Goal: Task Accomplishment & Management: Use online tool/utility

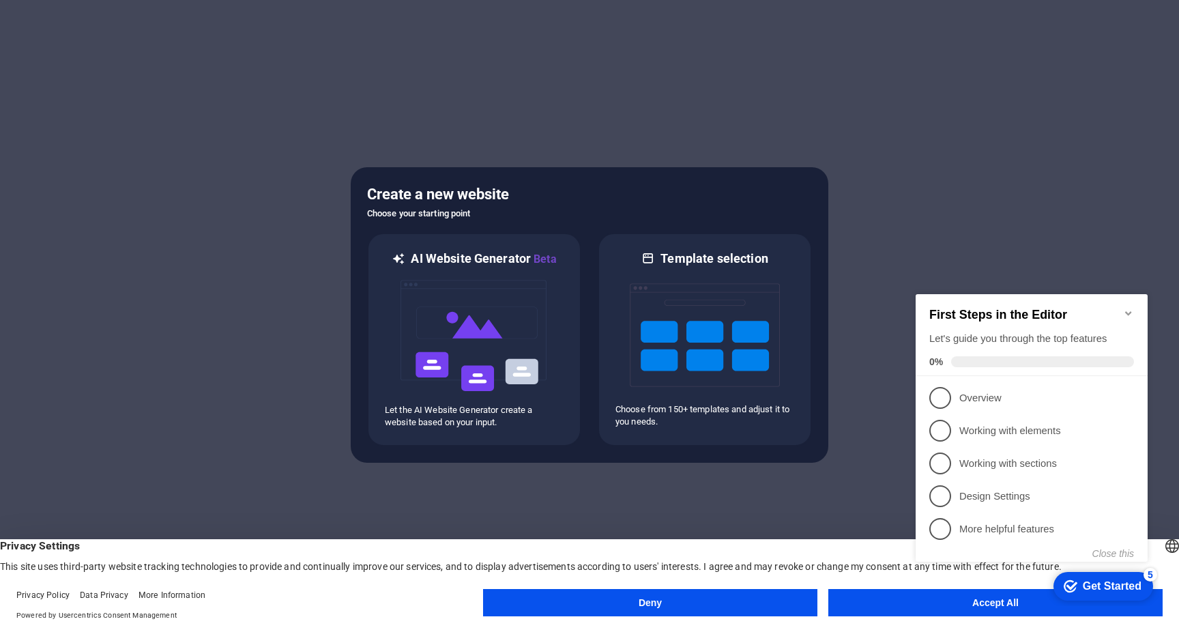
click at [886, 601] on button "Accept All" at bounding box center [995, 602] width 334 height 27
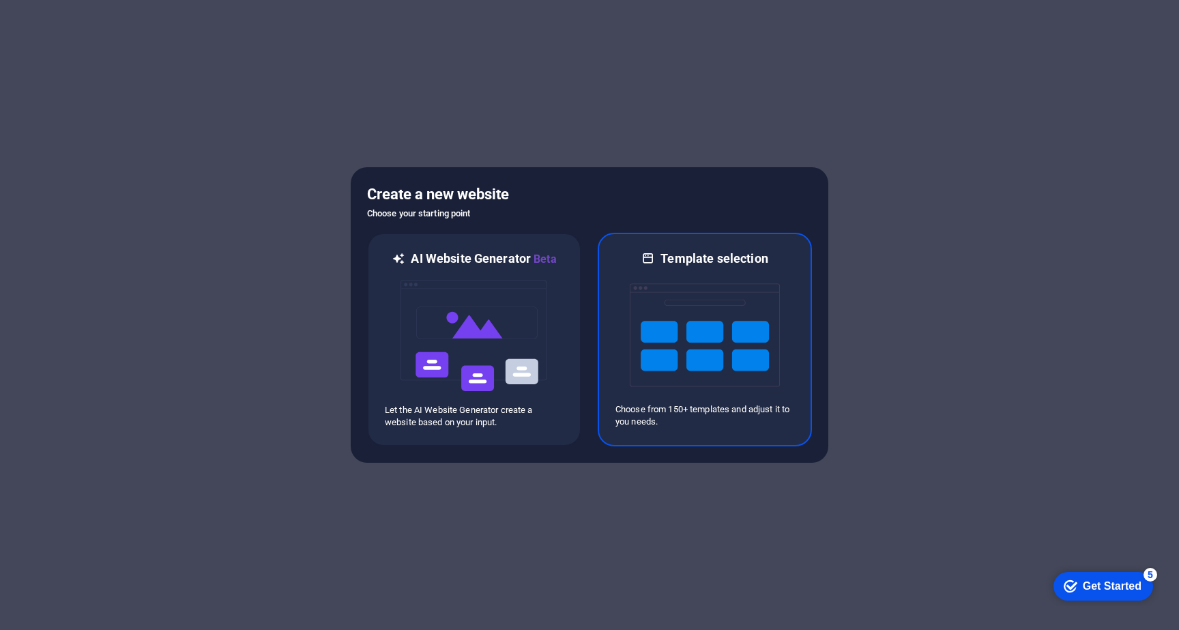
click at [710, 396] on img at bounding box center [705, 335] width 150 height 136
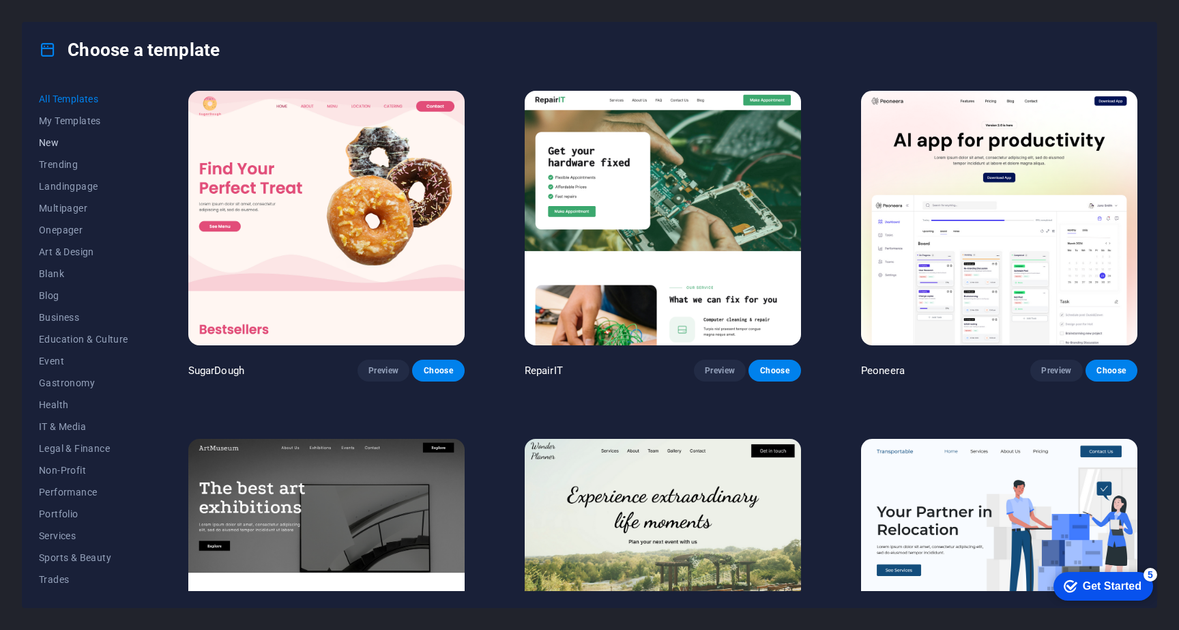
click at [61, 134] on button "New" at bounding box center [83, 143] width 89 height 22
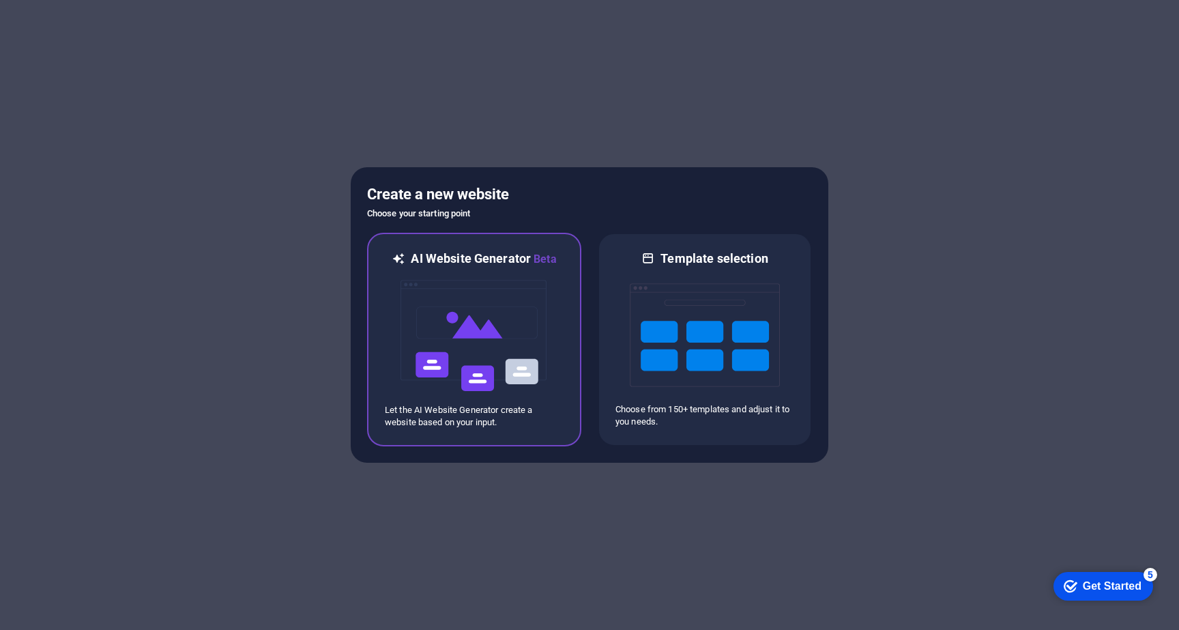
click at [449, 325] on img at bounding box center [474, 335] width 150 height 136
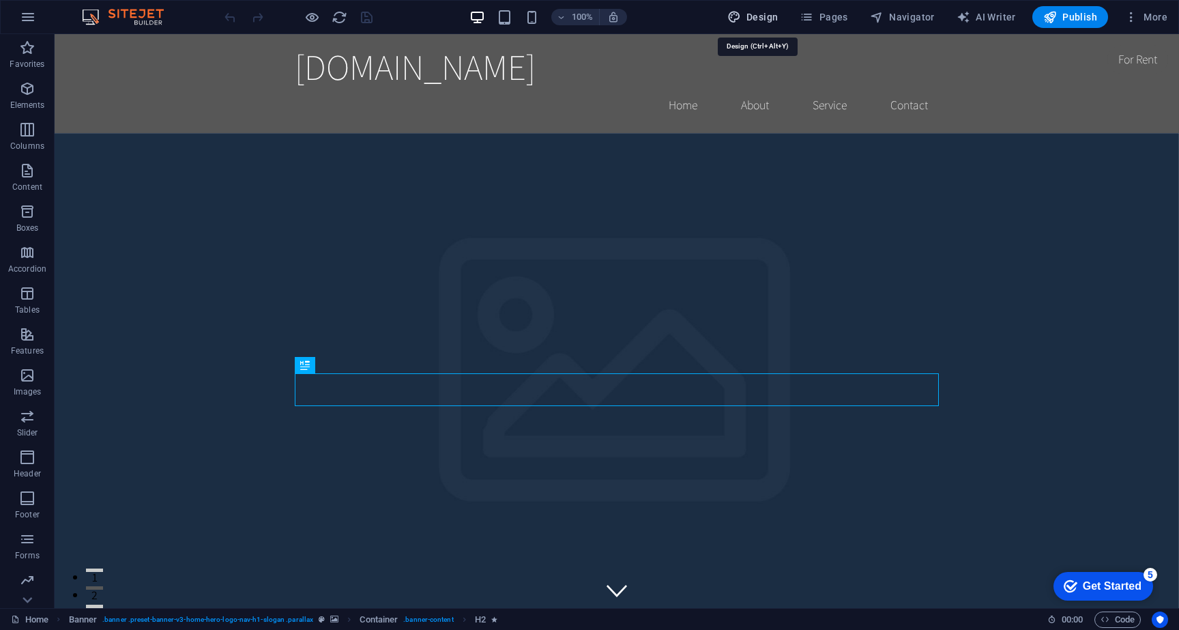
click at [749, 12] on span "Design" at bounding box center [752, 17] width 51 height 14
select select "rem"
select select "200"
select select "px"
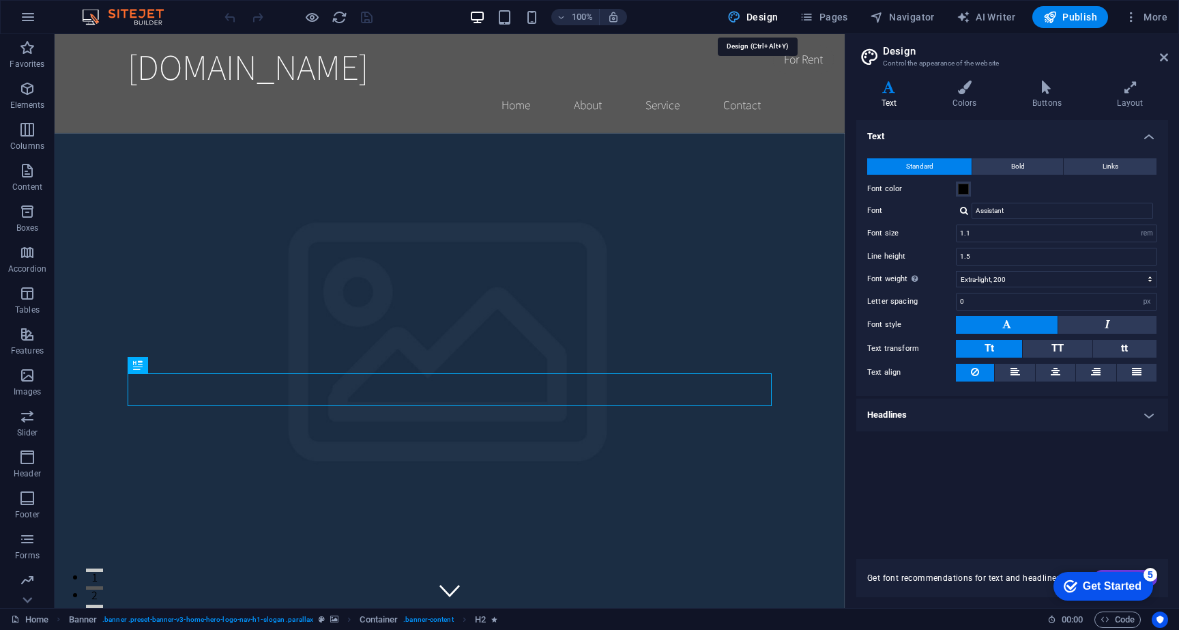
click at [749, 12] on span "Design" at bounding box center [752, 17] width 51 height 14
click at [1140, 19] on span "More" at bounding box center [1145, 17] width 43 height 14
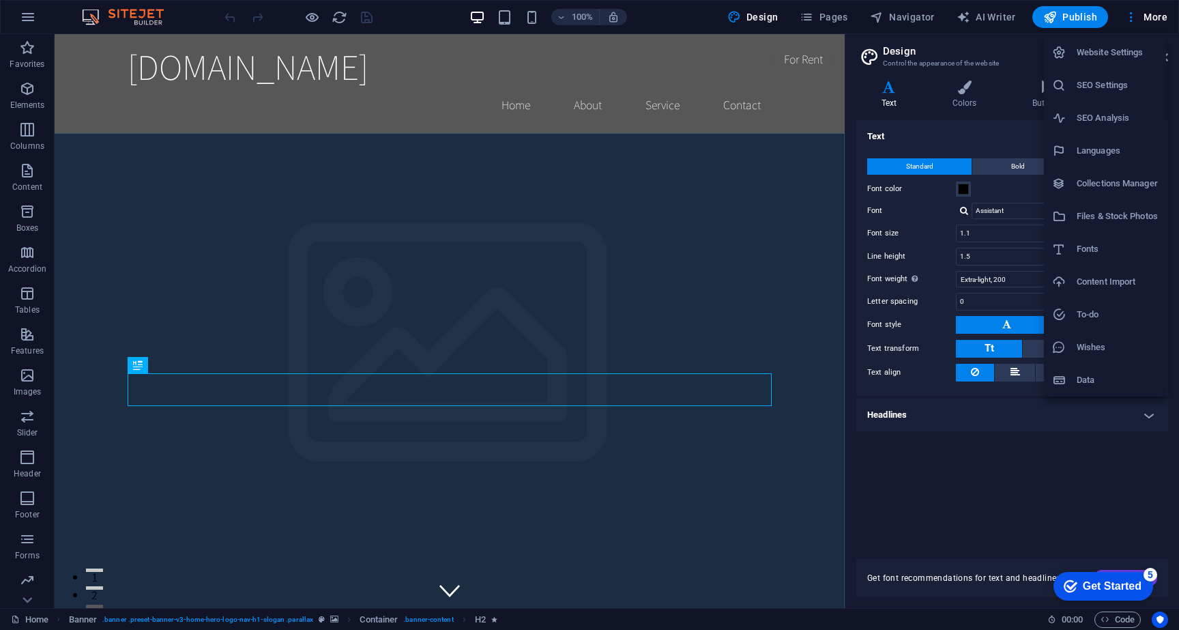
click at [400, 441] on div at bounding box center [589, 315] width 1179 height 630
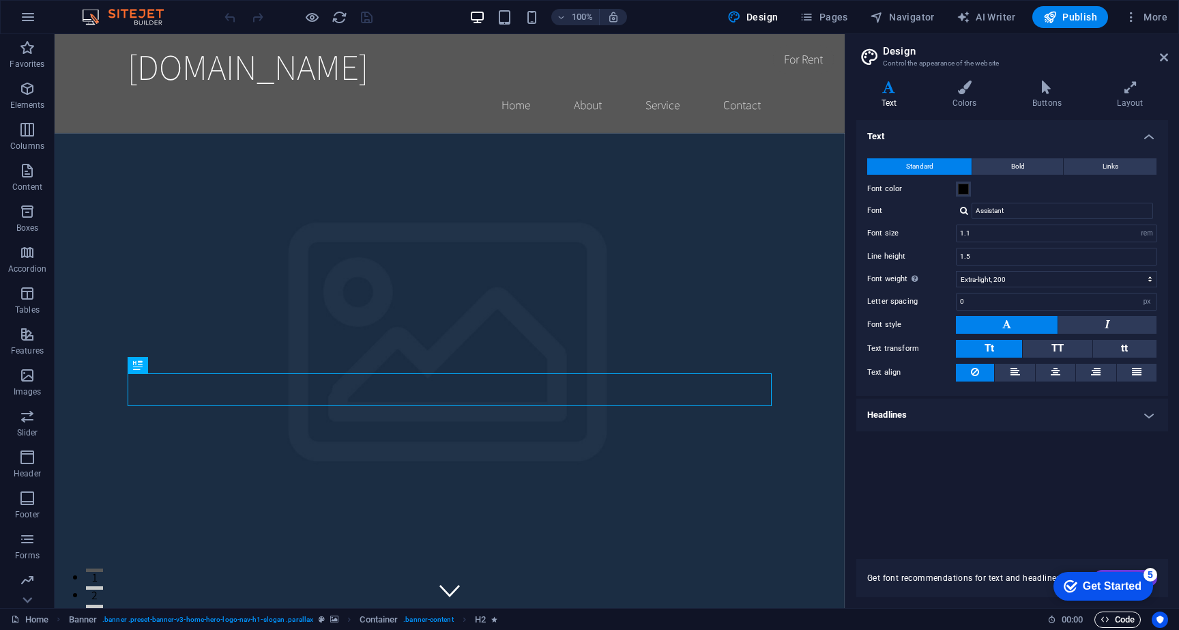
click at [1114, 615] on span "Code" at bounding box center [1118, 619] width 34 height 16
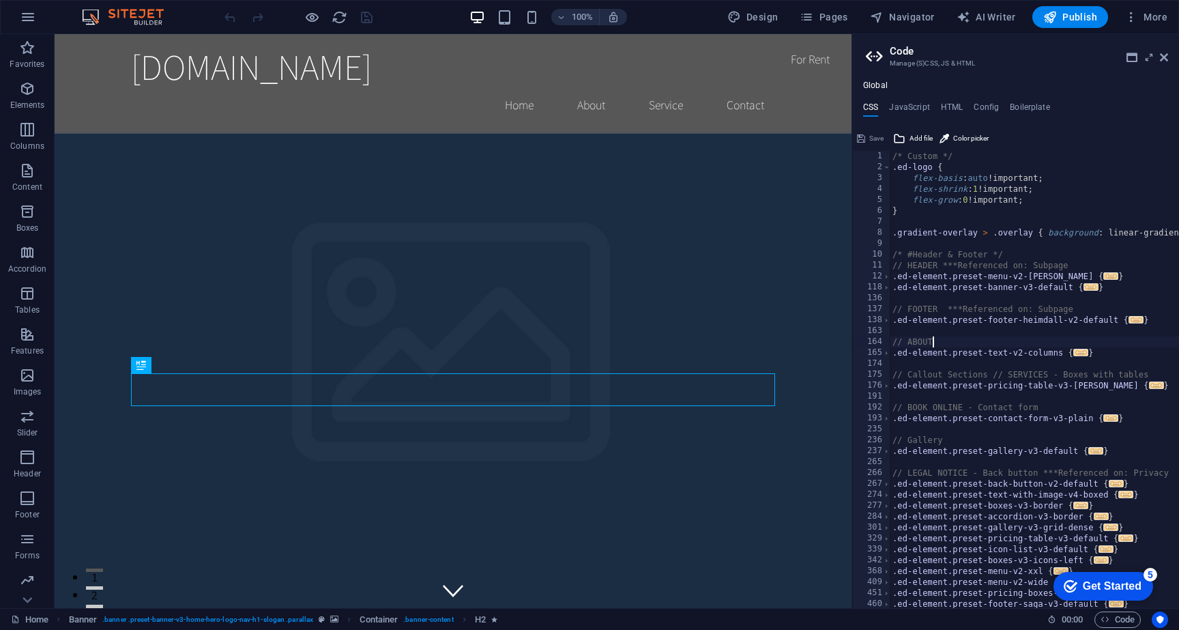
click at [955, 347] on div "/* Custom */ .ed-logo { flex-basis : auto !important; flex-shrink : 1 !importan…" at bounding box center [1195, 390] width 611 height 479
type textarea "@include text-v2; }"
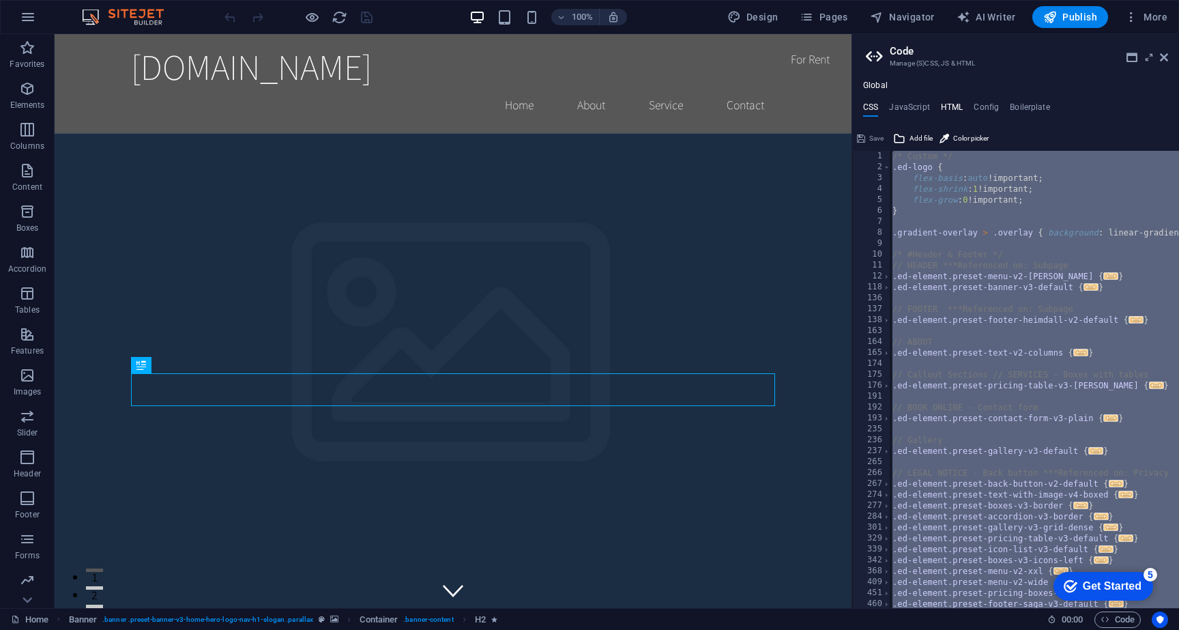
click at [952, 102] on h4 "HTML" at bounding box center [952, 109] width 23 height 15
type textarea "<a href="#main-content" class="wv-link-content button">Skip to main content</a>"
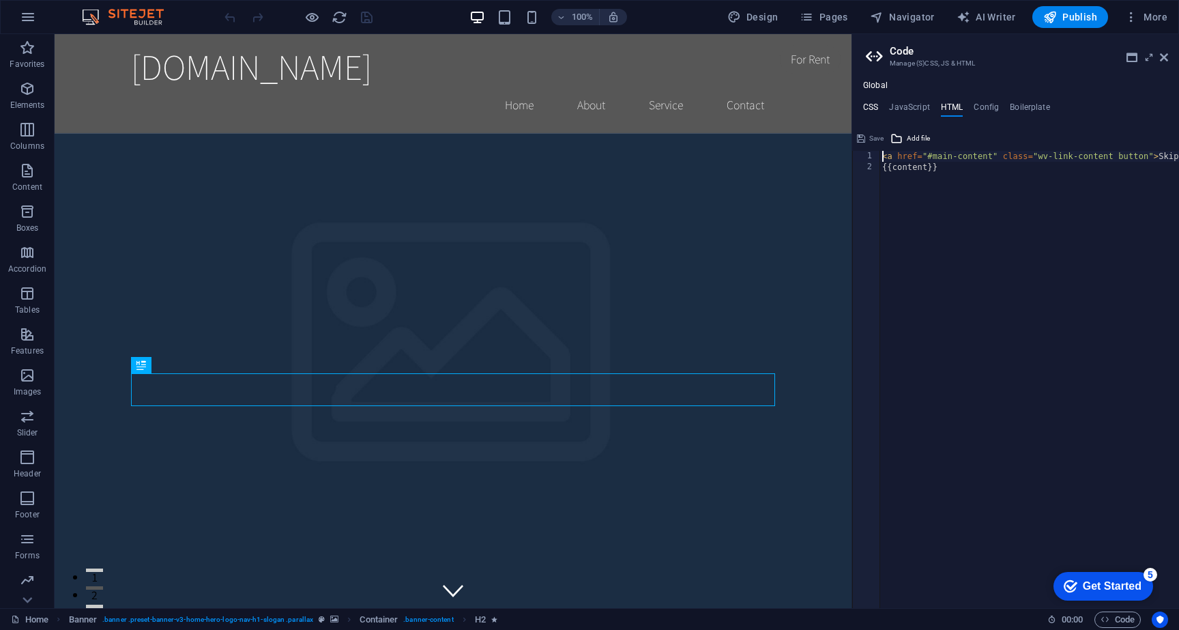
click at [868, 102] on h4 "CSS" at bounding box center [870, 109] width 15 height 15
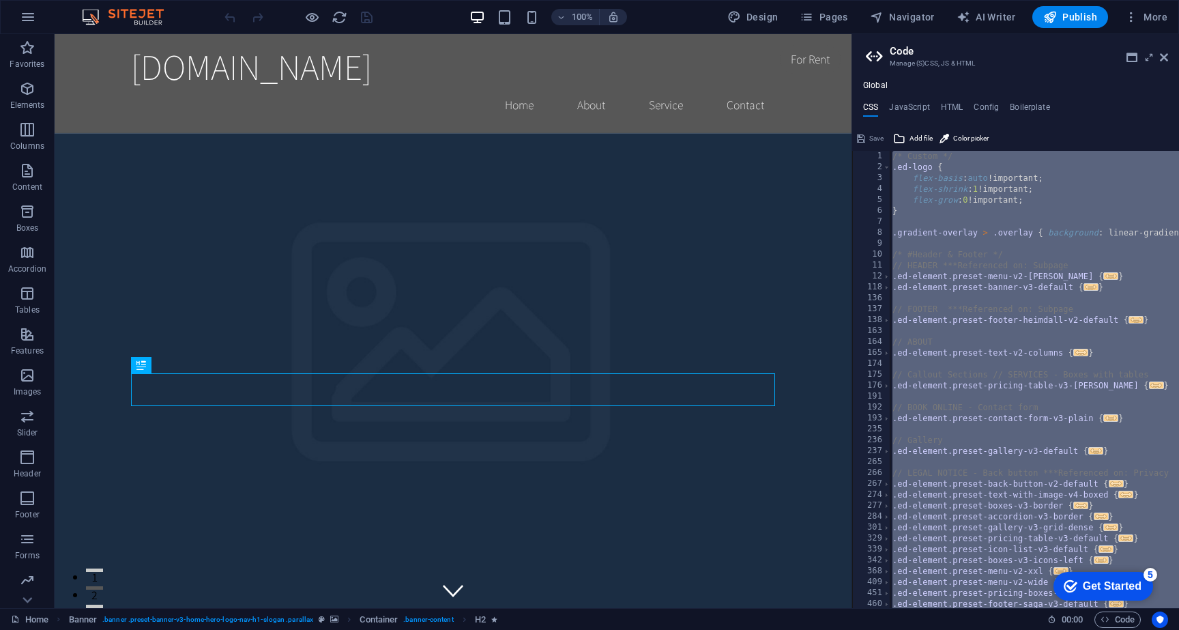
click at [965, 272] on div "/* Custom */ .ed-logo { flex-basis : auto !important; flex-shrink : 1 !importan…" at bounding box center [1195, 390] width 611 height 479
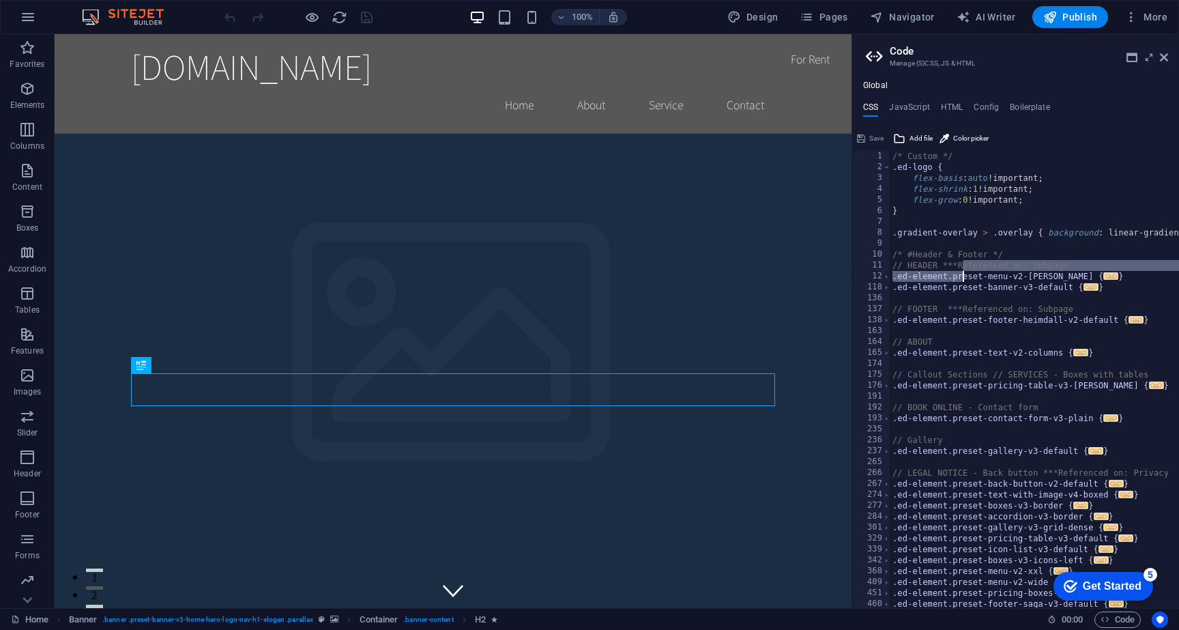
type textarea "@include text-v2; }"
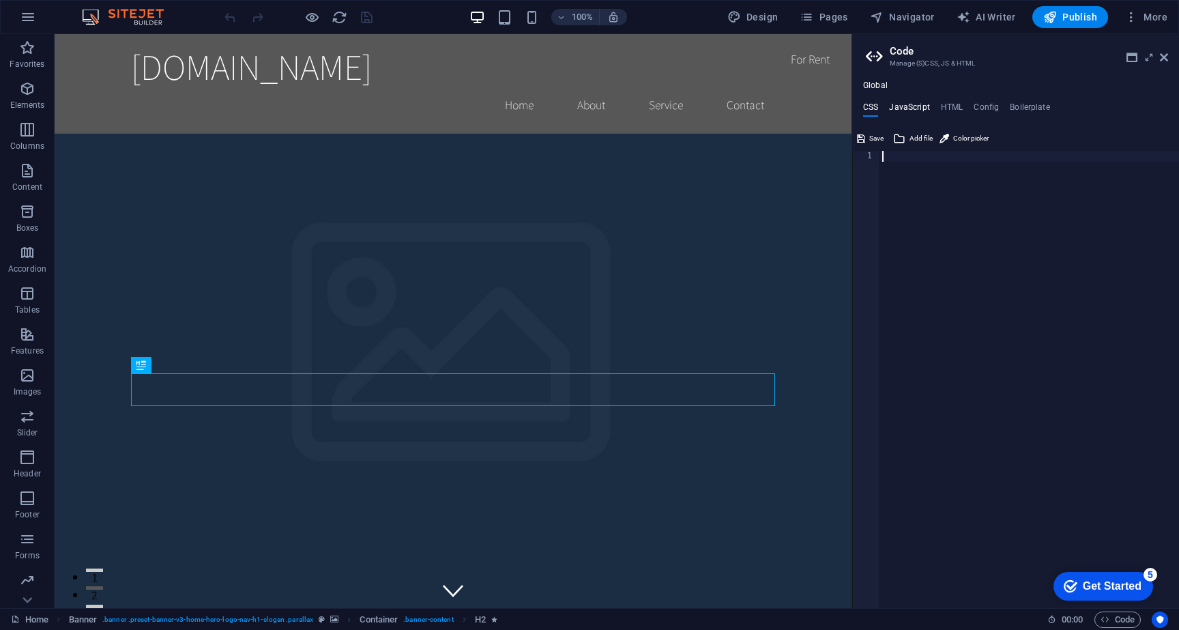
click at [910, 102] on h4 "JavaScript" at bounding box center [909, 109] width 40 height 15
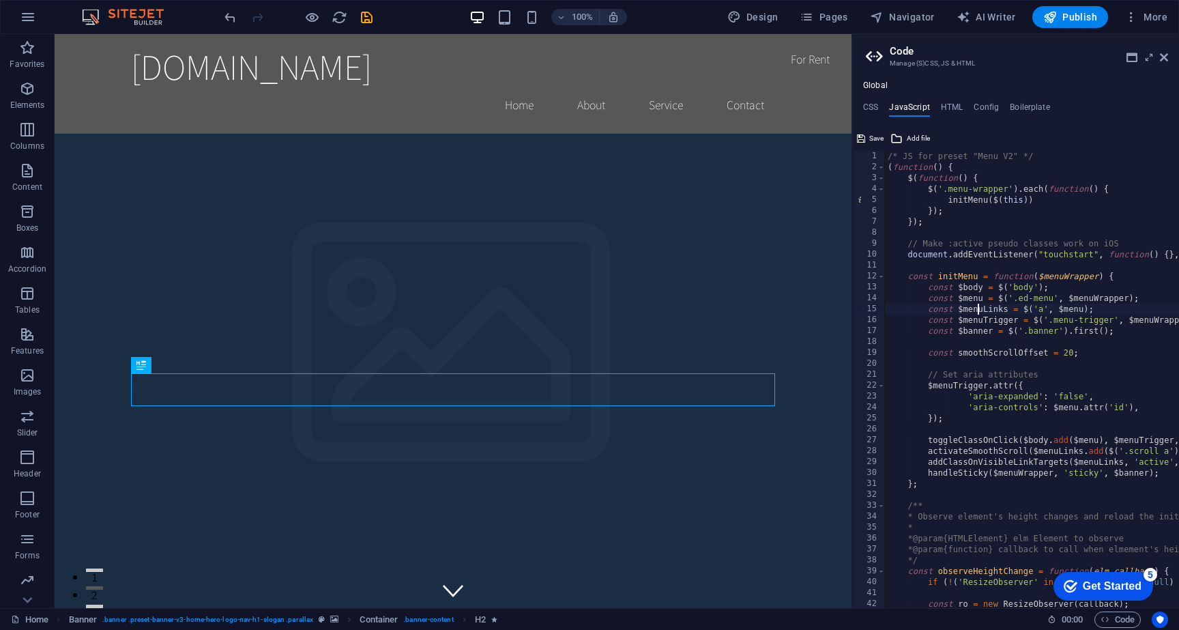
type textarea "}); /* End JS for preset "Counter V2" */"
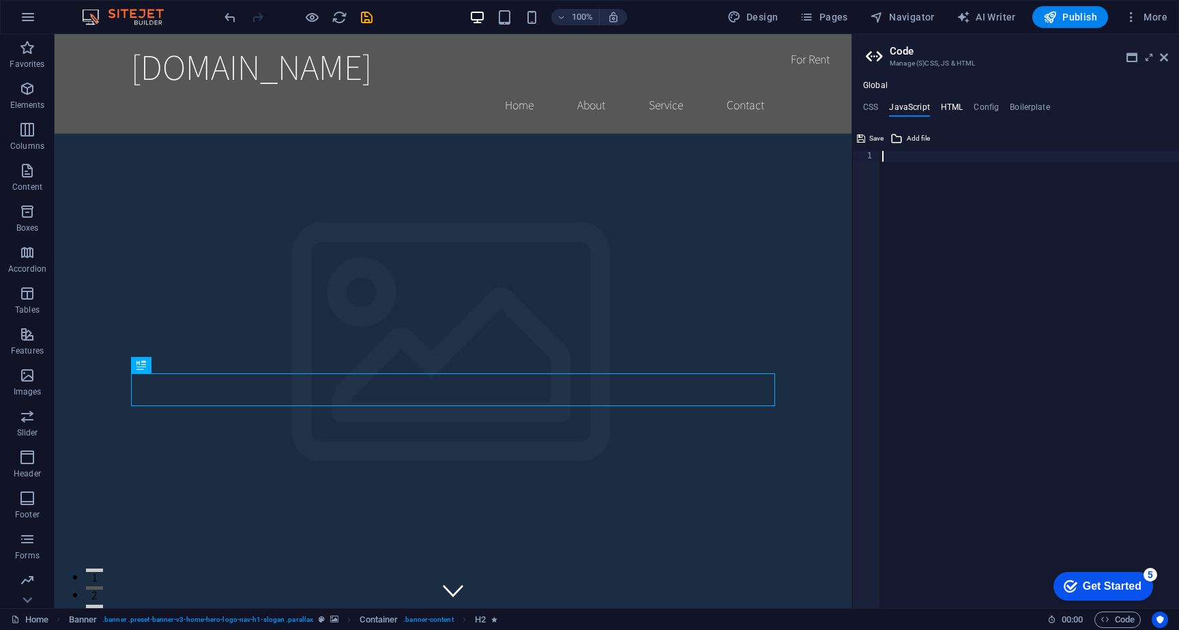
click at [950, 104] on h4 "HTML" at bounding box center [952, 109] width 23 height 15
click at [969, 233] on div "< a href = "#main-content" class = "wv-link-content button" > Skip to main cont…" at bounding box center [1080, 390] width 401 height 479
click at [1017, 271] on div "< a href = "#main-content" class = "wv-link-content button" > Skip to main cont…" at bounding box center [1080, 390] width 401 height 479
type textarea "<a href="#main-content" class="wv-link-content button">Skip to main content</a>…"
paste textarea
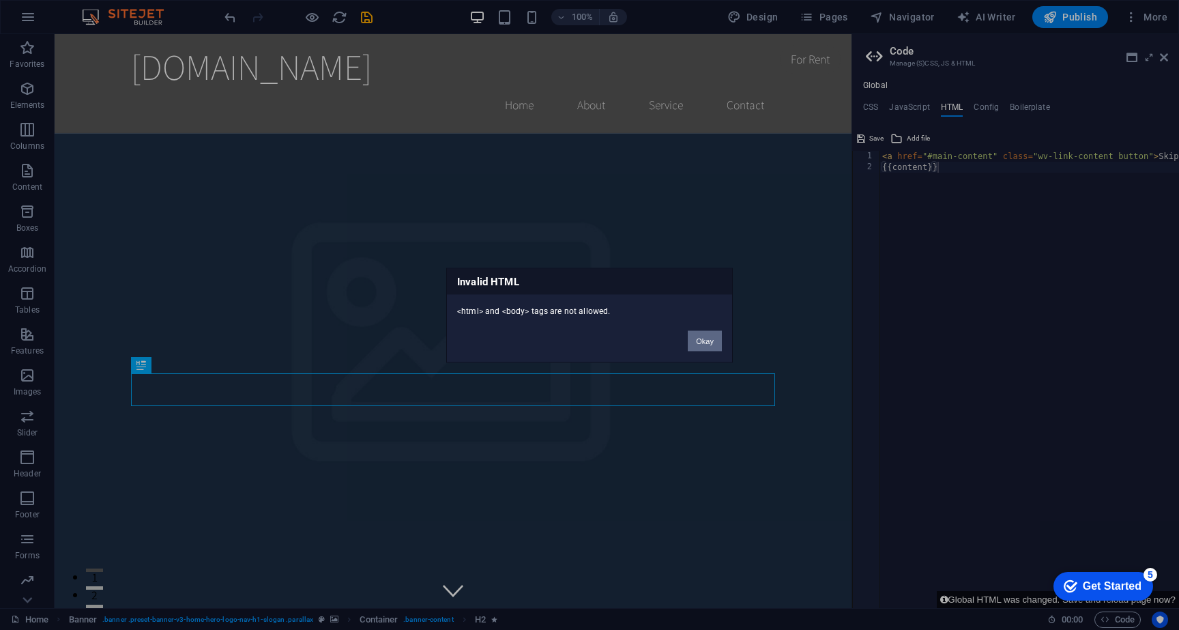
click at [701, 338] on button "Okay" at bounding box center [705, 340] width 34 height 20
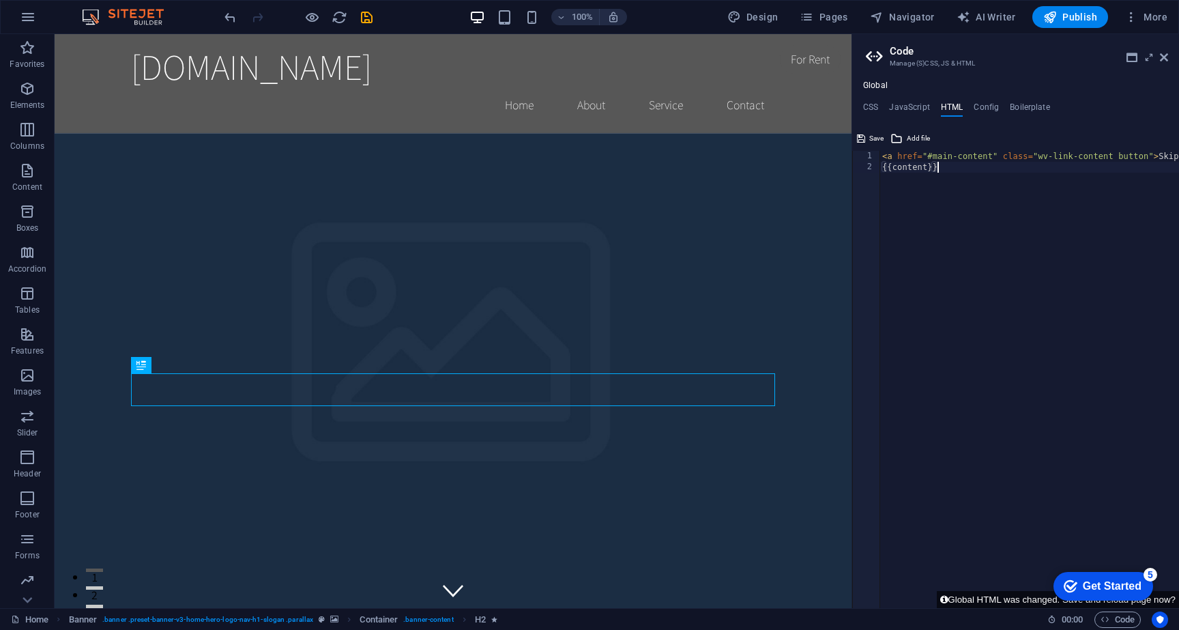
click at [1000, 276] on div "< a href = "#main-content" class = "wv-link-content button" > Skip to main cont…" at bounding box center [1080, 390] width 401 height 479
click at [947, 227] on div "< a href = "#main-content" class = "wv-link-content button" > Skip to main cont…" at bounding box center [1080, 390] width 401 height 479
type textarea "<a href="#main-content" class="wv-link-content button">Skip to main content</a>…"
paste textarea
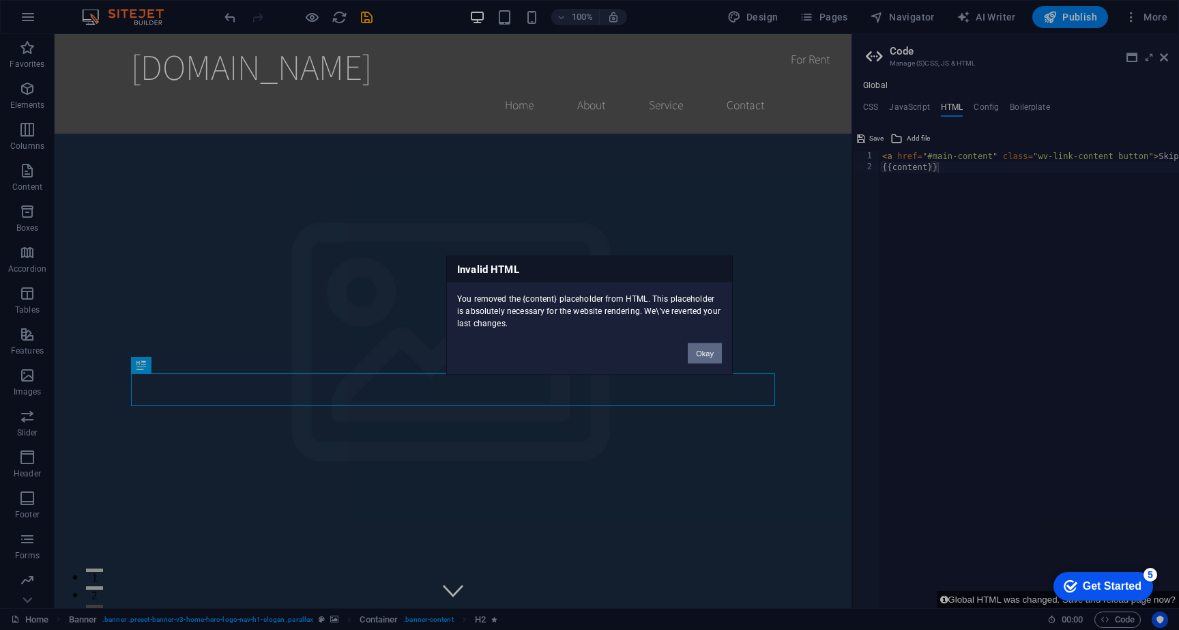
click at [710, 353] on button "Okay" at bounding box center [705, 353] width 34 height 20
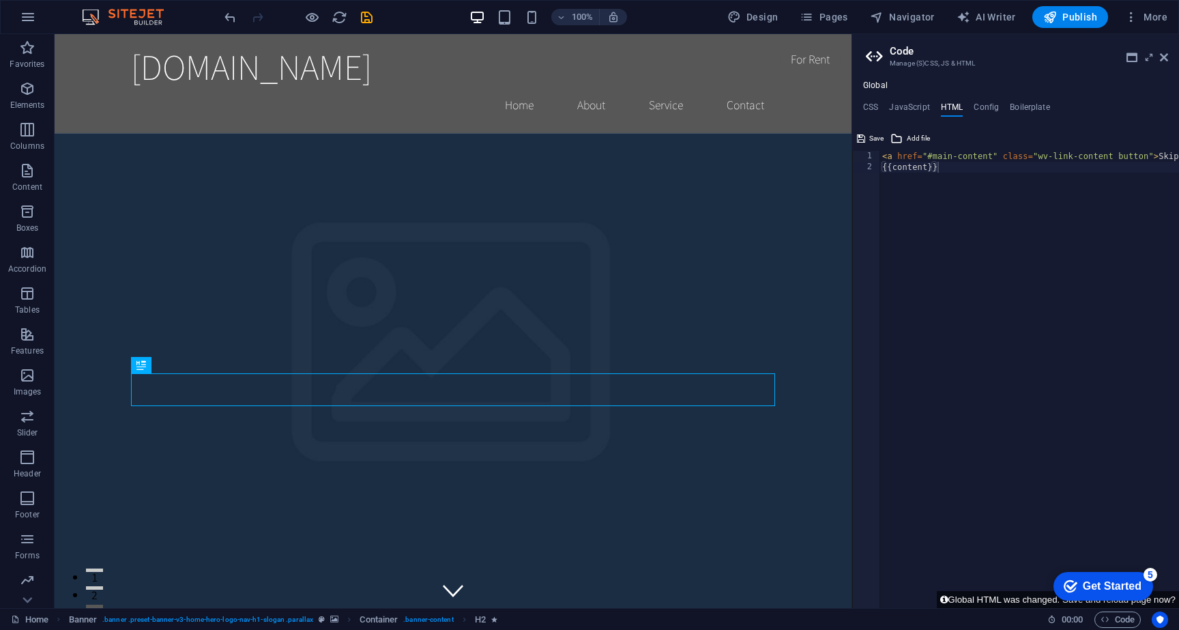
type textarea "{{content}}"
click at [962, 229] on div "< a href = "#main-content" class = "wv-link-content button" > Skip to main cont…" at bounding box center [1080, 390] width 401 height 479
click at [922, 100] on div "Global CSS JavaScript HTML Config Boilerplate 1 ההההההההההההההההההההההההההההההה…" at bounding box center [1015, 344] width 327 height 527
click at [981, 103] on h4 "Config" at bounding box center [986, 109] width 25 height 15
type textarea "$color-background: #ffffff;"
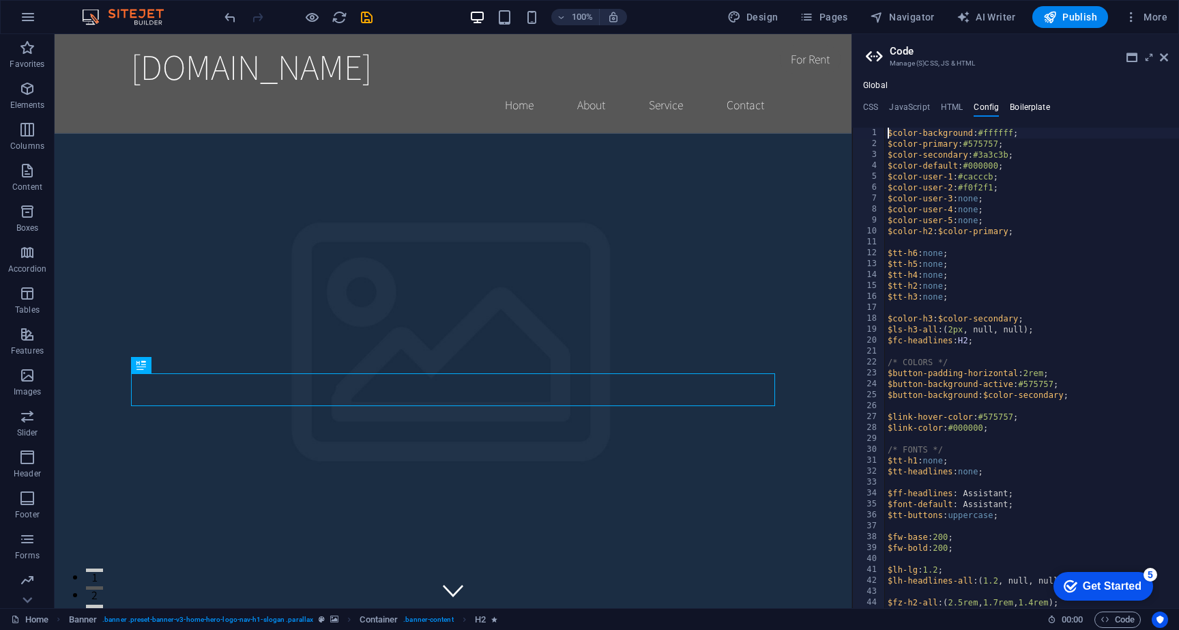
click at [1034, 111] on h4 "Boilerplate" at bounding box center [1030, 109] width 40 height 15
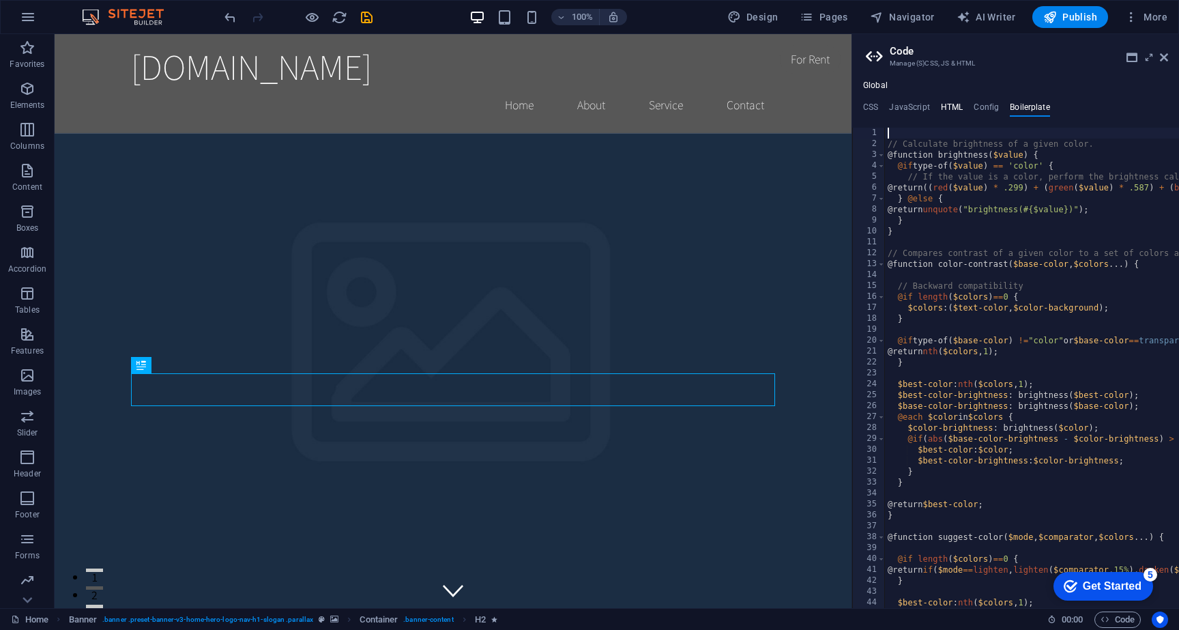
click at [955, 106] on h4 "HTML" at bounding box center [952, 109] width 23 height 15
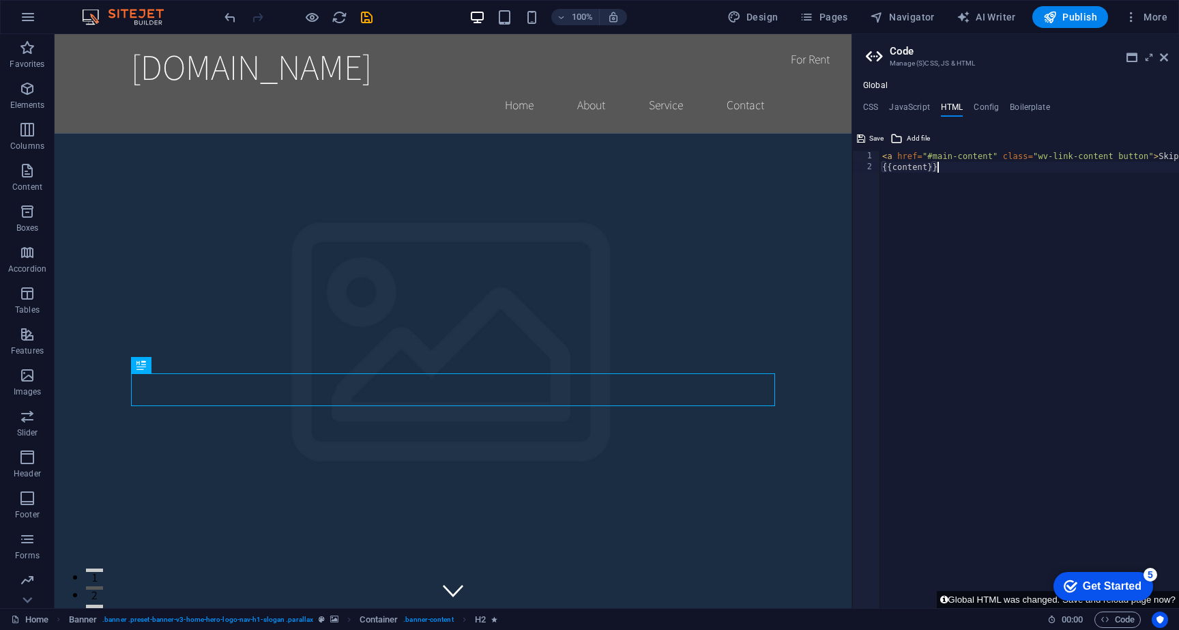
click at [955, 228] on div "< a href = "#main-content" class = "wv-link-content button" > Skip to main cont…" at bounding box center [1080, 390] width 401 height 479
type textarea "<a href="#main-content" class="wv-link-content button">Skip to main content</a>…"
type textarea "<a href="#main-content" class="wv-link-content button">Skip to main content</a>"
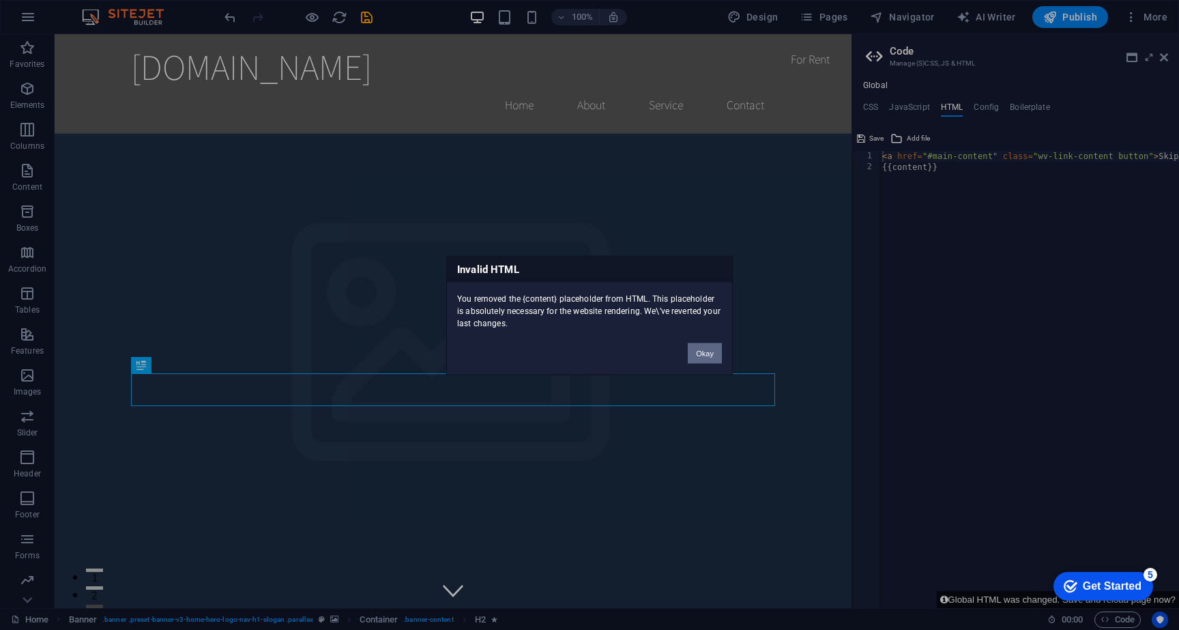
click at [704, 345] on button "Okay" at bounding box center [705, 353] width 34 height 20
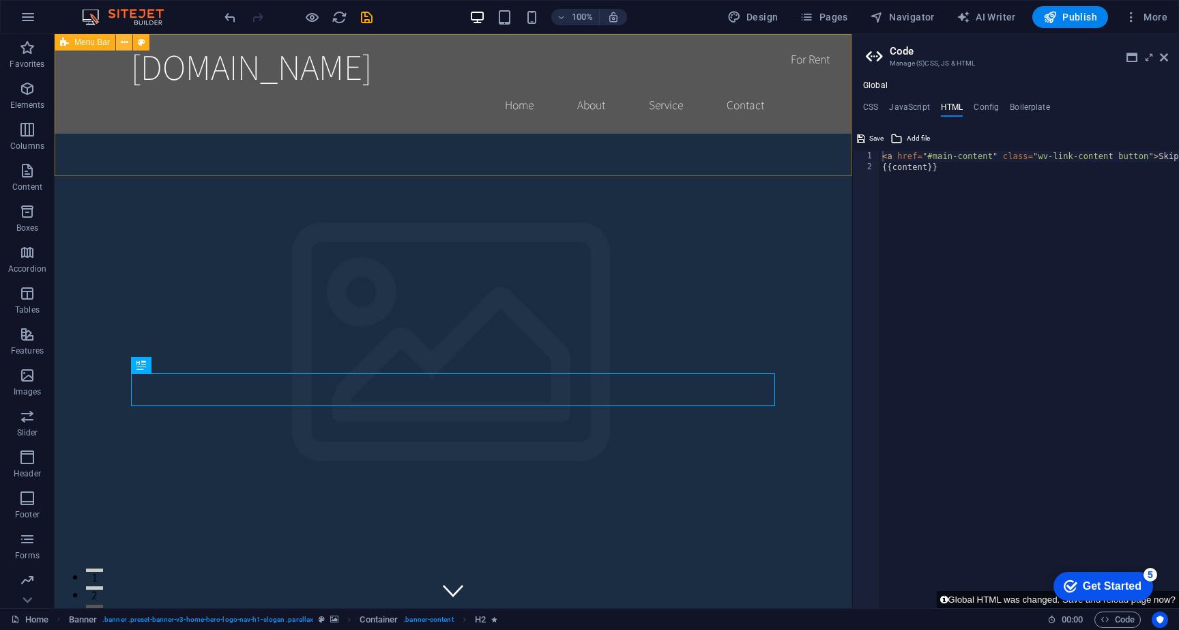
click at [118, 41] on button at bounding box center [124, 42] width 16 height 16
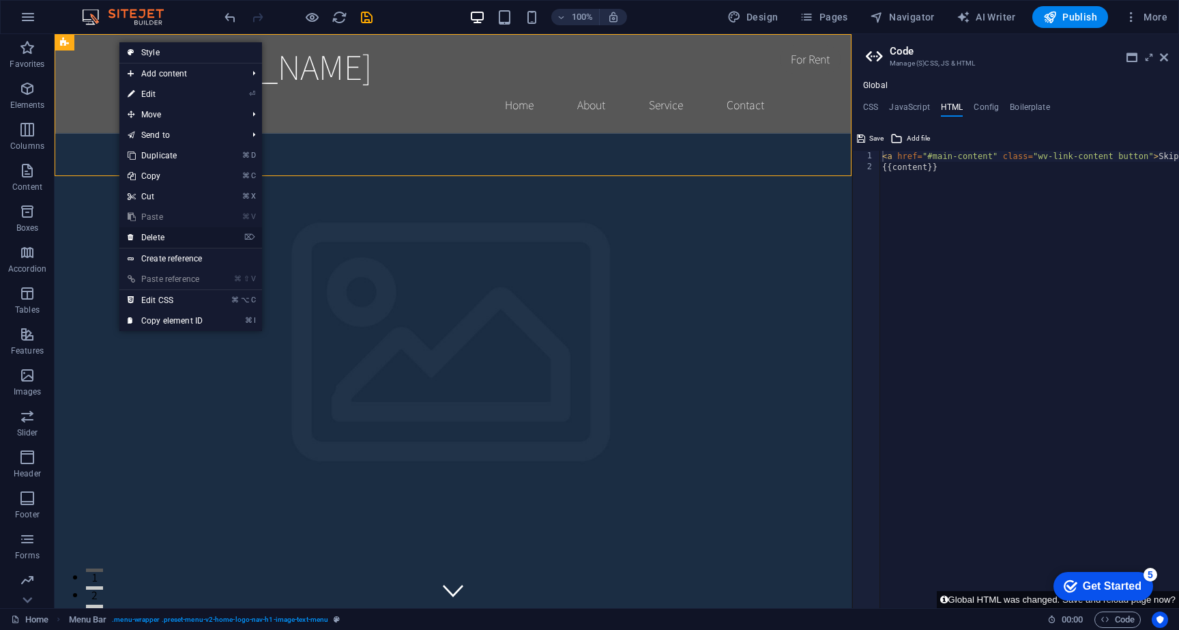
click at [166, 233] on link "⌦ Delete" at bounding box center [164, 237] width 91 height 20
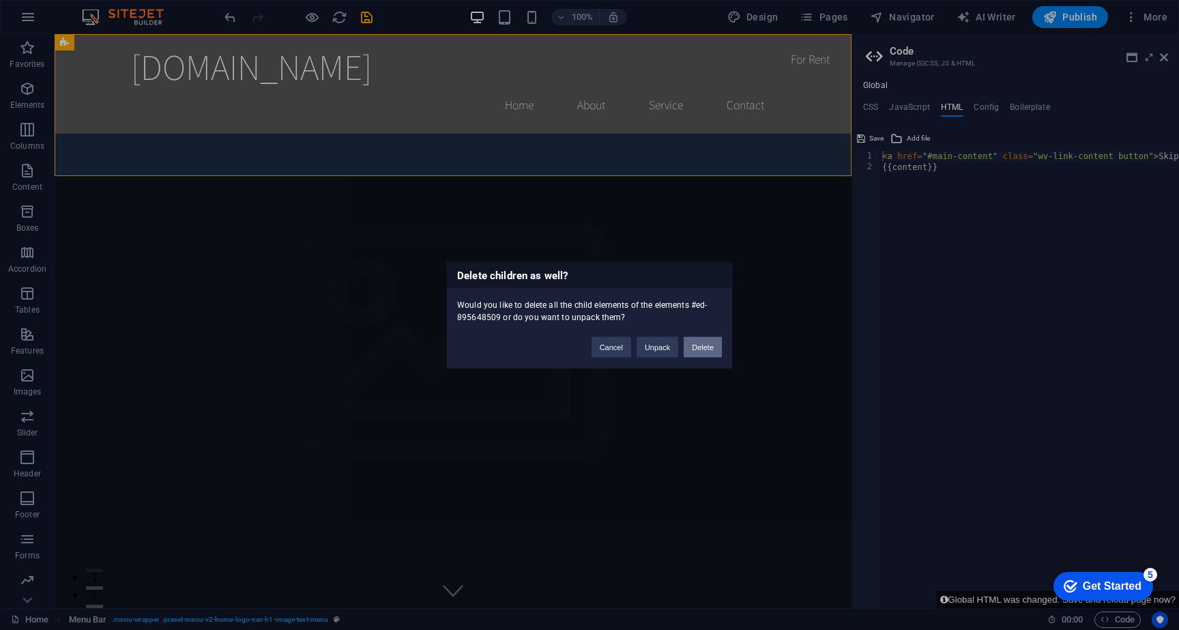
click at [695, 347] on button "Delete" at bounding box center [703, 346] width 38 height 20
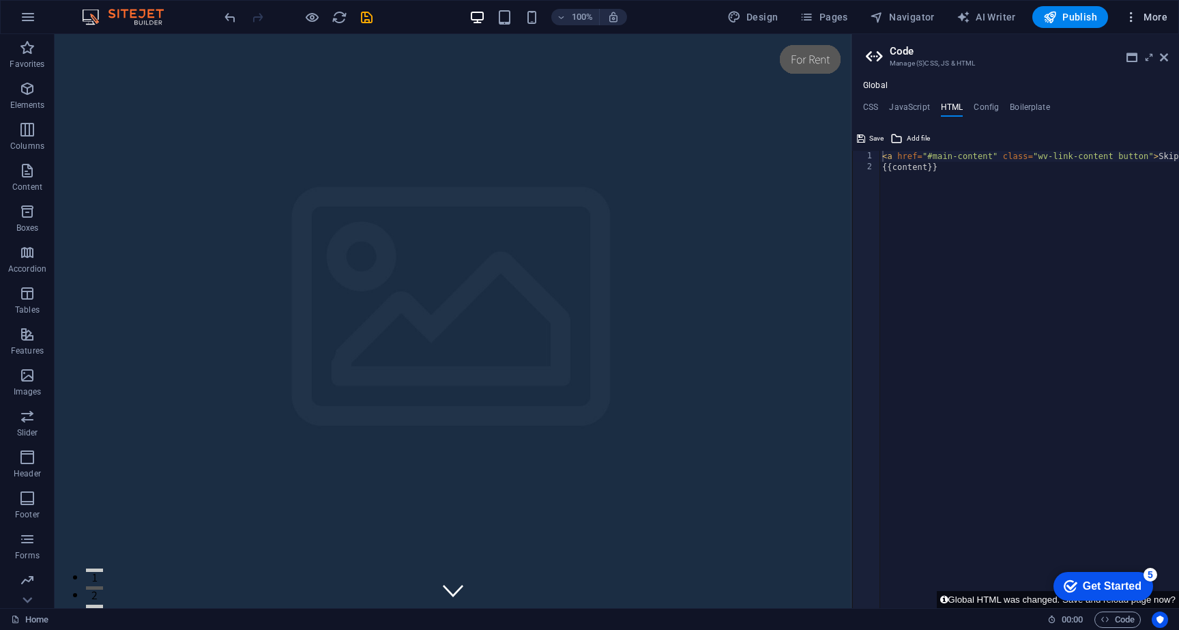
click at [1131, 18] on icon "button" at bounding box center [1131, 17] width 14 height 14
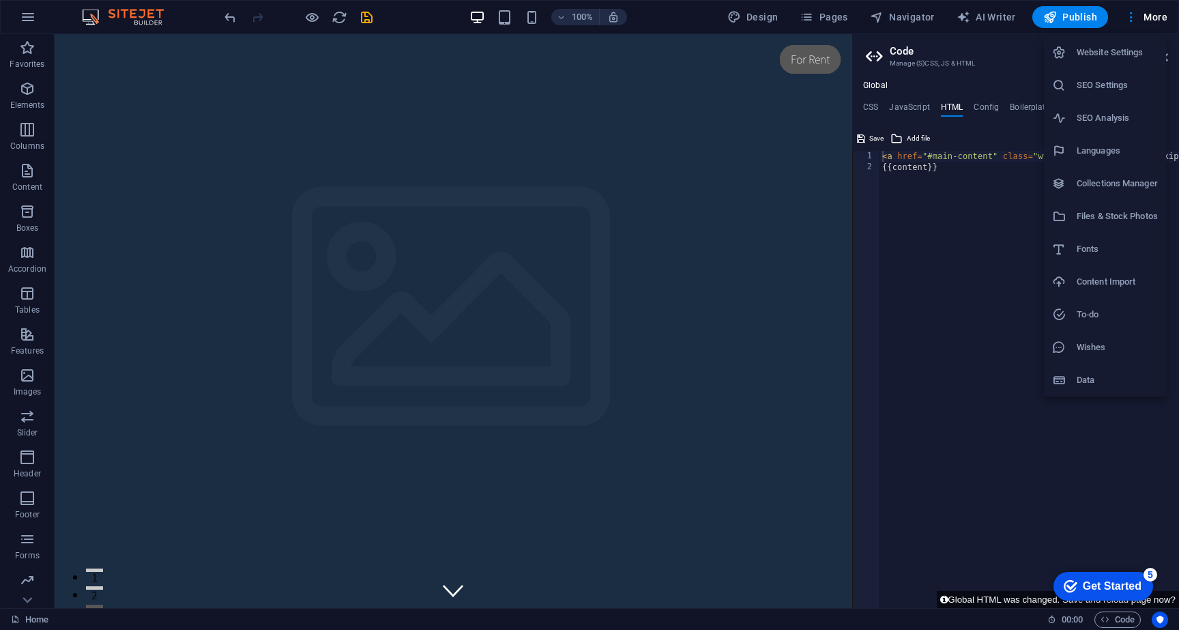
click at [1112, 48] on h6 "Website Settings" at bounding box center [1117, 52] width 81 height 16
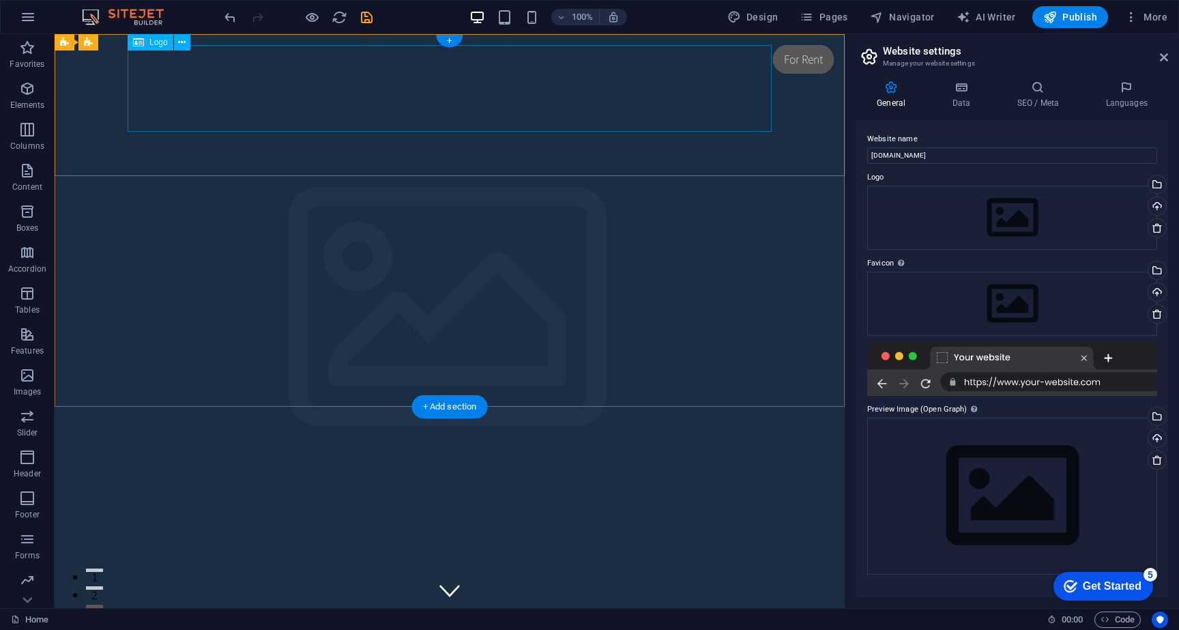
click at [546, 569] on div "[DOMAIN_NAME]" at bounding box center [450, 590] width 644 height 43
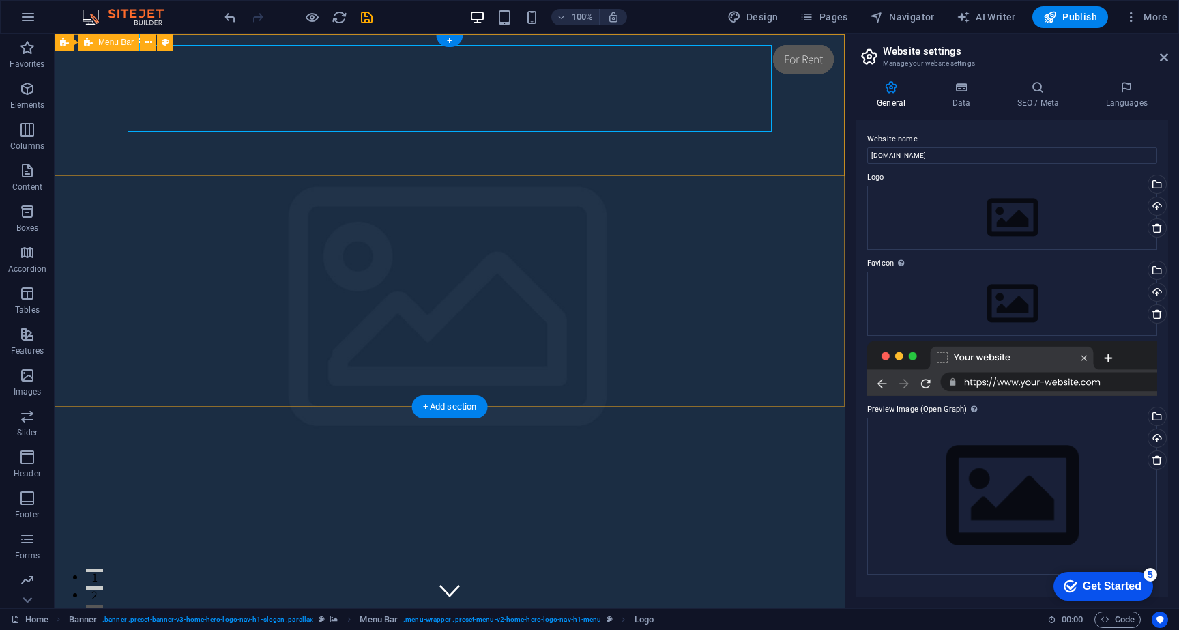
click at [797, 558] on div "[DOMAIN_NAME] Home About Services Book Online Contact" at bounding box center [450, 607] width 790 height 99
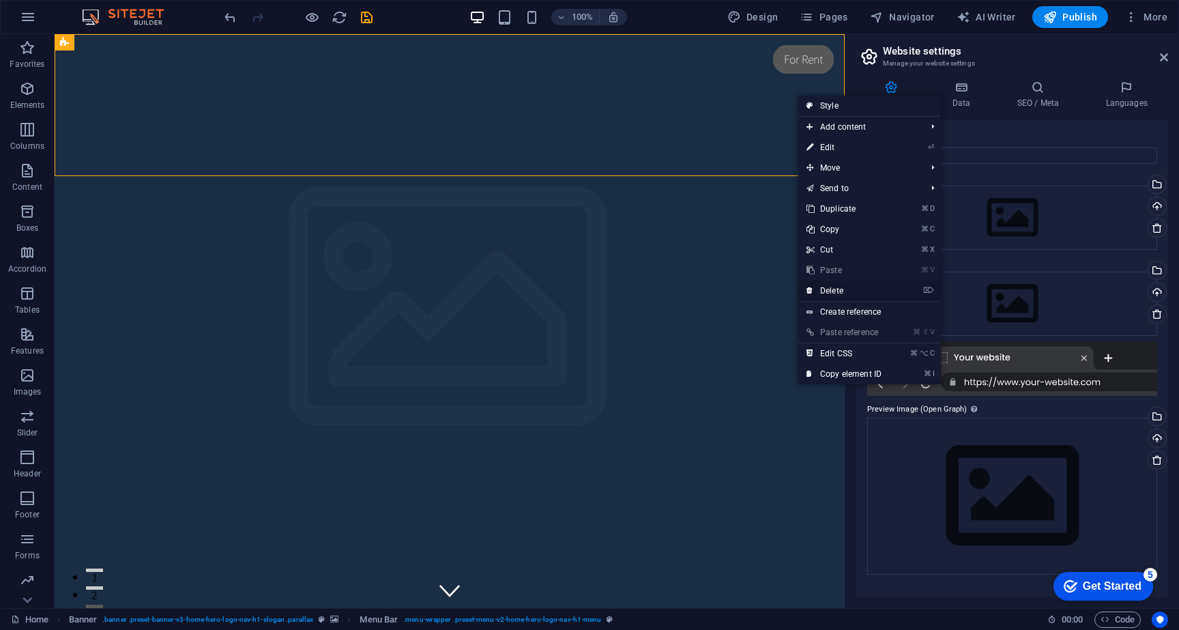
click at [854, 294] on link "⌦ Delete" at bounding box center [843, 290] width 91 height 20
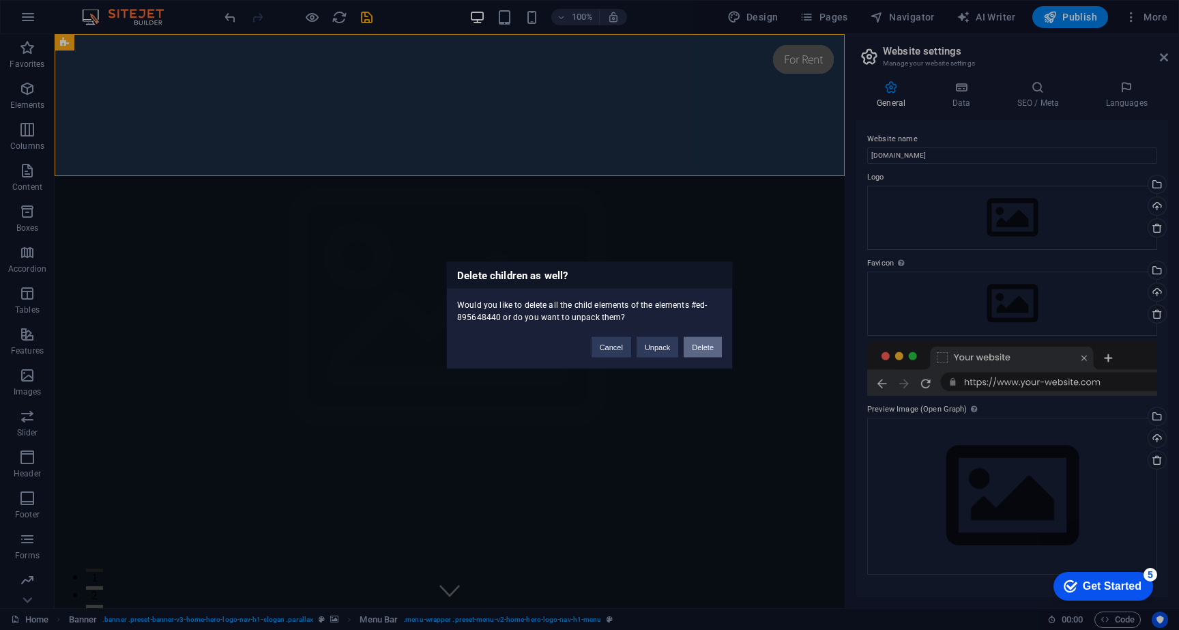
click at [703, 353] on button "Delete" at bounding box center [703, 346] width 38 height 20
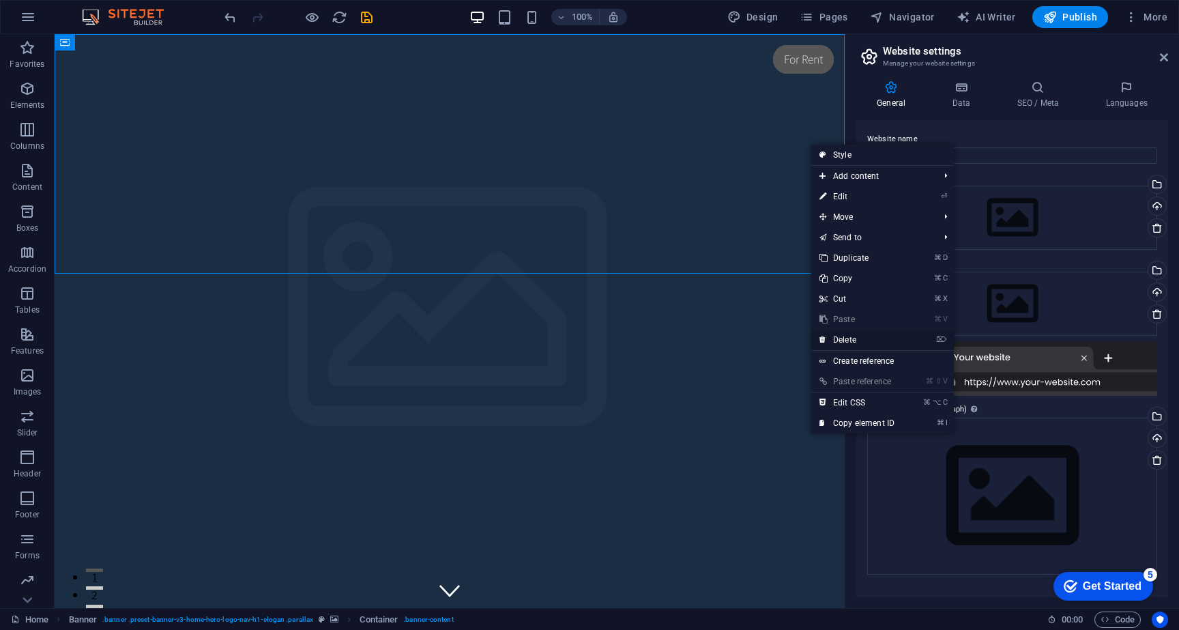
click at [863, 333] on link "⌦ Delete" at bounding box center [856, 340] width 91 height 20
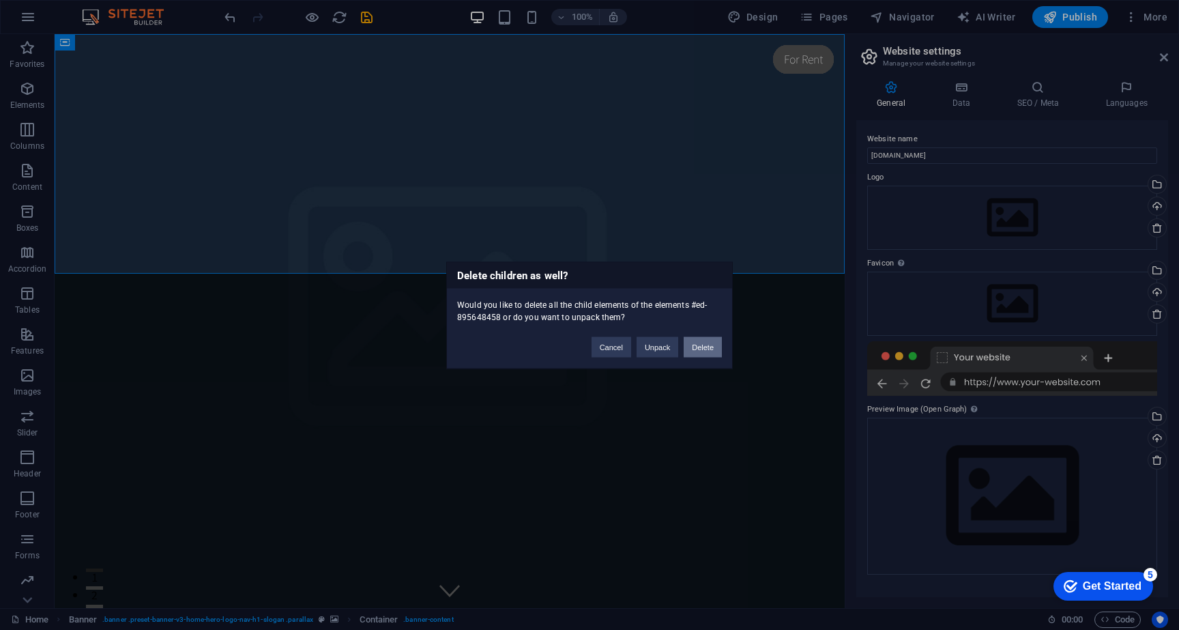
click at [706, 352] on button "Delete" at bounding box center [703, 346] width 38 height 20
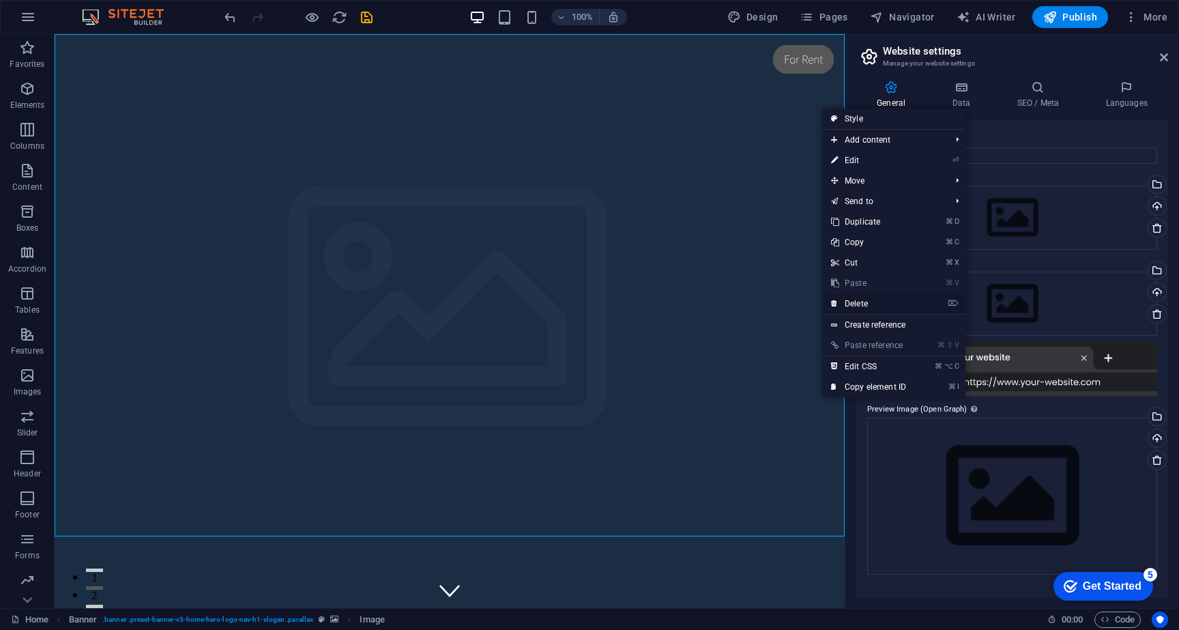
click at [877, 295] on link "⌦ Delete" at bounding box center [868, 303] width 91 height 20
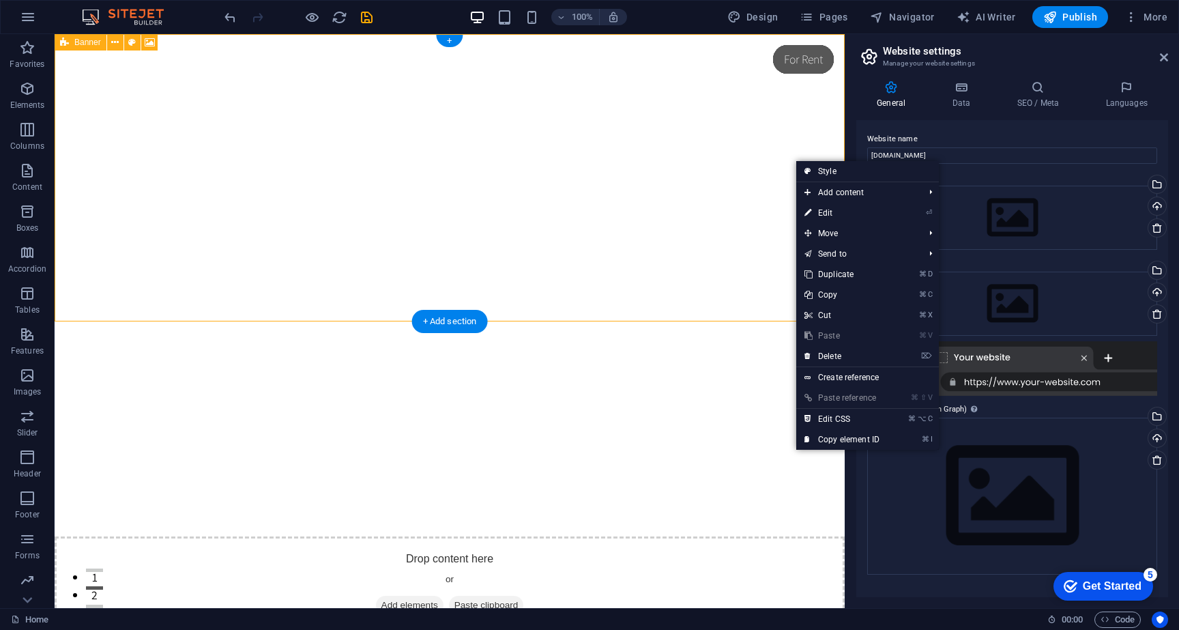
drag, startPoint x: 795, startPoint y: 160, endPoint x: 862, endPoint y: 231, distance: 98.0
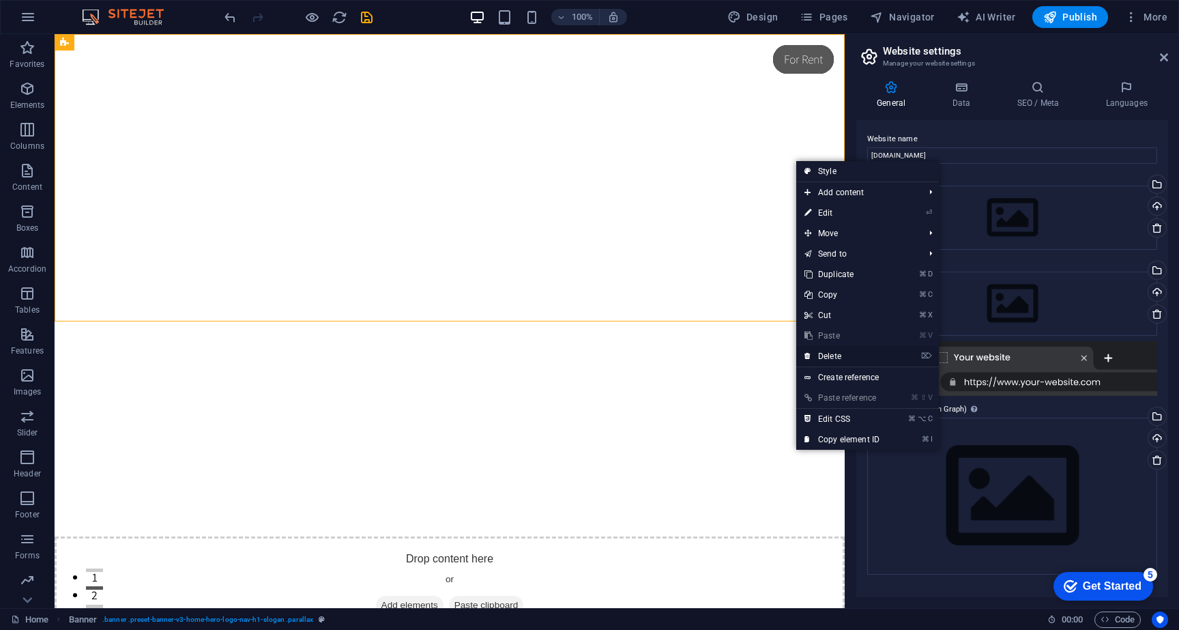
click at [854, 356] on link "⌦ Delete" at bounding box center [841, 356] width 91 height 20
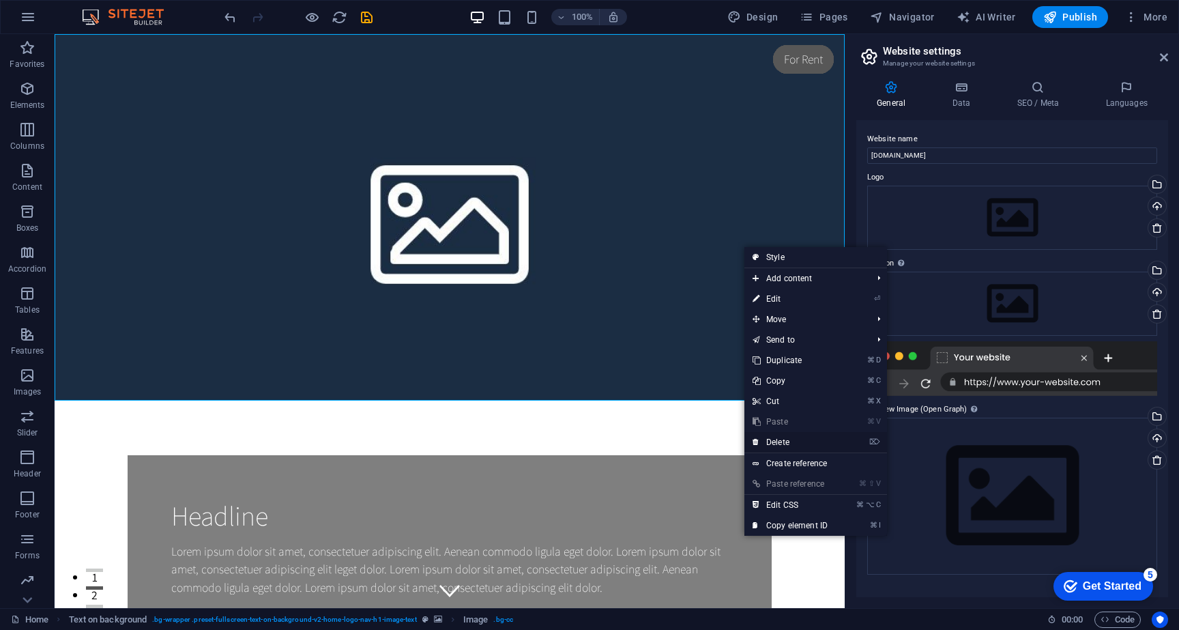
click at [802, 441] on link "⌦ Delete" at bounding box center [789, 442] width 91 height 20
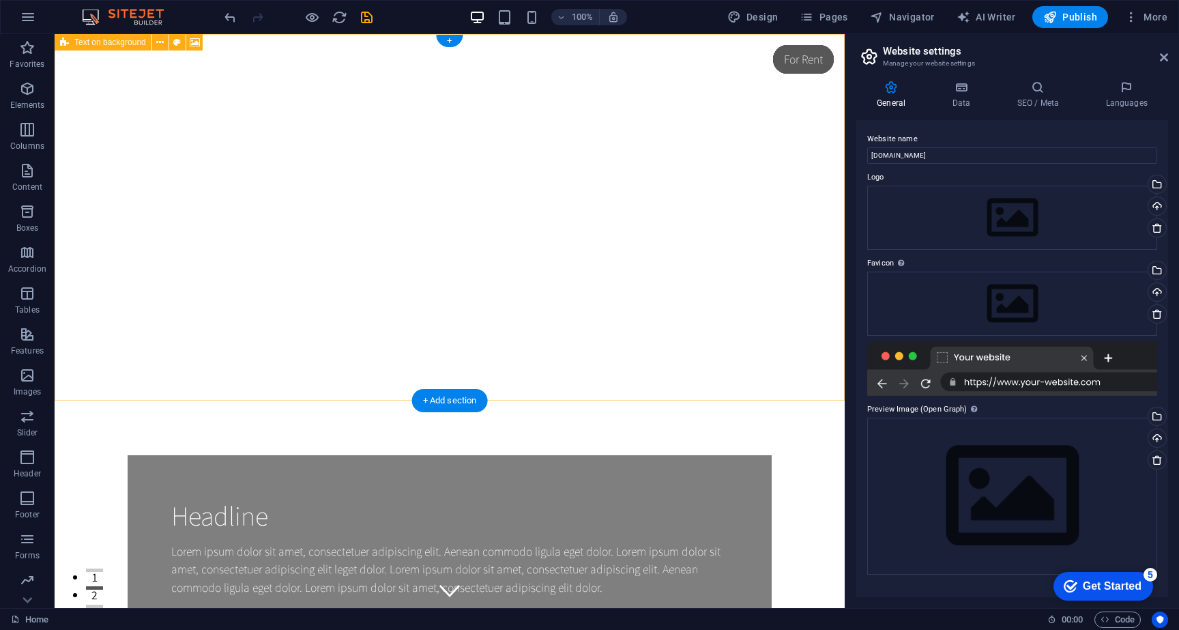
click at [774, 192] on div "Headline Lorem ipsum dolor sit amet, consectetuer adipiscing elit. Aenean commo…" at bounding box center [450, 364] width 790 height 660
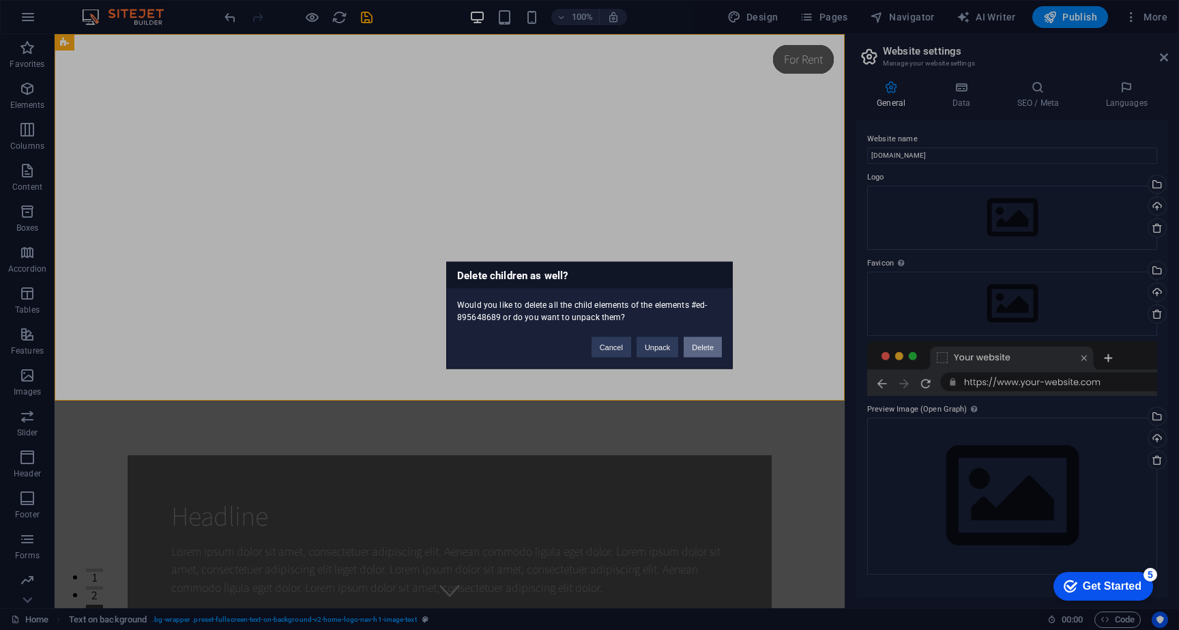
click at [708, 351] on button "Delete" at bounding box center [703, 346] width 38 height 20
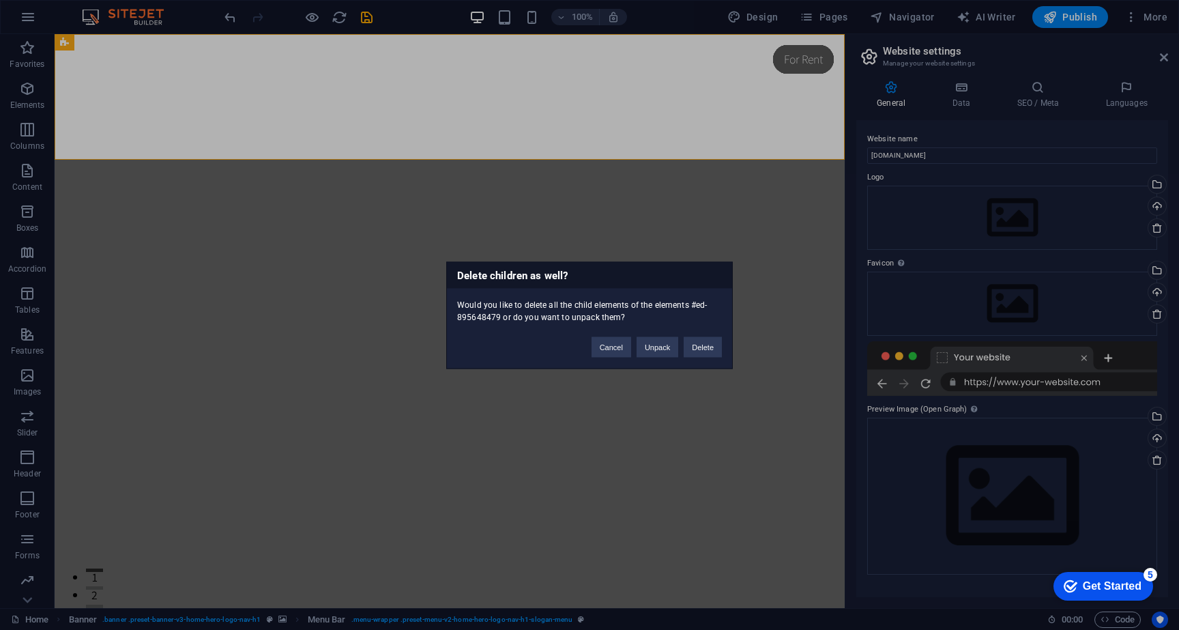
click at [709, 357] on div "Cancel Unpack Delete" at bounding box center [656, 340] width 151 height 35
click at [706, 351] on button "Delete" at bounding box center [703, 346] width 38 height 20
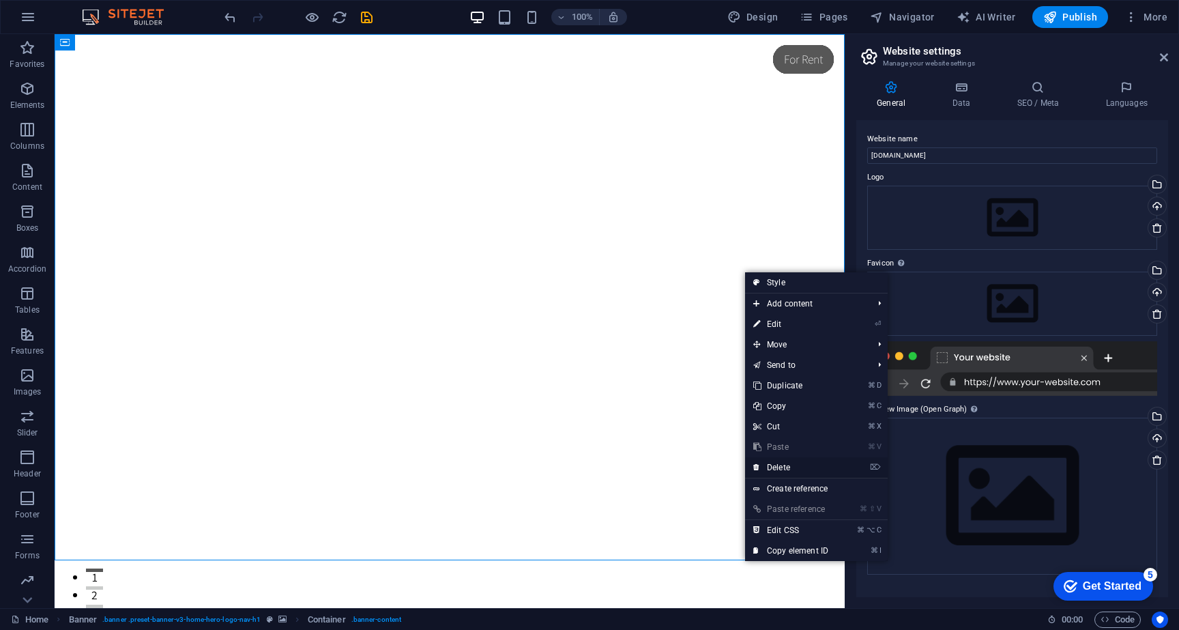
click at [806, 470] on link "⌦ Delete" at bounding box center [790, 467] width 91 height 20
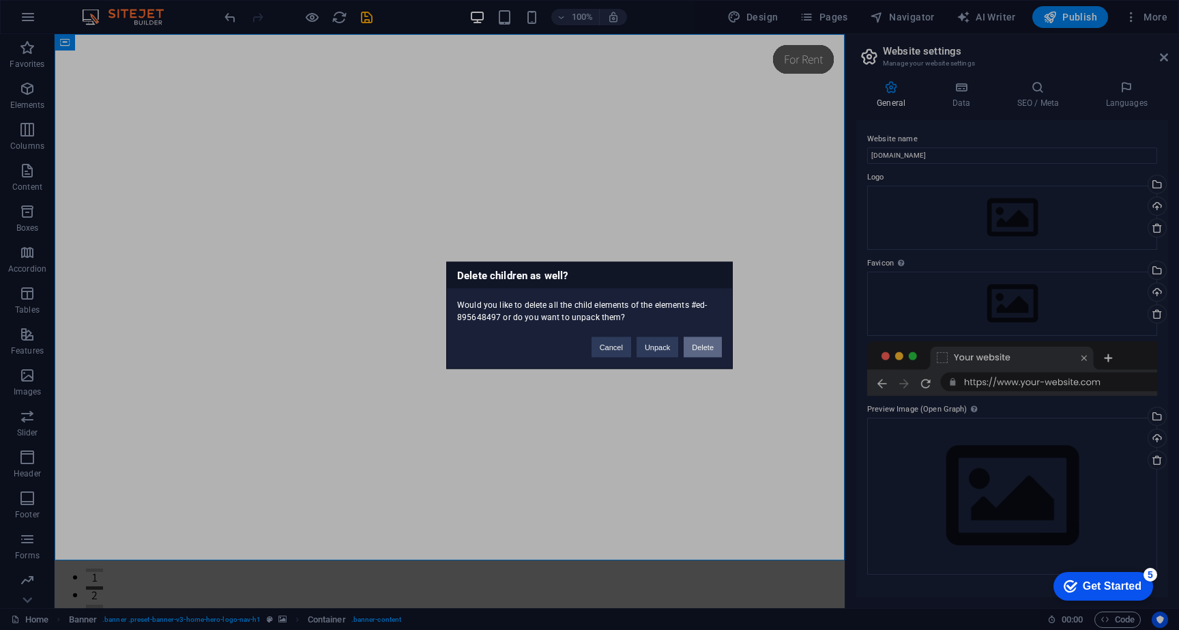
click at [700, 348] on button "Delete" at bounding box center [703, 346] width 38 height 20
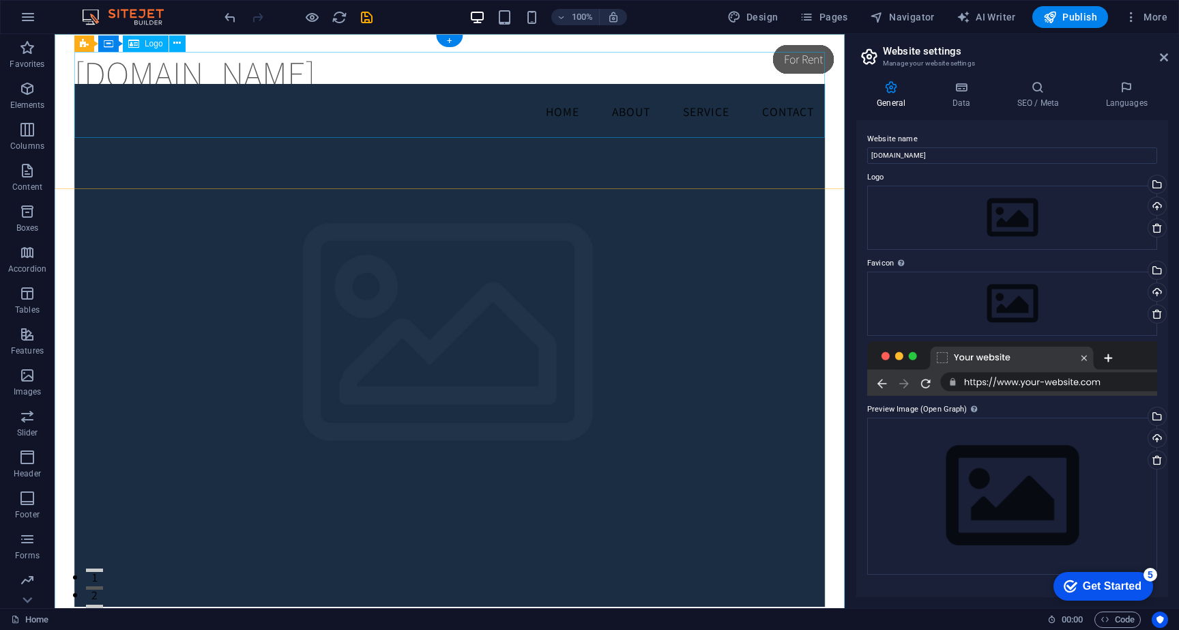
click at [779, 93] on div "[DOMAIN_NAME]" at bounding box center [449, 73] width 751 height 43
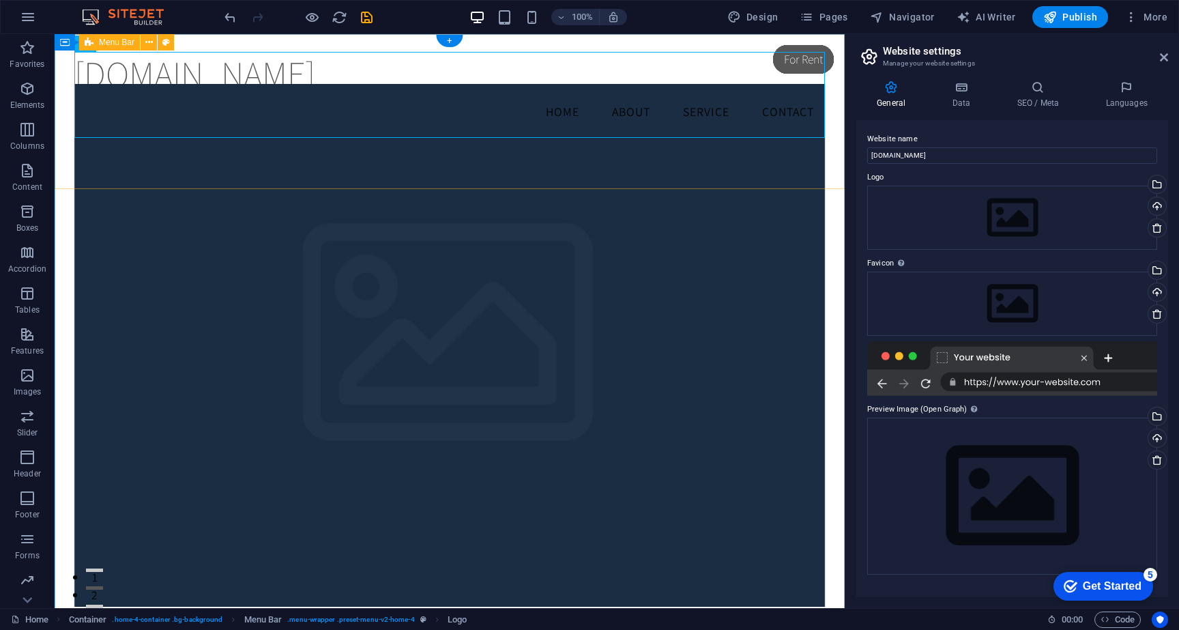
click at [828, 47] on div "[DOMAIN_NAME] Menu Home About Service Contact" at bounding box center [450, 90] width 790 height 112
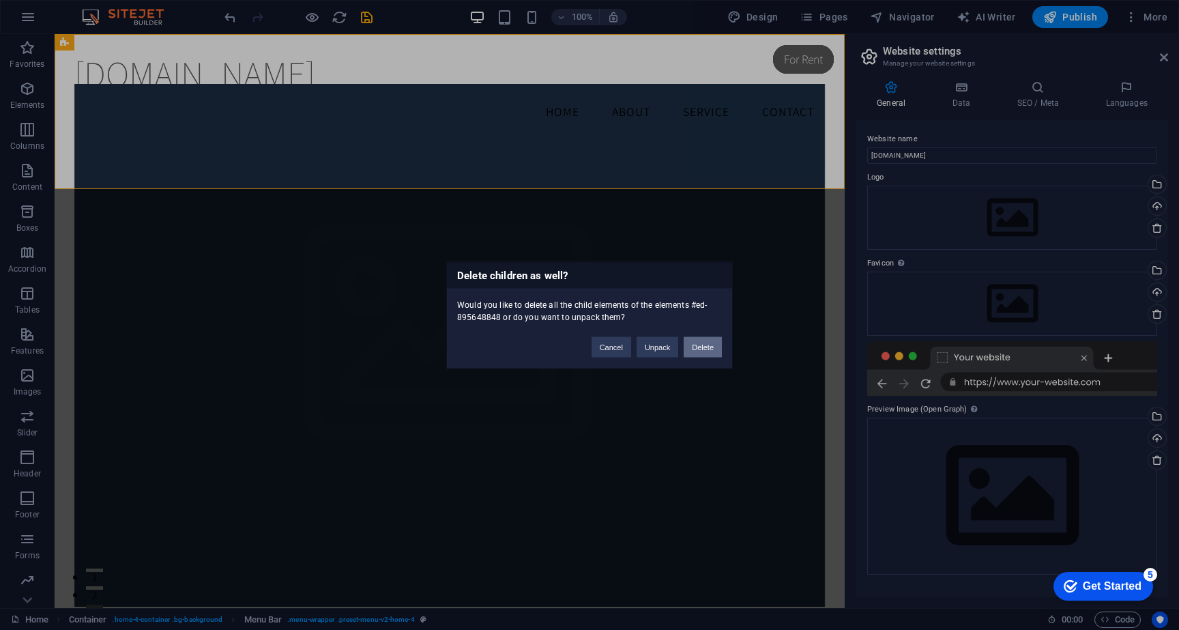
click at [710, 336] on button "Delete" at bounding box center [703, 346] width 38 height 20
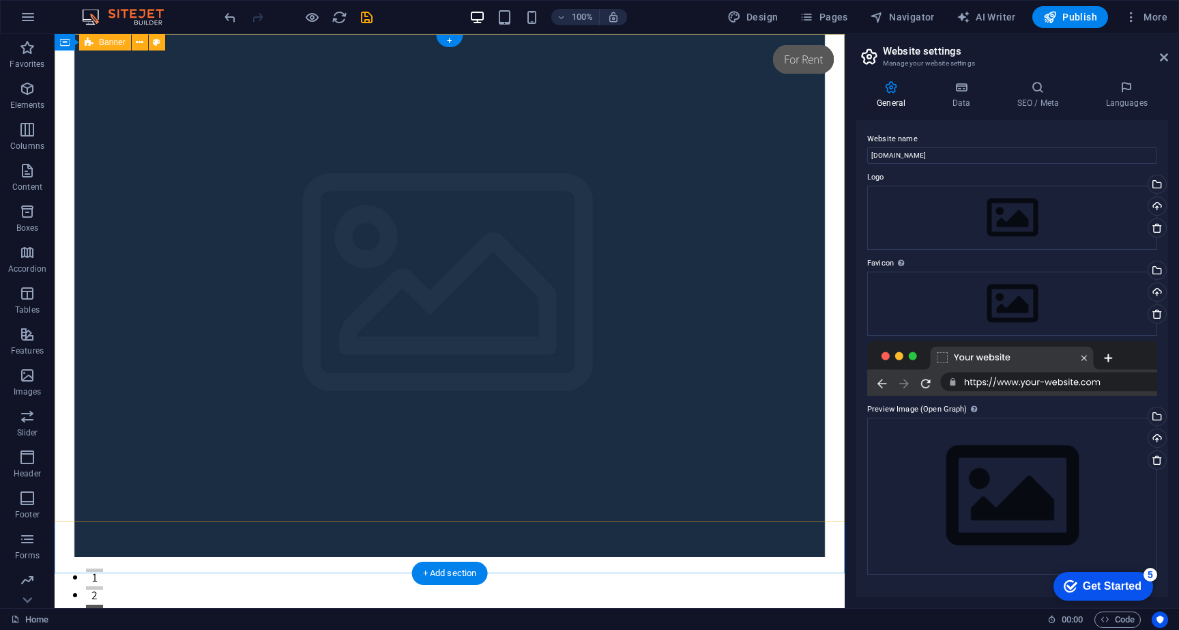
click at [833, 51] on div "This is a very cool headline This is a very appealing slogan Learn more" at bounding box center [450, 398] width 790 height 728
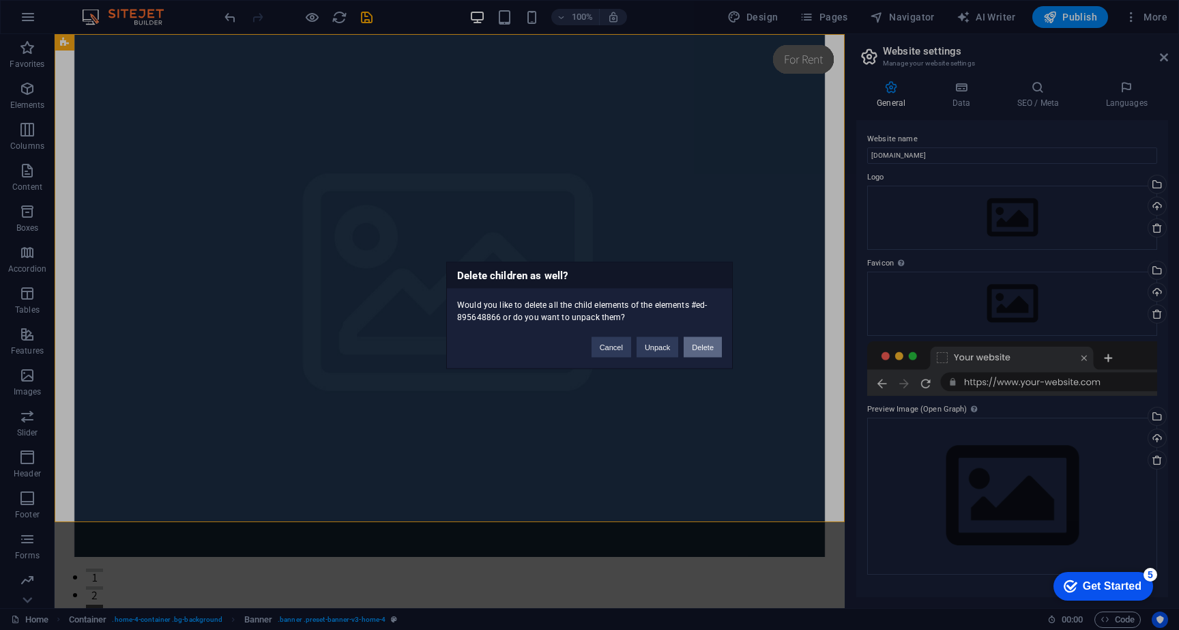
click at [703, 355] on button "Delete" at bounding box center [703, 346] width 38 height 20
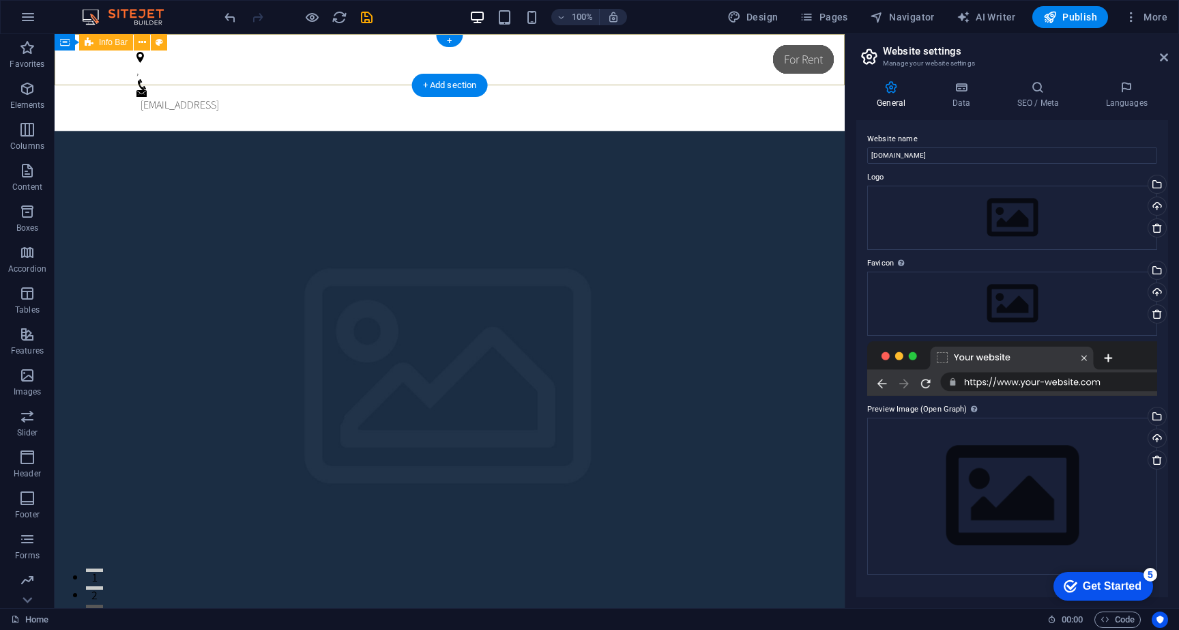
click at [803, 67] on div ", [EMAIL_ADDRESS]" at bounding box center [450, 82] width 790 height 97
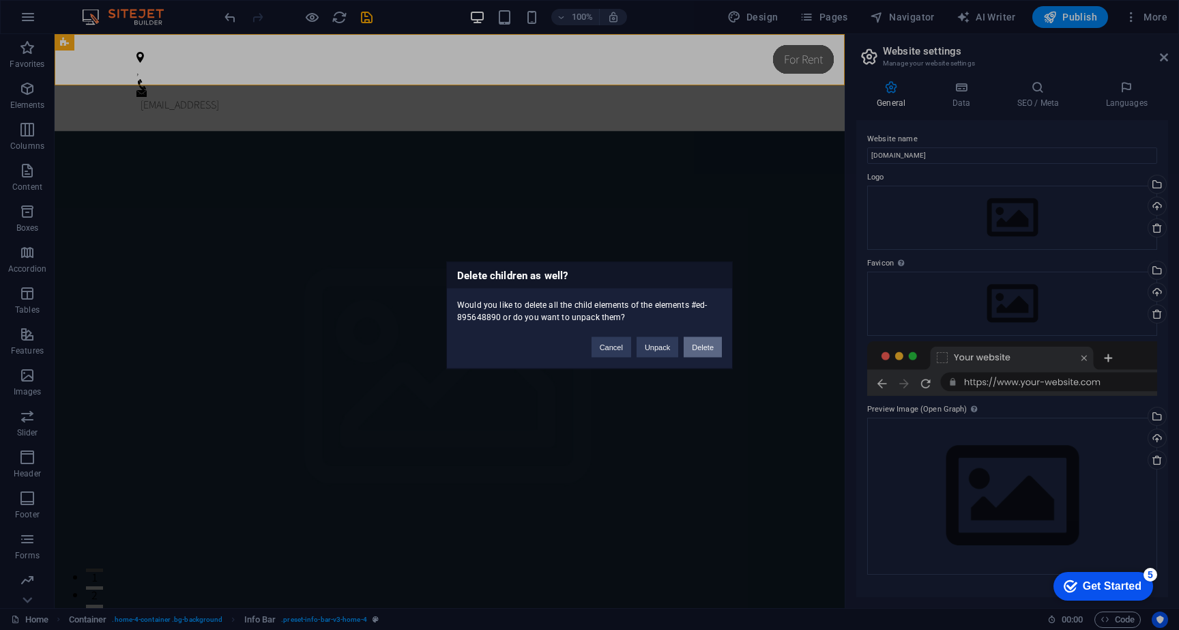
click at [697, 347] on button "Delete" at bounding box center [703, 346] width 38 height 20
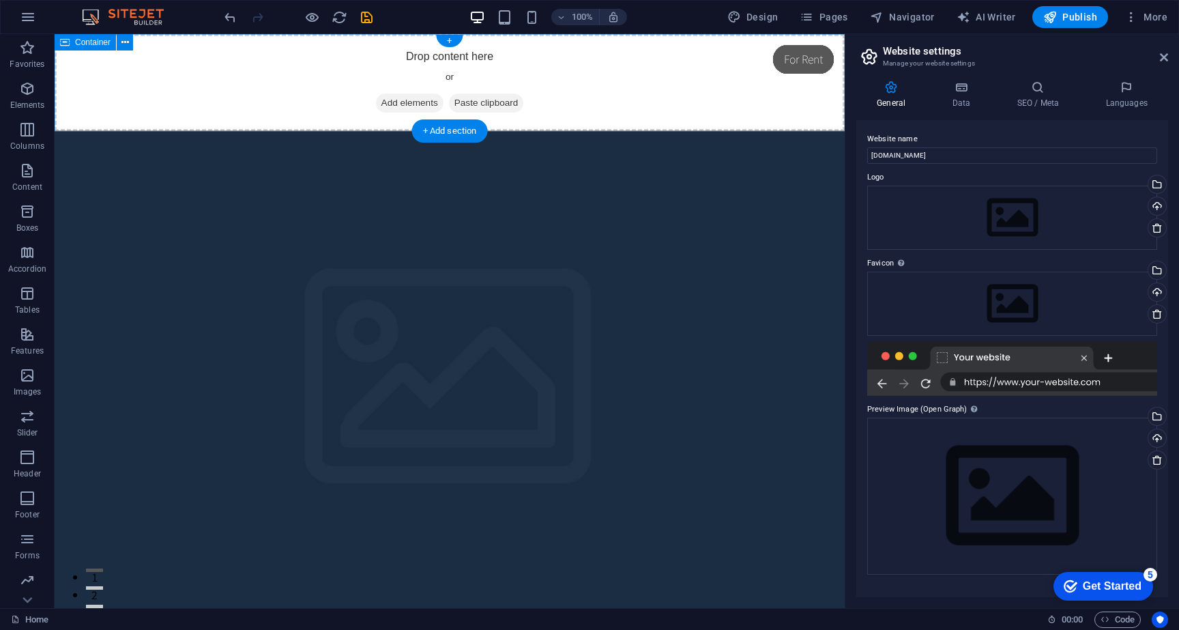
click at [770, 81] on div "Drop content here or Add elements Paste clipboard" at bounding box center [450, 82] width 790 height 97
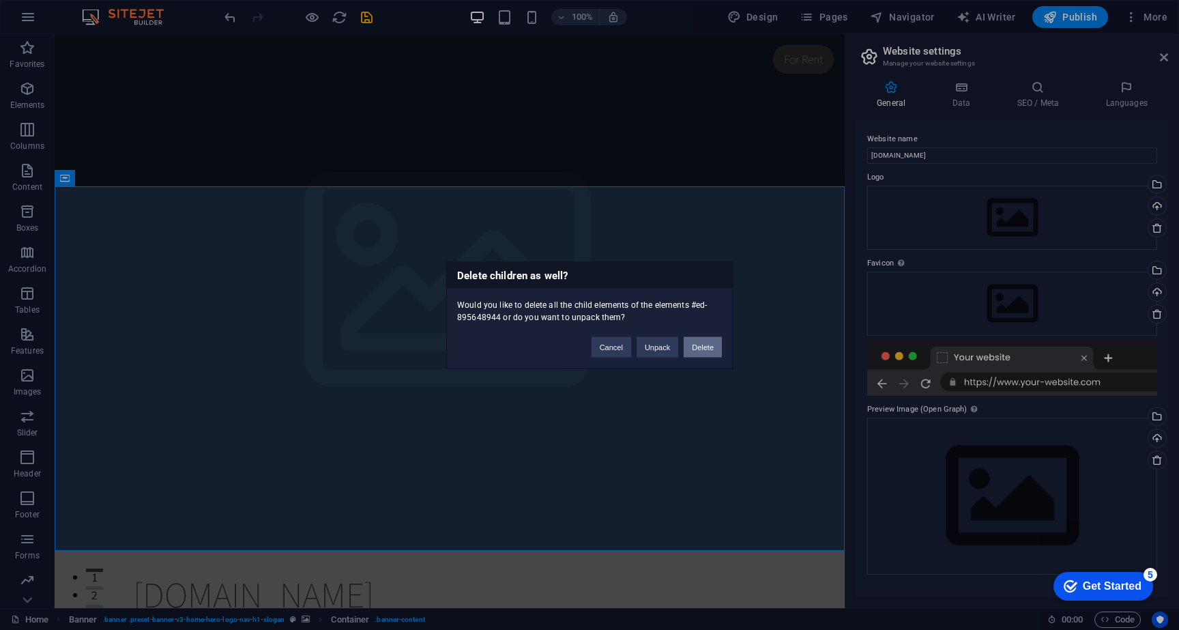
click at [716, 347] on button "Delete" at bounding box center [703, 346] width 38 height 20
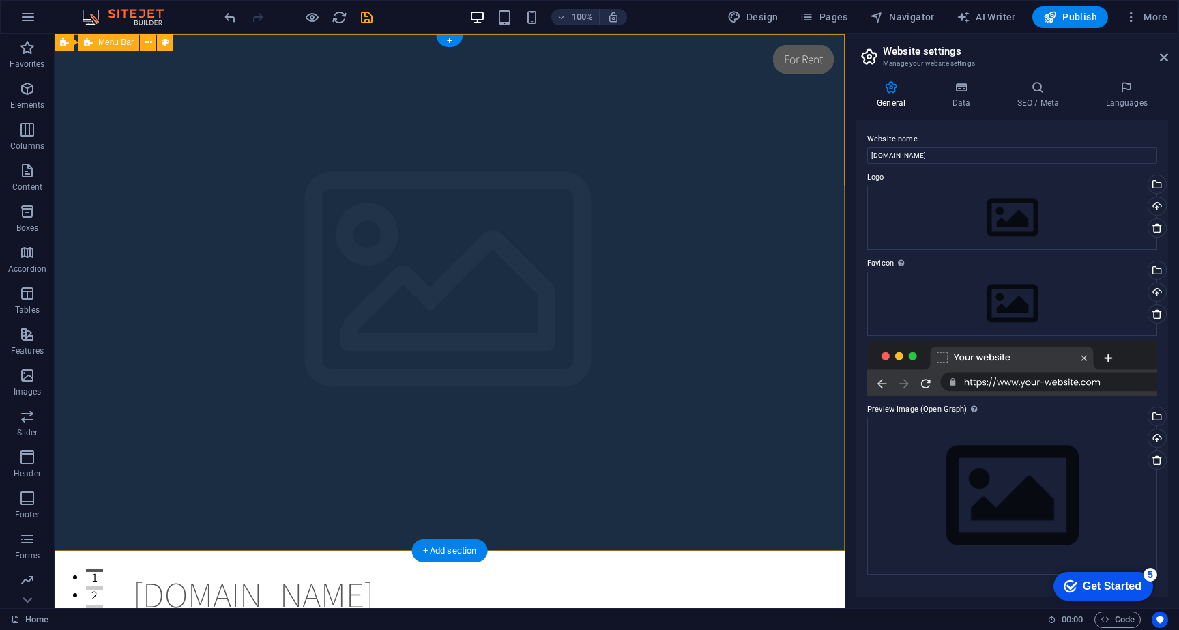
click at [775, 551] on div "[DOMAIN_NAME] Home About Service Contact Menu" at bounding box center [450, 605] width 790 height 108
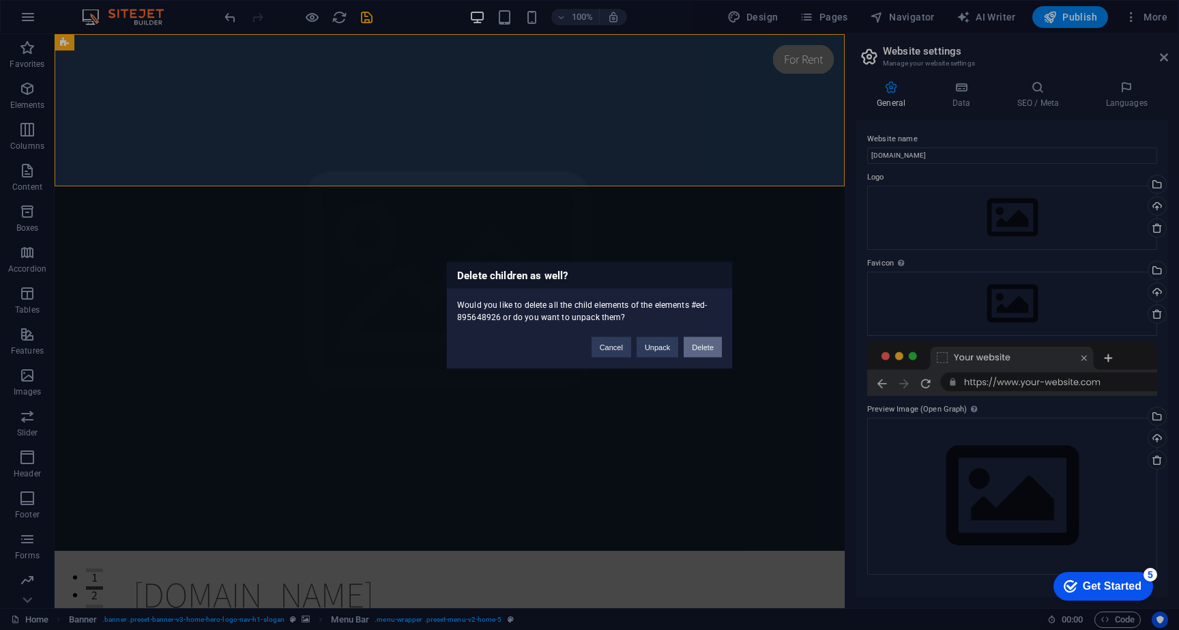
click at [714, 349] on button "Delete" at bounding box center [703, 346] width 38 height 20
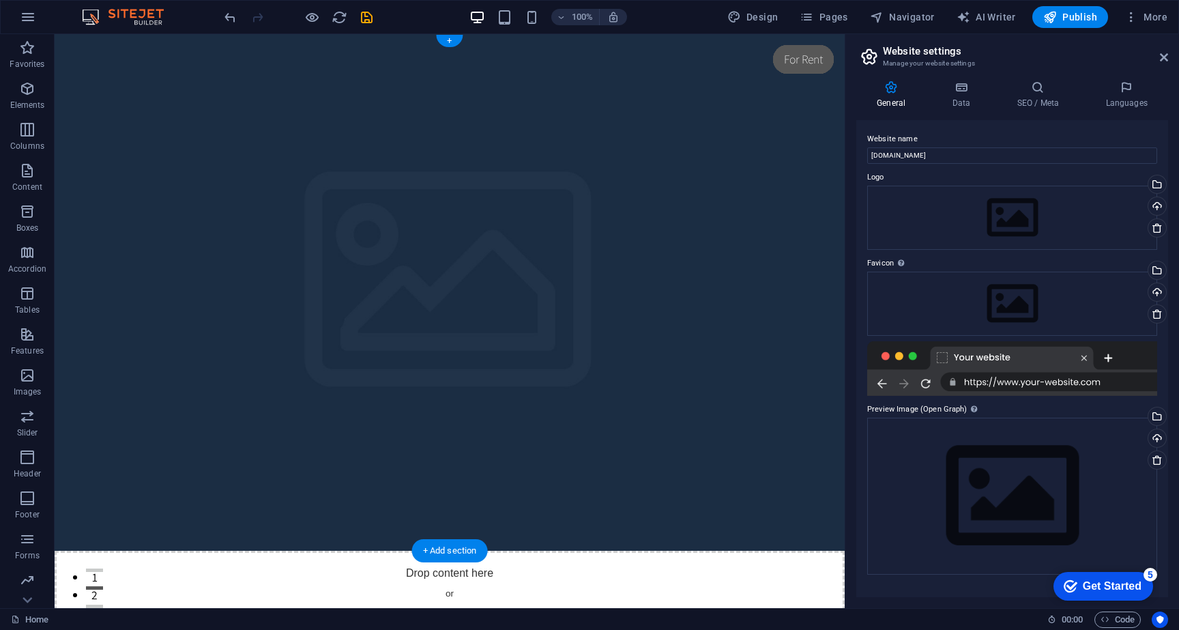
click at [763, 207] on figure at bounding box center [450, 292] width 790 height 517
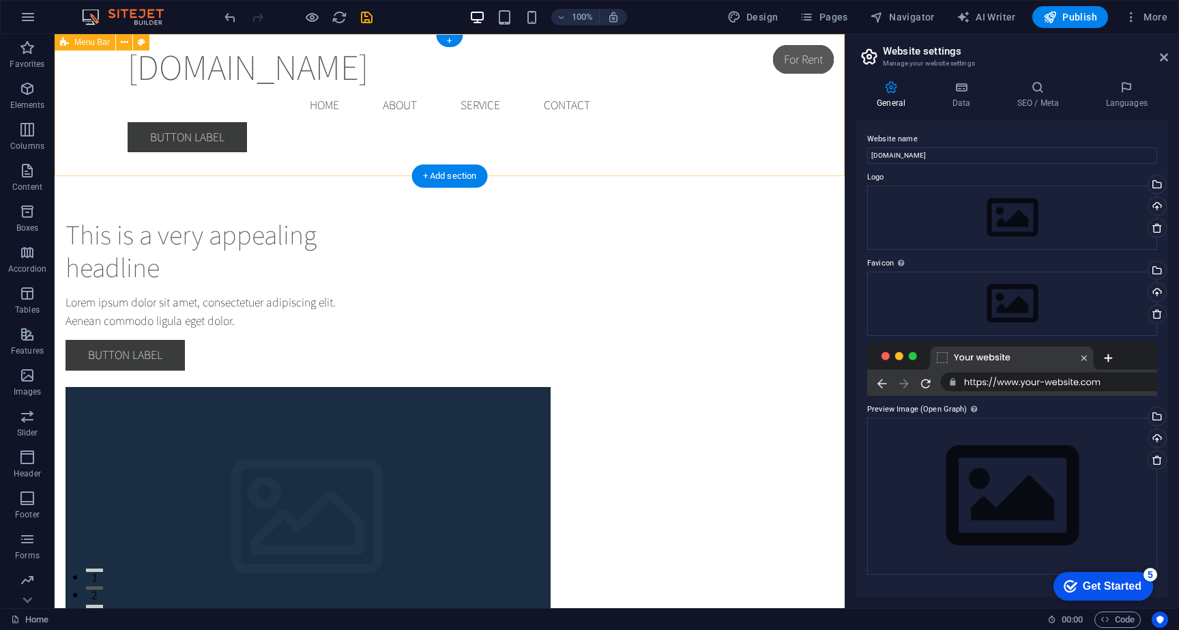
click at [815, 160] on div "[DOMAIN_NAME] Menu Home About Service Contact Button label" at bounding box center [450, 98] width 790 height 129
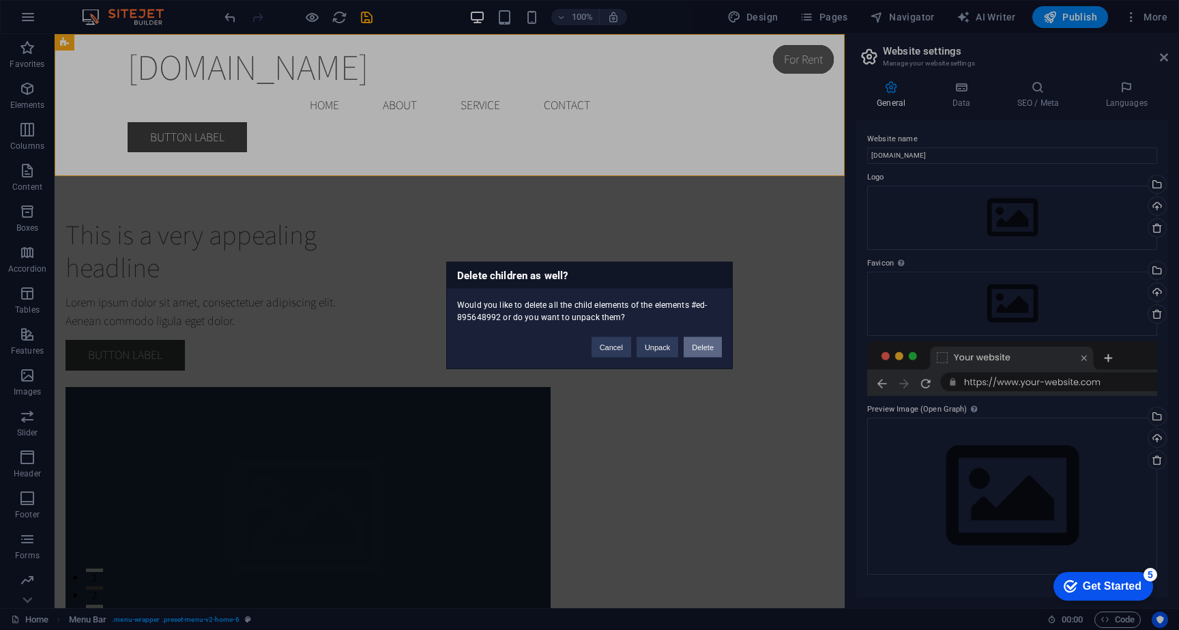
click at [703, 343] on button "Delete" at bounding box center [703, 346] width 38 height 20
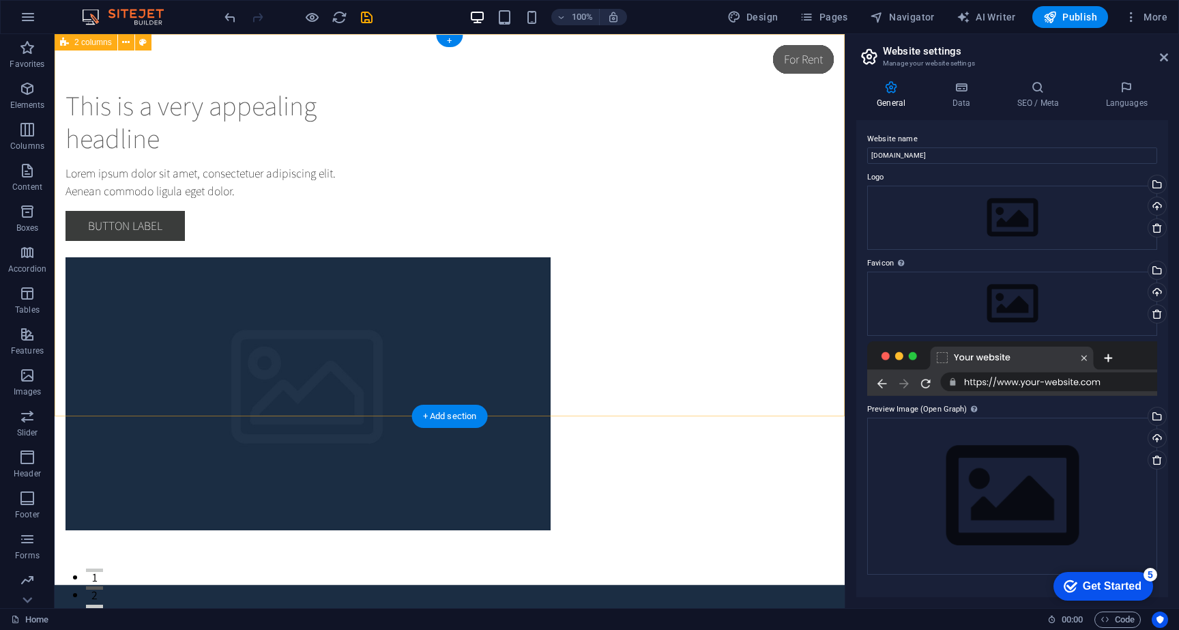
click at [798, 148] on div "This is a very appealing headline Lorem ipsum dolor sit amet, consectetuer adip…" at bounding box center [450, 309] width 790 height 551
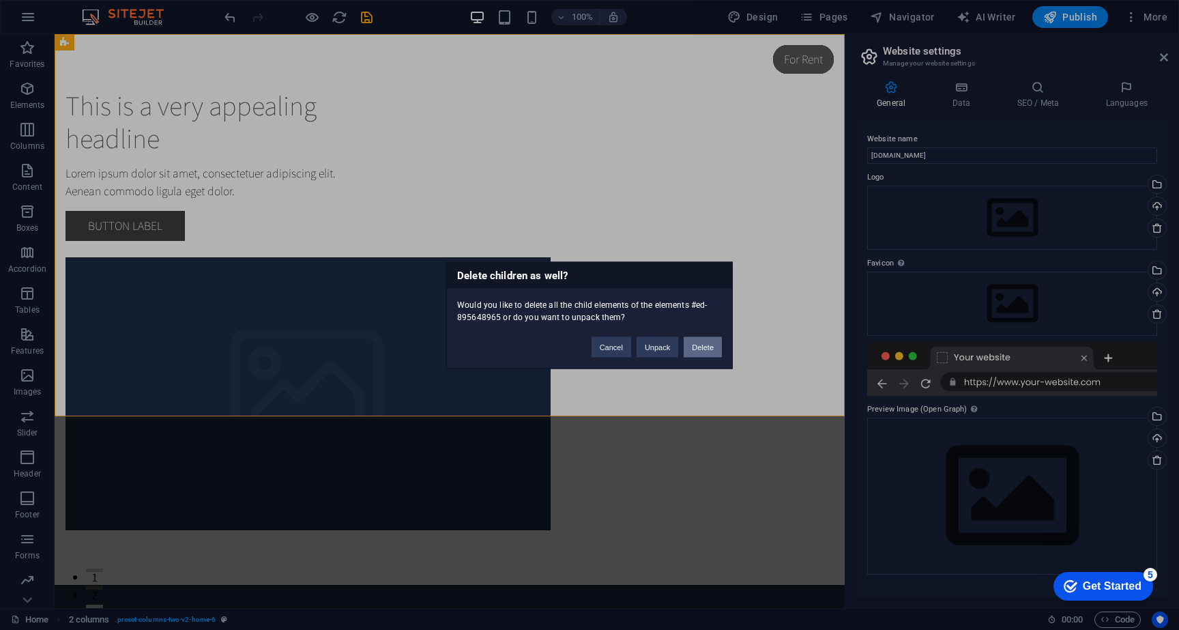
click at [691, 337] on button "Delete" at bounding box center [703, 346] width 38 height 20
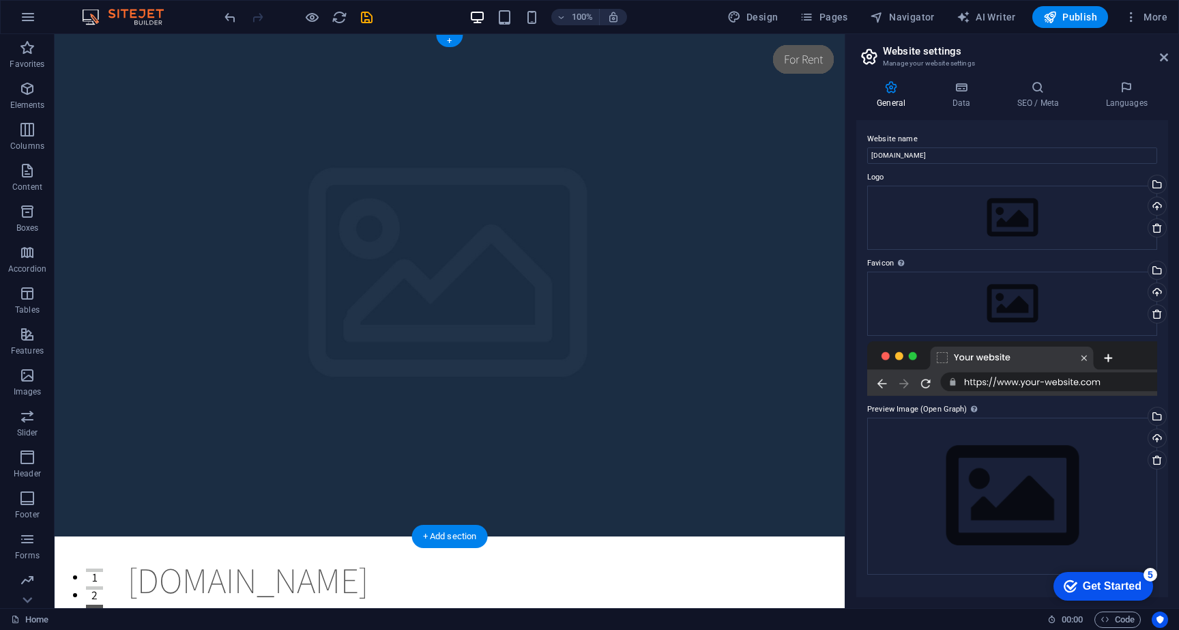
click at [773, 106] on figure at bounding box center [450, 285] width 790 height 502
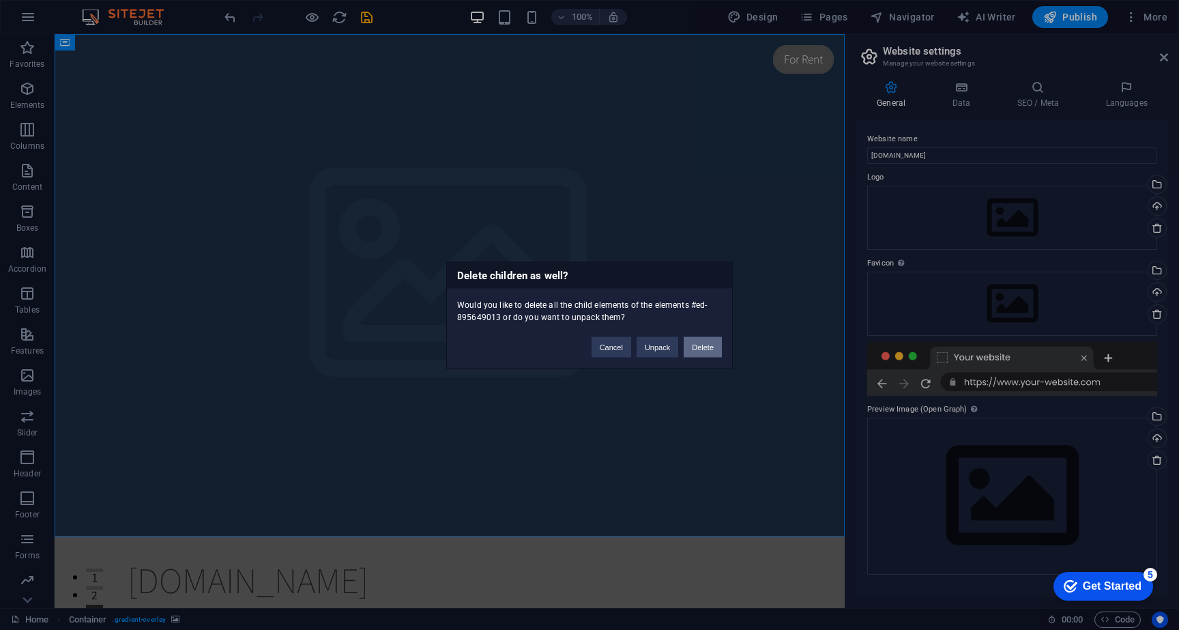
click at [698, 352] on button "Delete" at bounding box center [703, 346] width 38 height 20
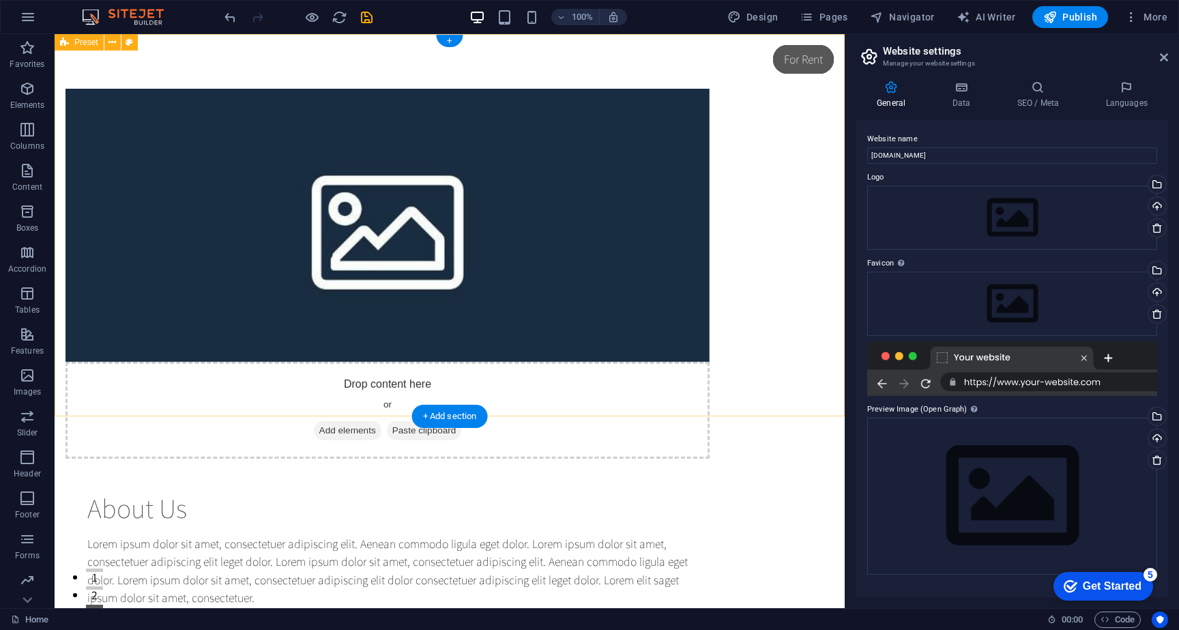
click at [796, 149] on div "Drop content here or Add elements Paste clipboard About Us Lorem ipsum dolor si…" at bounding box center [450, 379] width 790 height 691
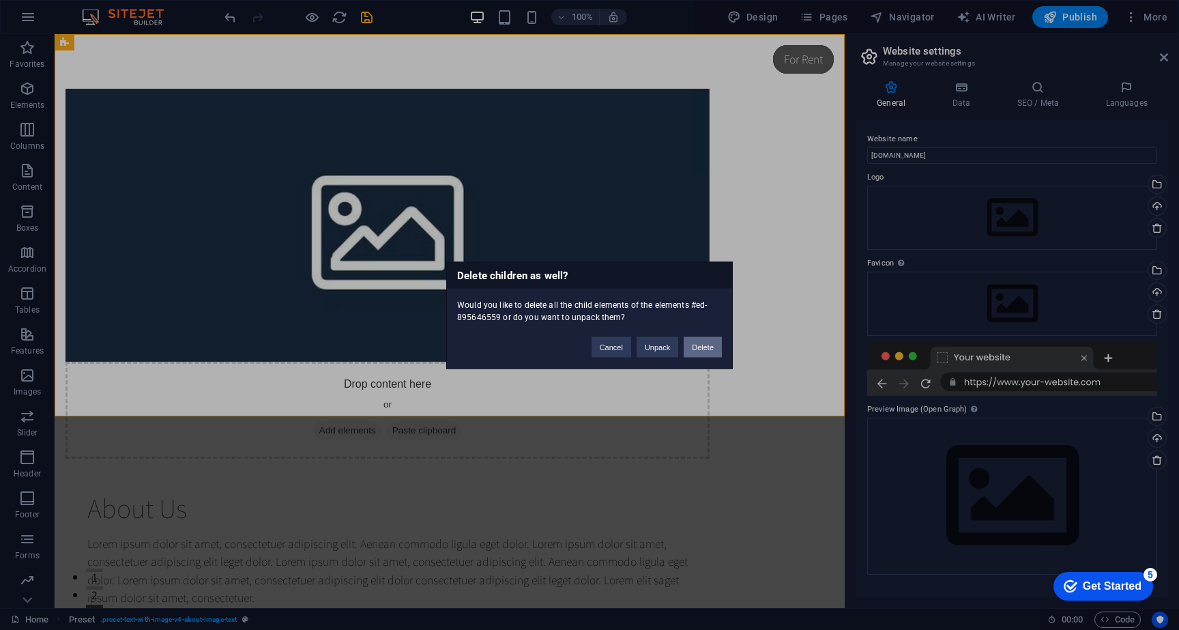
click at [714, 348] on button "Delete" at bounding box center [703, 346] width 38 height 20
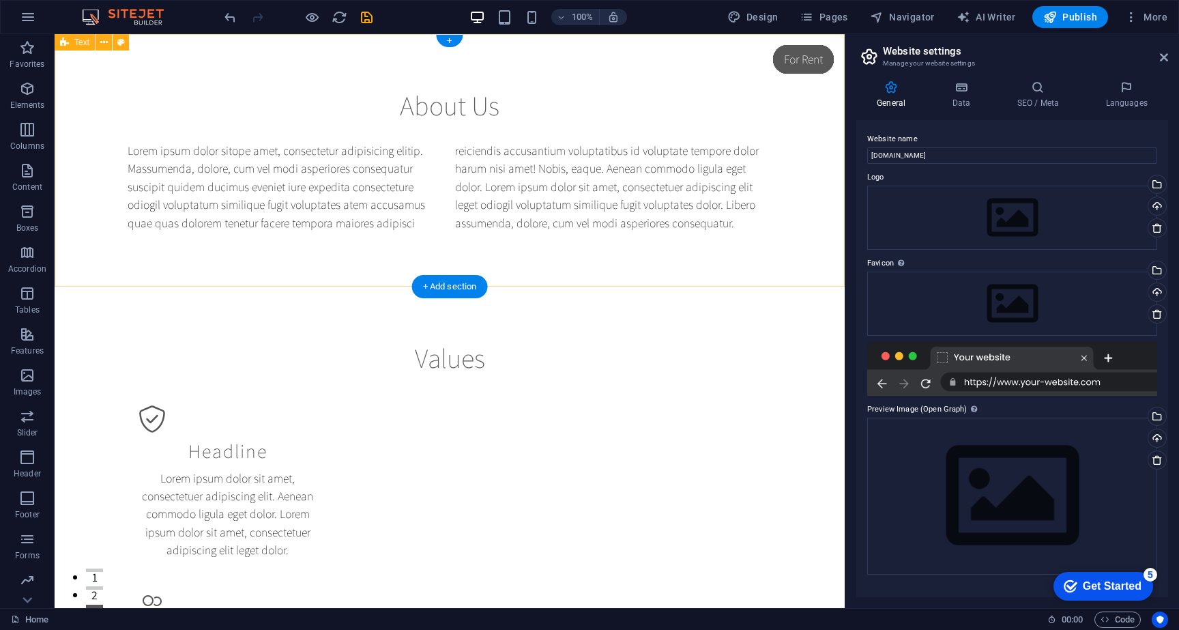
click at [828, 84] on div "About Us Lorem ipsum dolor sitope amet, consectetur adipisicing elitip. [PERSON…" at bounding box center [450, 160] width 790 height 252
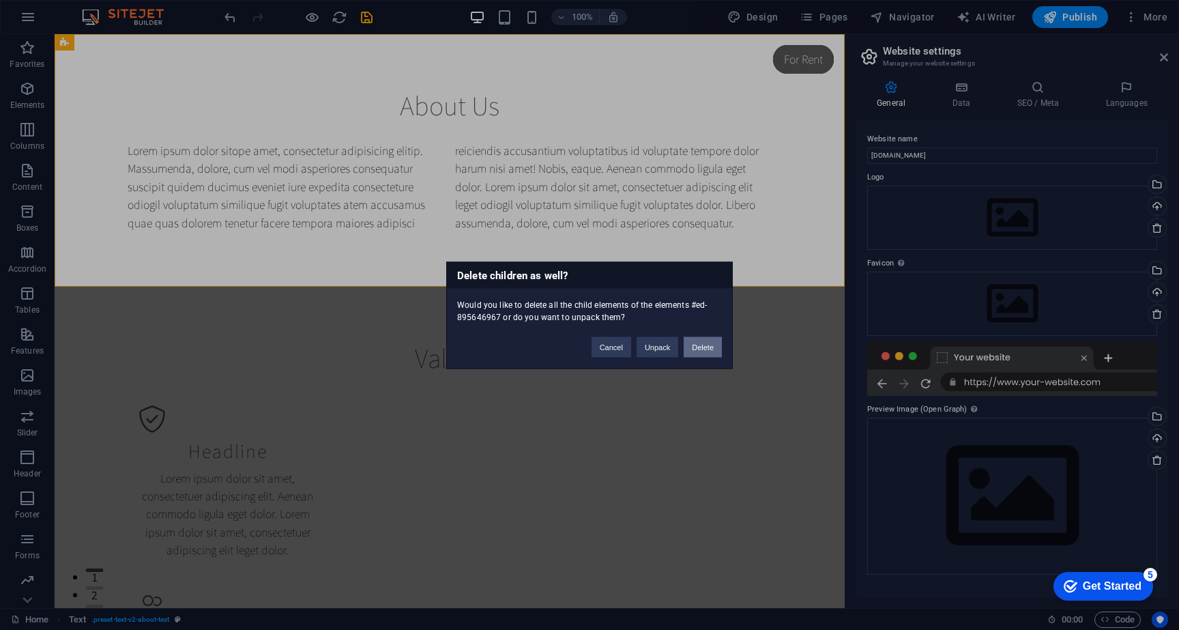
click at [708, 339] on button "Delete" at bounding box center [703, 346] width 38 height 20
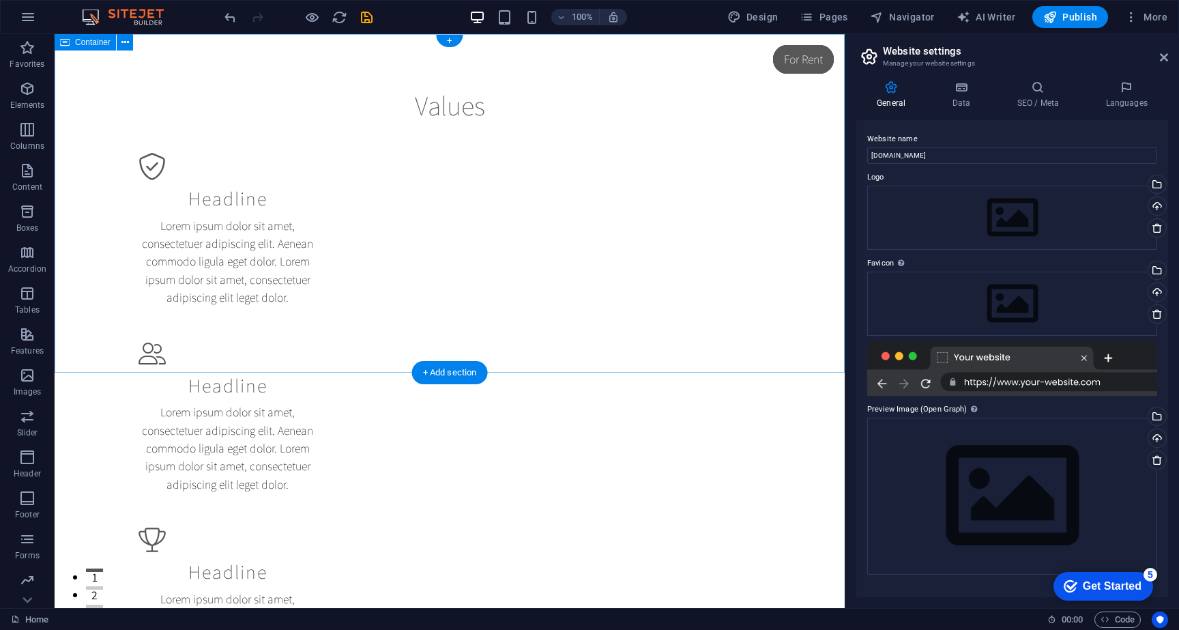
click at [804, 177] on div "Values Headline Lorem ipsum dolor sit amet, consectetuer adipiscing elit. Aenea…" at bounding box center [450, 390] width 790 height 712
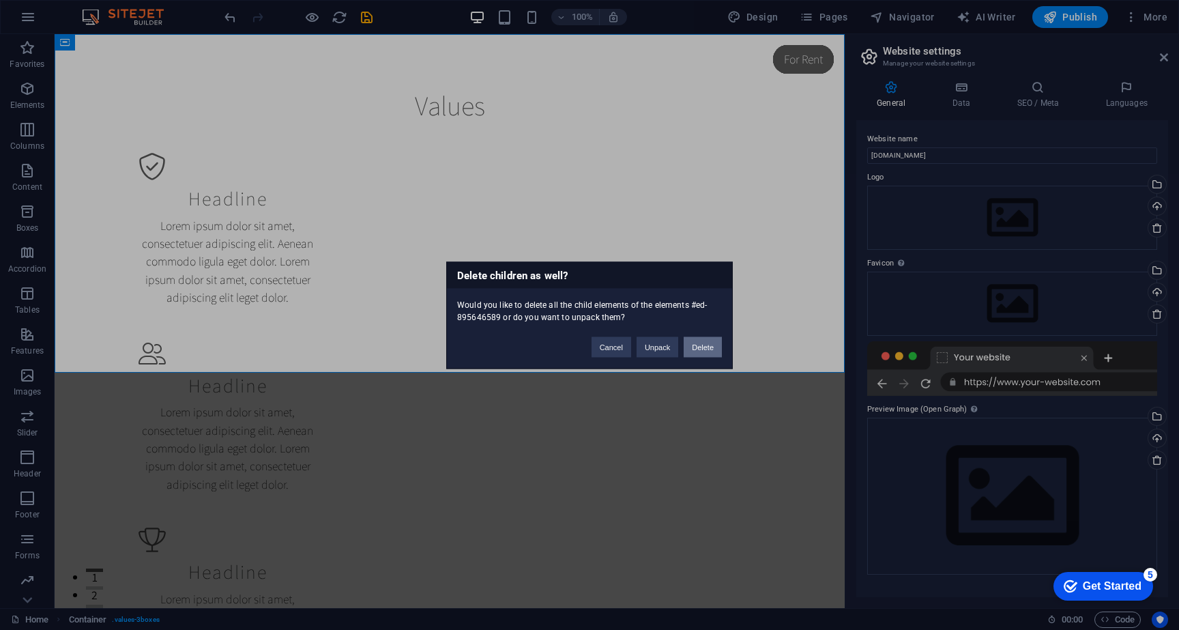
click at [705, 350] on button "Delete" at bounding box center [703, 346] width 38 height 20
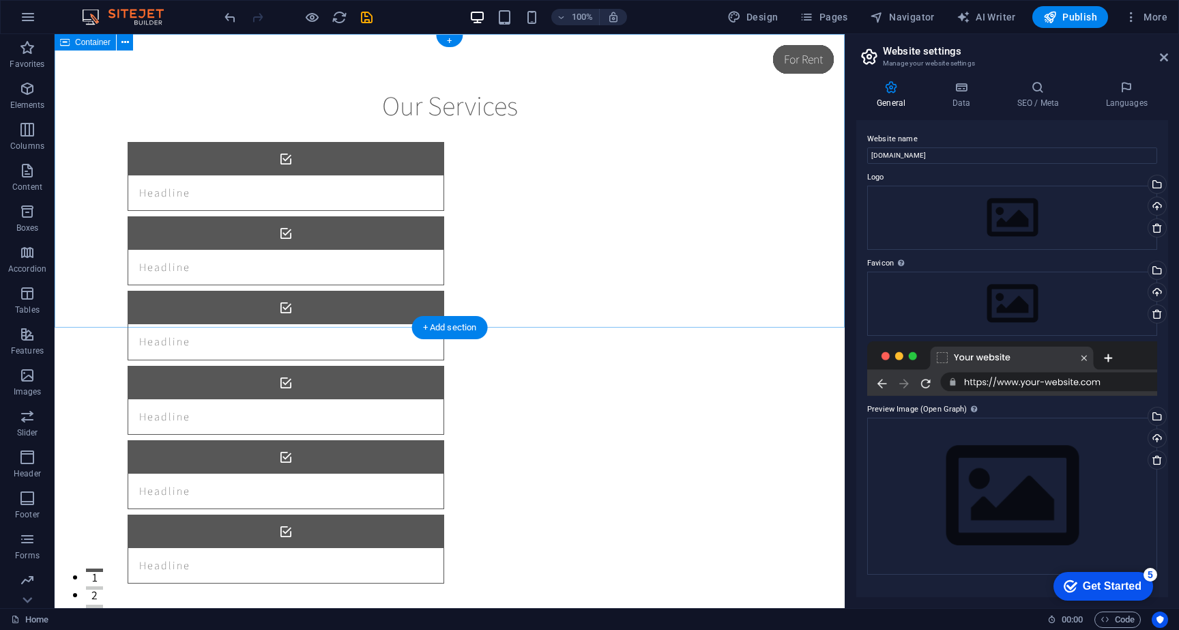
click at [832, 111] on div "Our Services Headline Headline Headline Headline Headline Headline" at bounding box center [450, 336] width 790 height 604
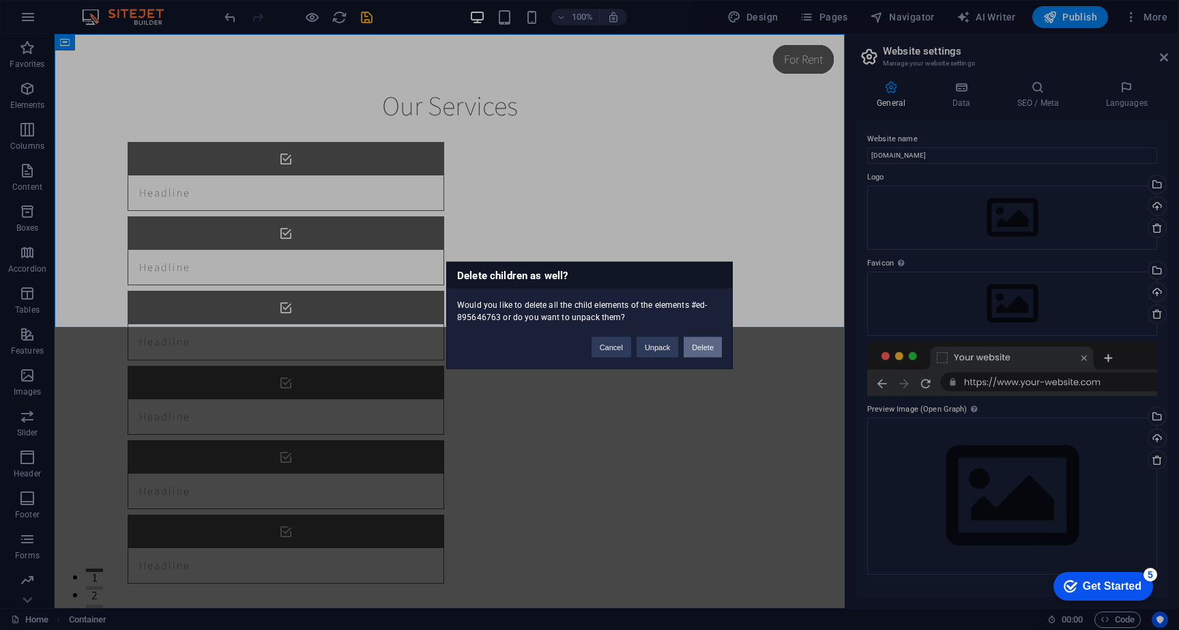
click at [692, 351] on button "Delete" at bounding box center [703, 346] width 38 height 20
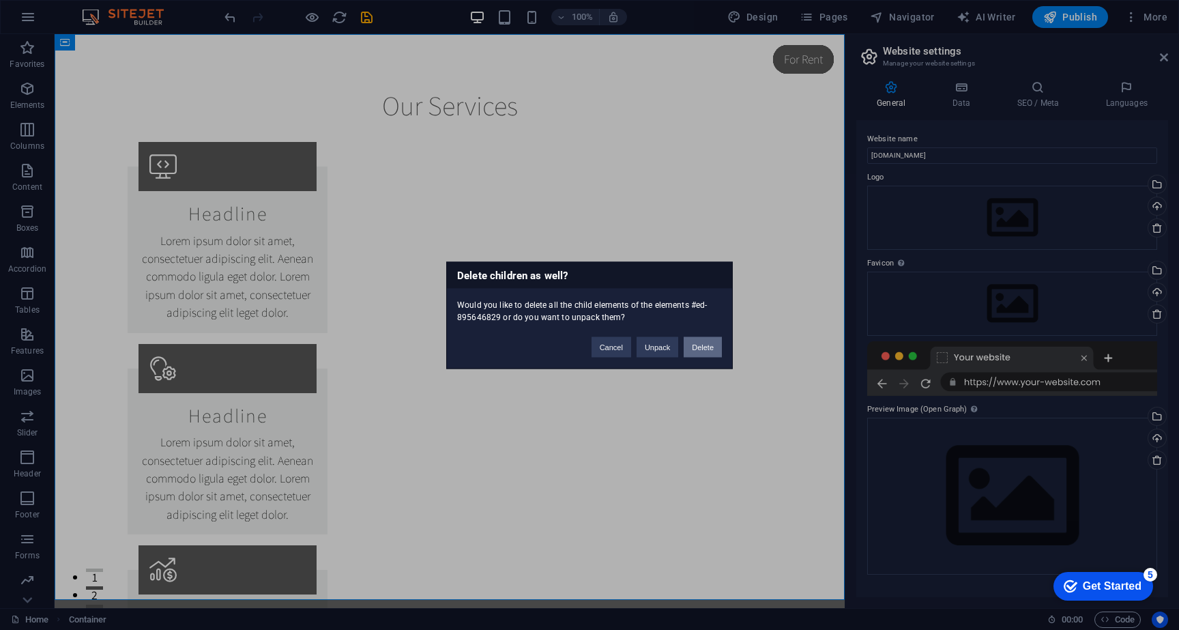
click at [706, 344] on button "Delete" at bounding box center [703, 346] width 38 height 20
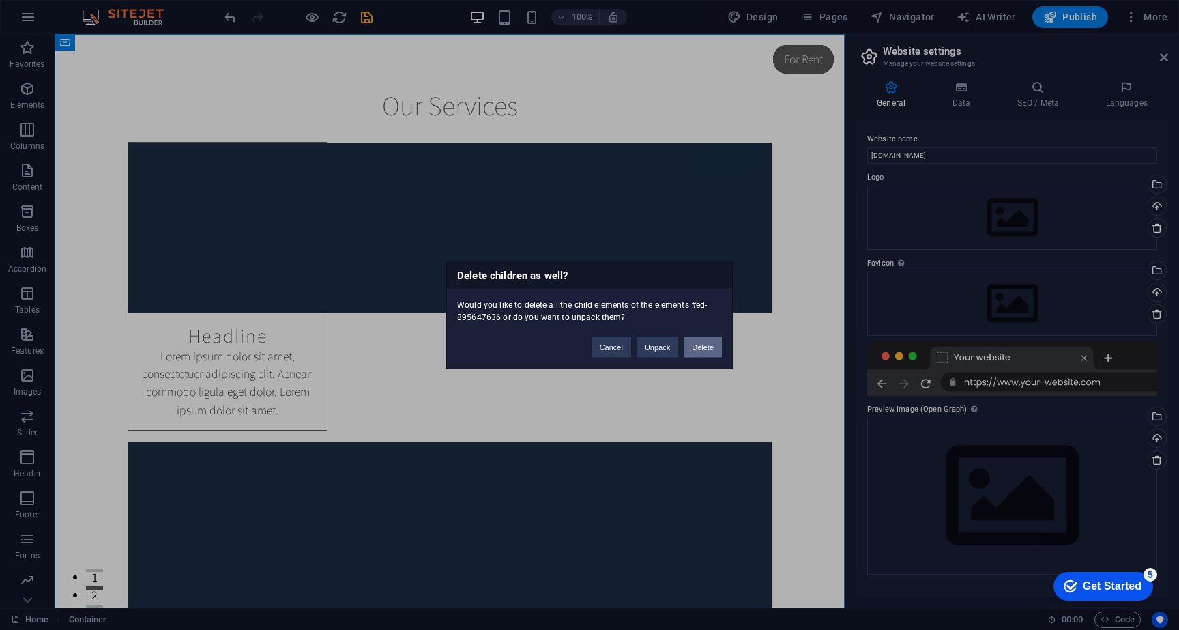
click at [697, 349] on button "Delete" at bounding box center [703, 346] width 38 height 20
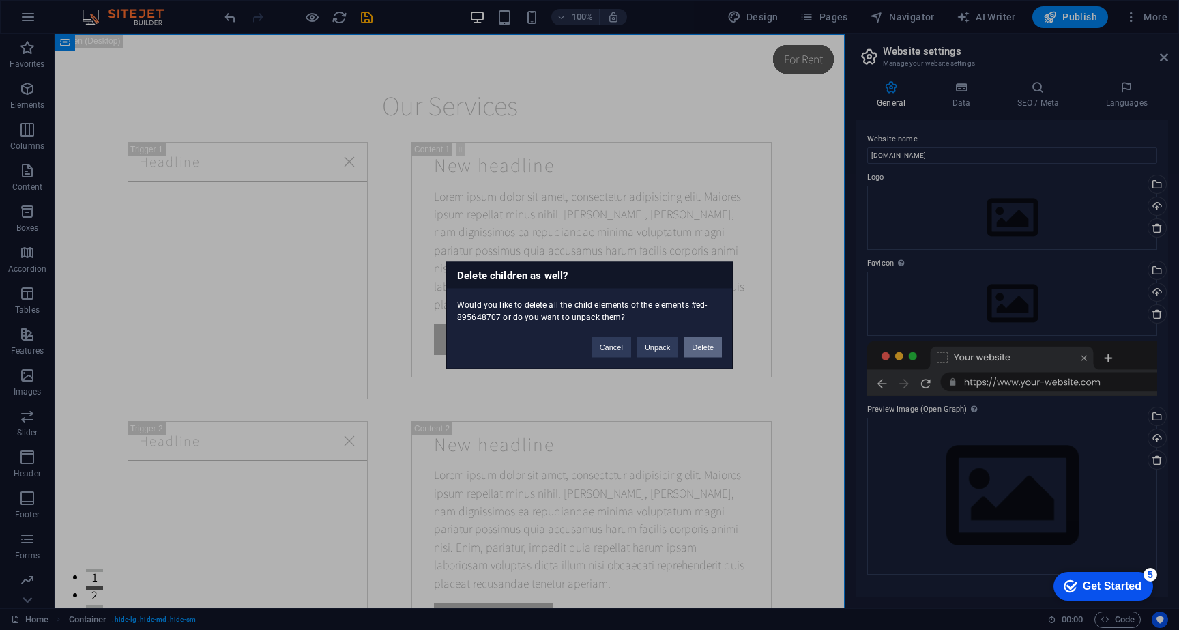
click at [708, 345] on button "Delete" at bounding box center [703, 346] width 38 height 20
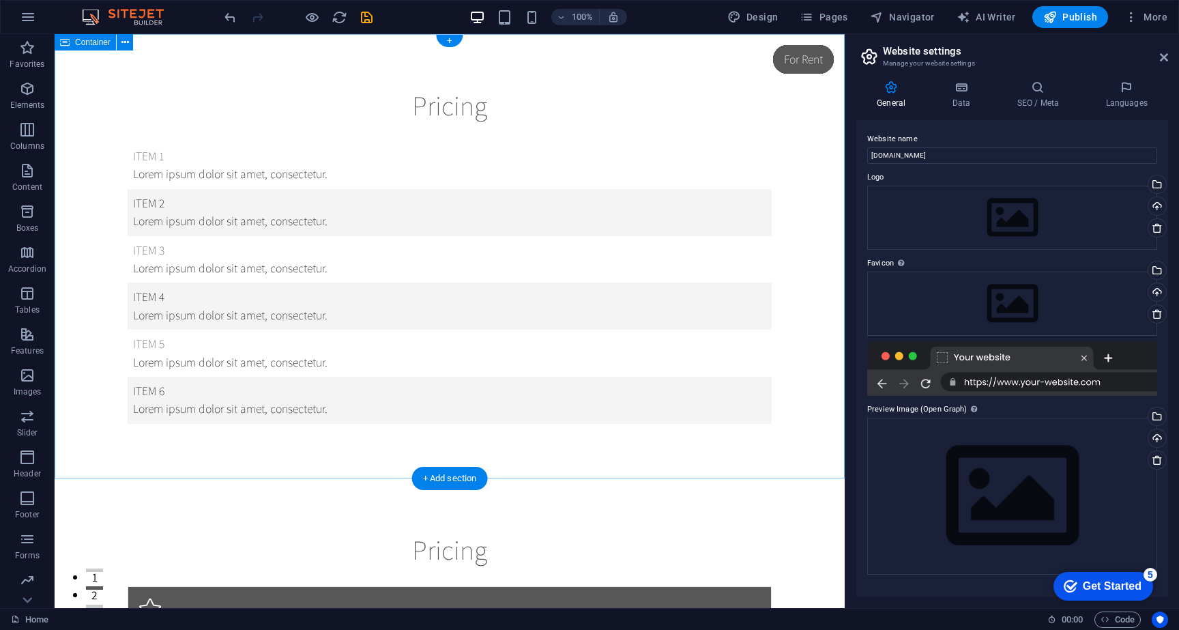
click at [804, 248] on div "Pricing Item 1 Lorem ipsum dolor sit amet, consectetur. Item 2 Lorem ipsum dolo…" at bounding box center [450, 256] width 790 height 444
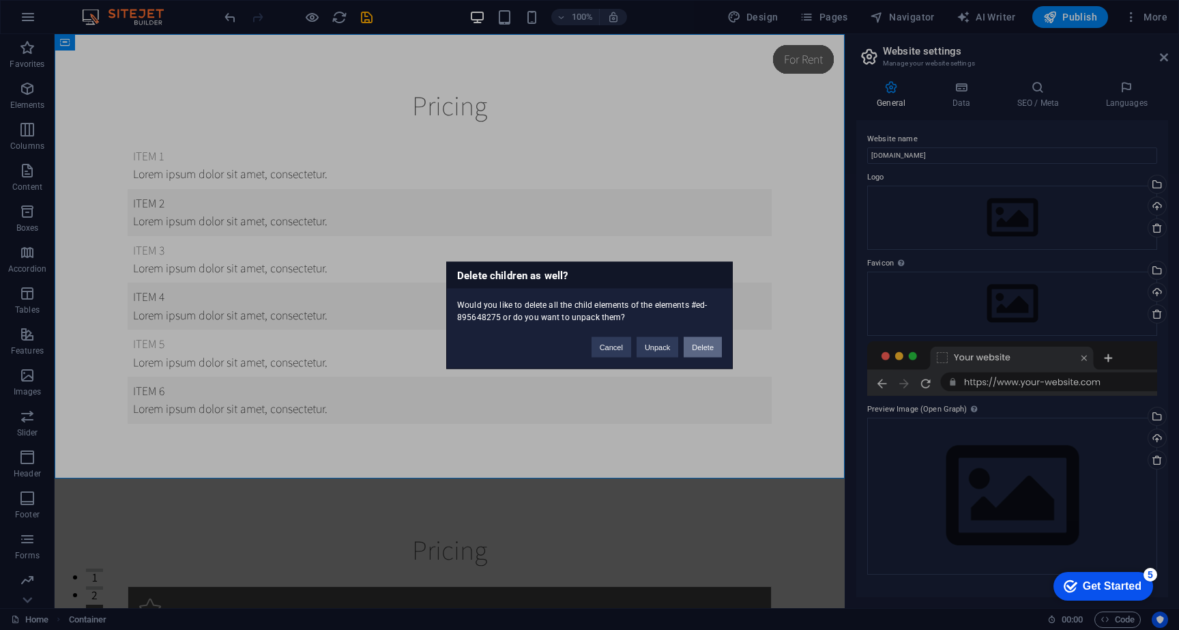
click at [711, 350] on button "Delete" at bounding box center [703, 346] width 38 height 20
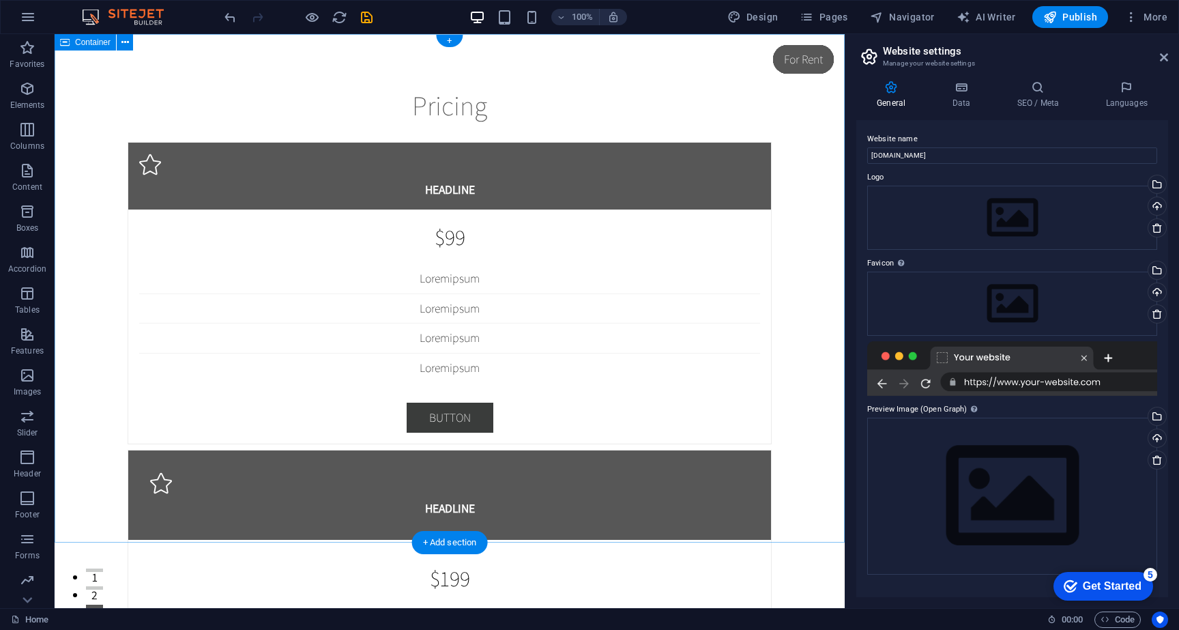
click at [803, 276] on div "Pricing Headline $99 Lorem ipsum Lorem ipsum Lorem ipsum Lorem ipsum BUTTON Hea…" at bounding box center [450, 596] width 790 height 1124
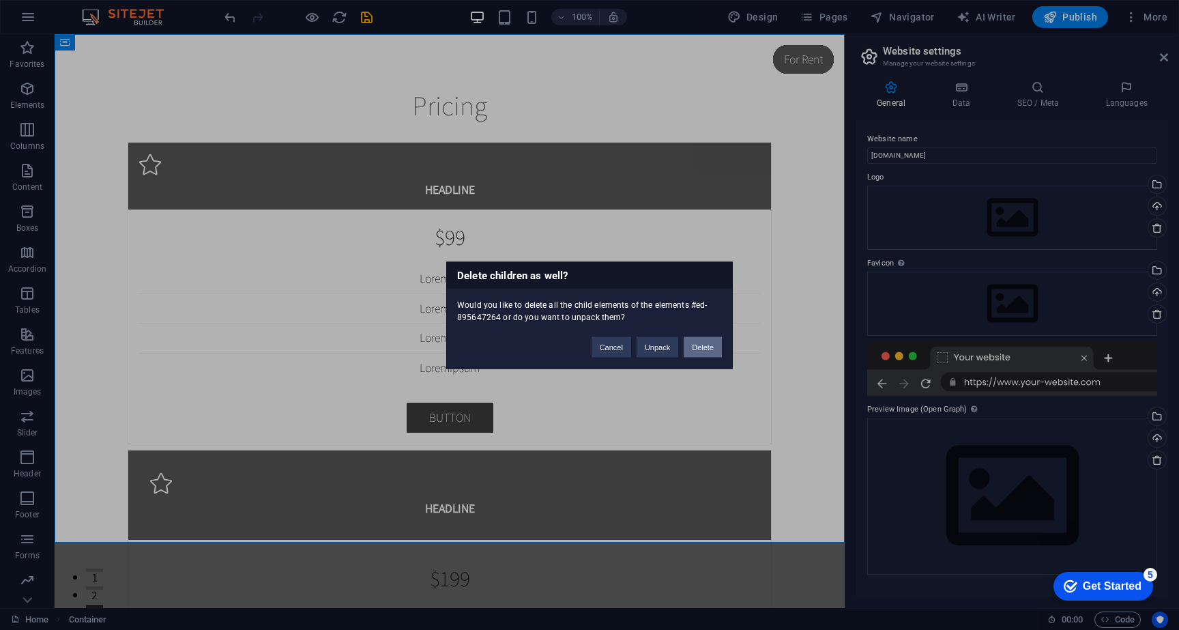
click at [701, 353] on button "Delete" at bounding box center [703, 346] width 38 height 20
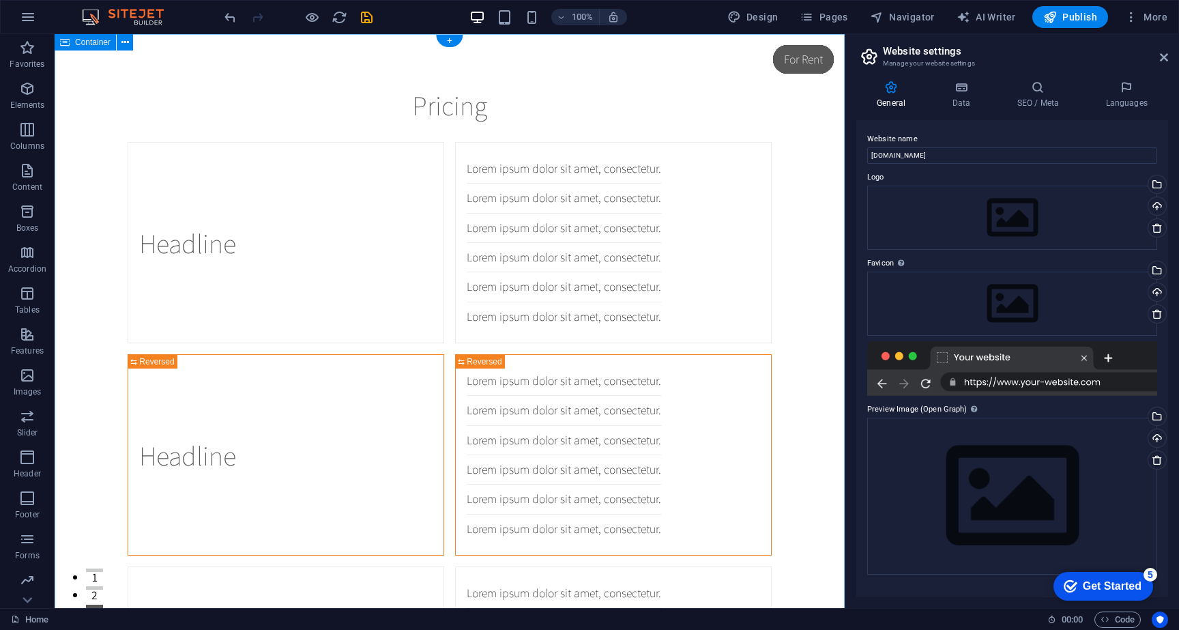
click at [810, 298] on div "Pricing Headline Lorem ipsum dolor sit amet, consectetur. Lorem ipsum dolor sit…" at bounding box center [450, 428] width 790 height 788
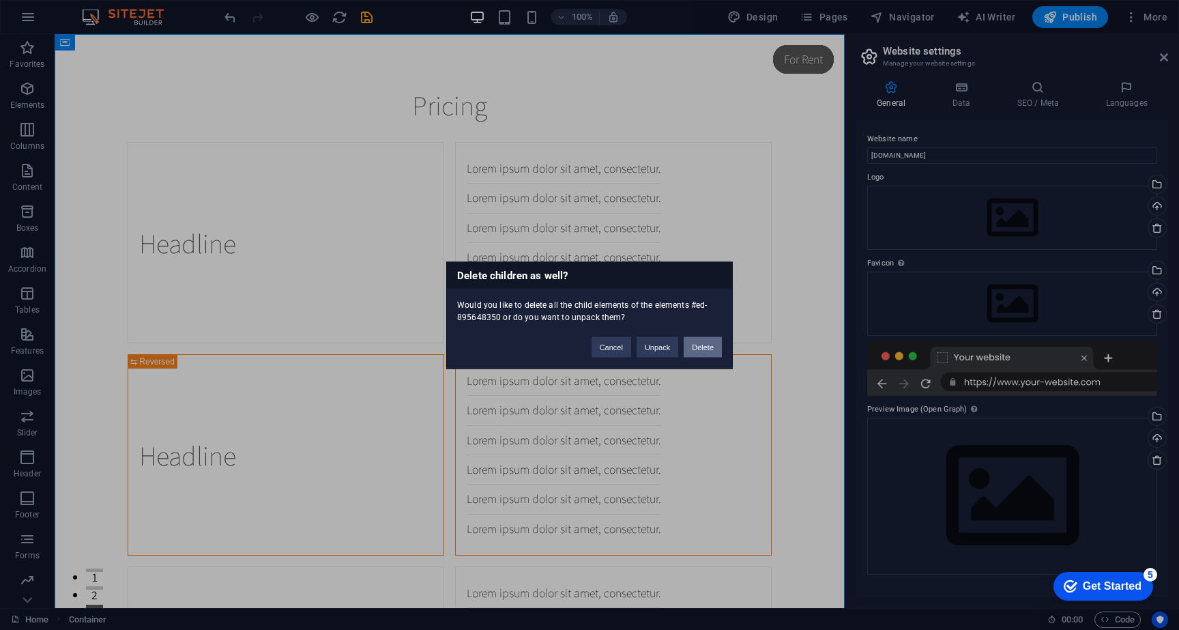
drag, startPoint x: 714, startPoint y: 353, endPoint x: 712, endPoint y: 313, distance: 41.0
click at [714, 353] on button "Delete" at bounding box center [703, 346] width 38 height 20
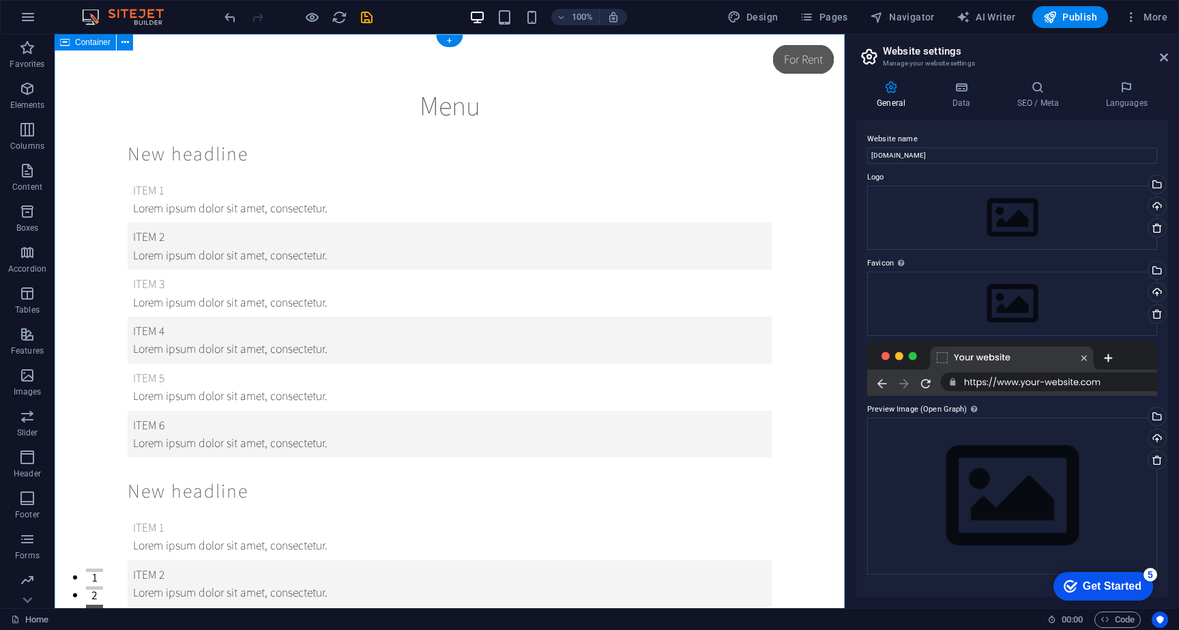
click at [804, 334] on div "Menu New headline Item 1 Lorem ipsum dolor sit amet, consectetur. Item 2 Lorem …" at bounding box center [450, 610] width 790 height 1152
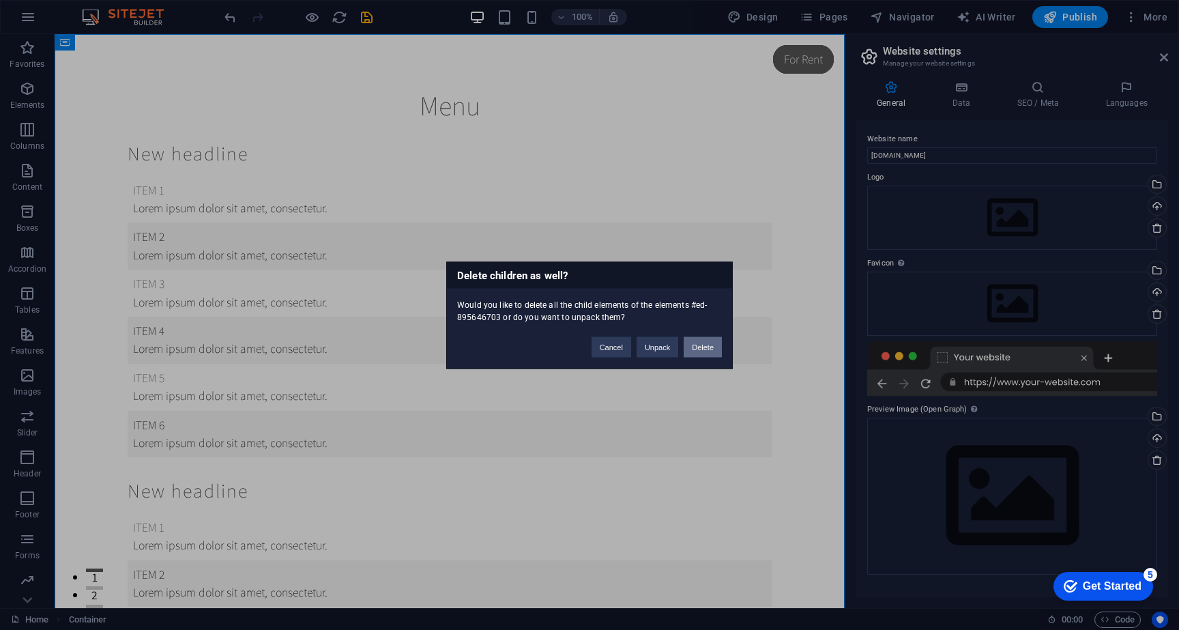
drag, startPoint x: 708, startPoint y: 355, endPoint x: 716, endPoint y: 300, distance: 55.9
click at [708, 355] on button "Delete" at bounding box center [703, 346] width 38 height 20
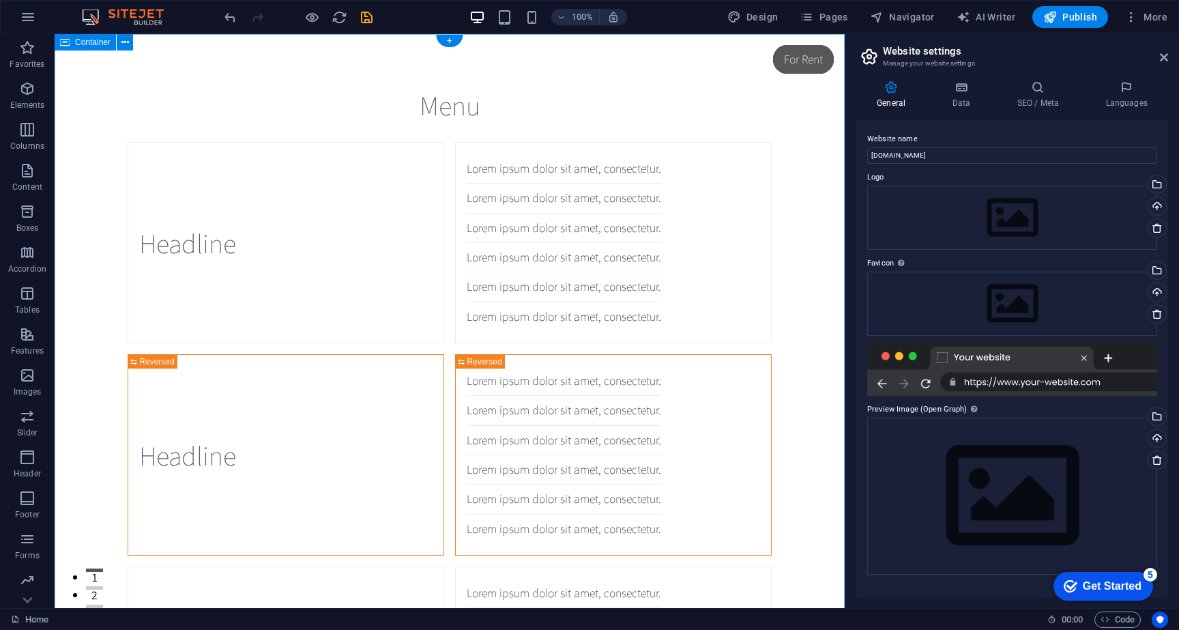
click at [795, 325] on div "Menu Headline Lorem ipsum dolor sit amet, consectetur. Lorem ipsum dolor sit am…" at bounding box center [450, 428] width 790 height 788
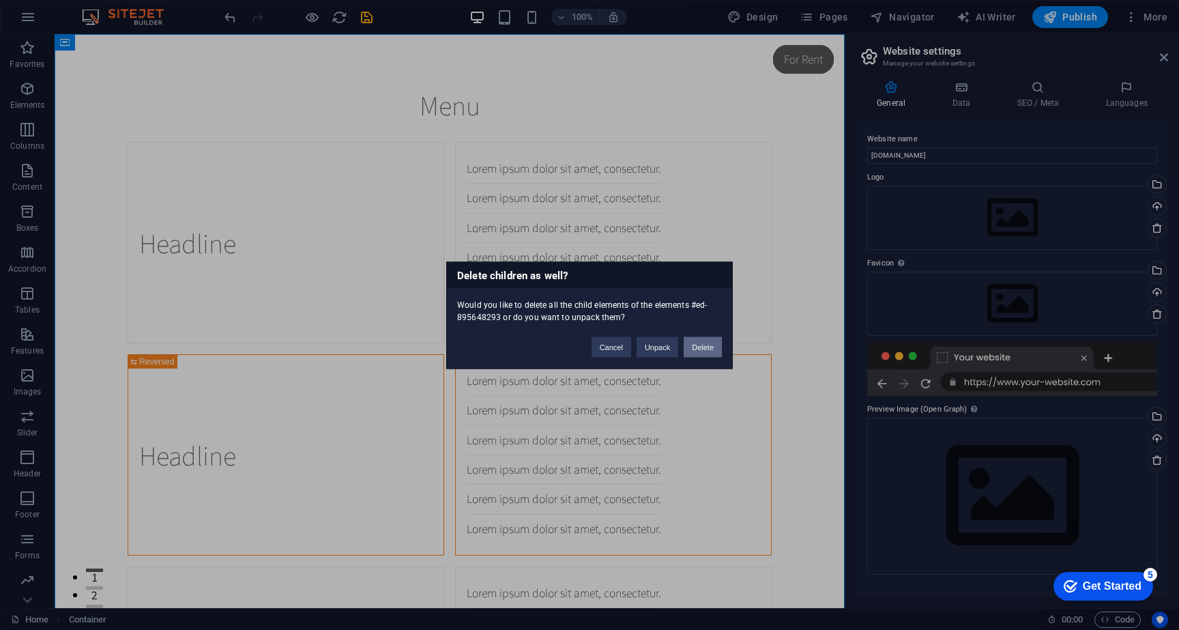
click at [710, 346] on button "Delete" at bounding box center [703, 346] width 38 height 20
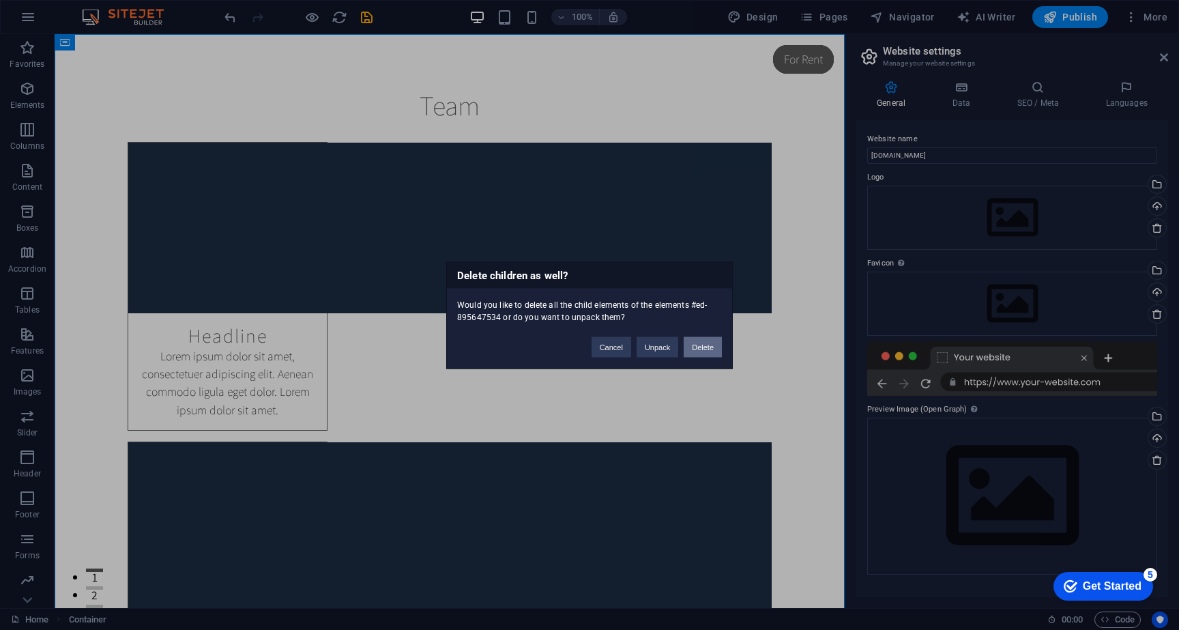
click at [694, 353] on button "Delete" at bounding box center [703, 346] width 38 height 20
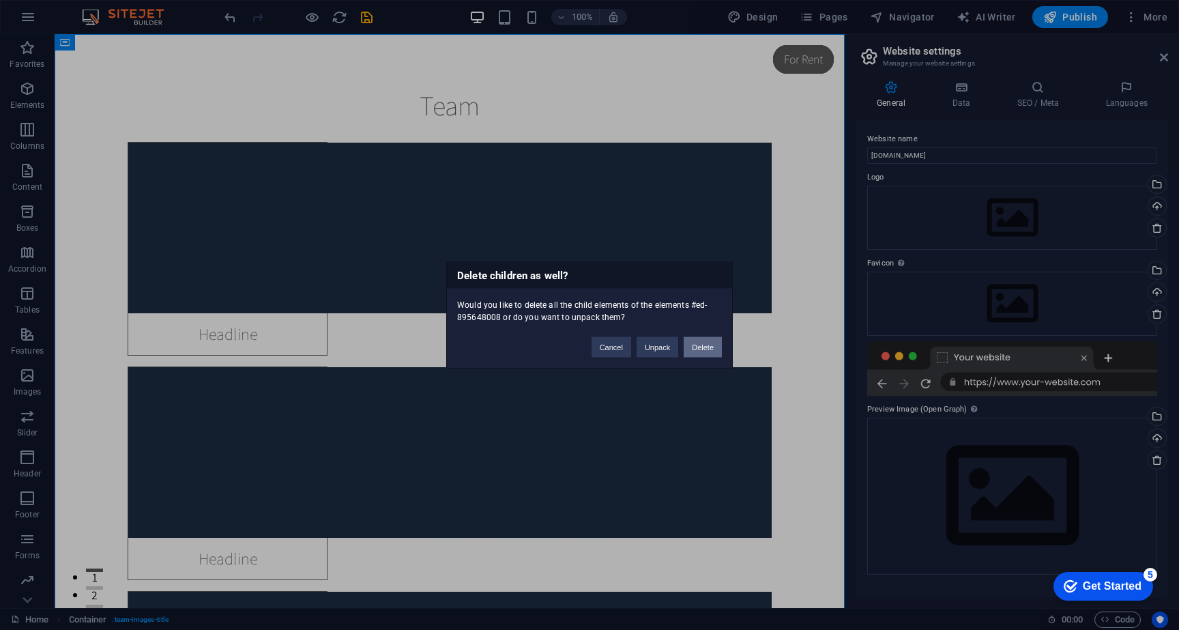
click at [710, 348] on button "Delete" at bounding box center [703, 346] width 38 height 20
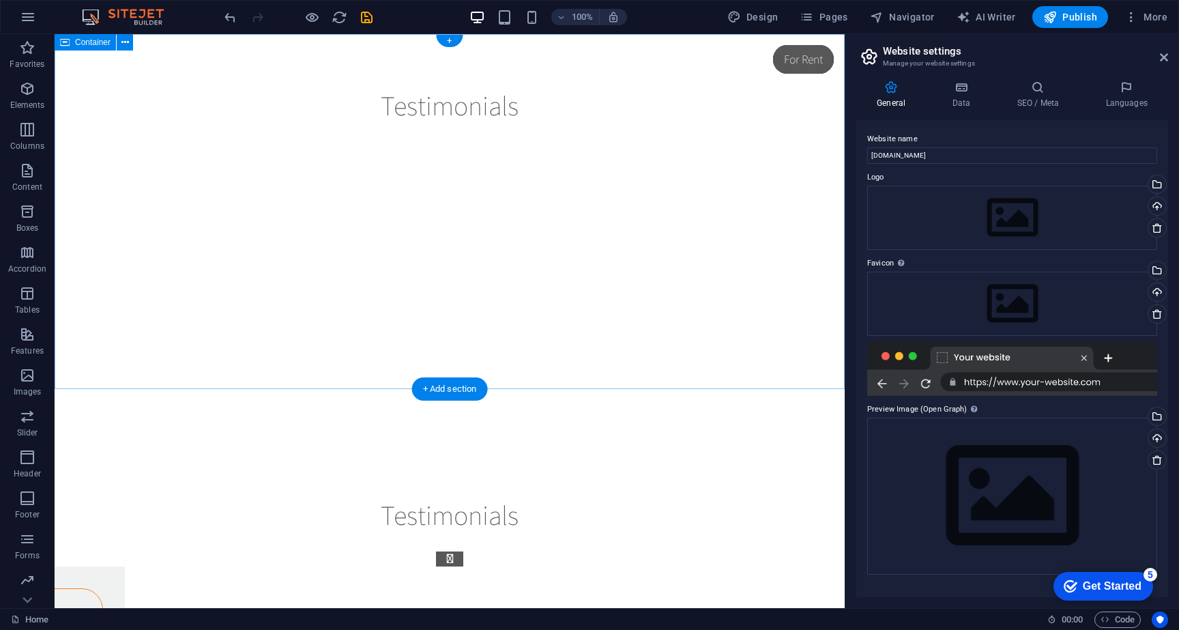
click at [830, 252] on div "Testimonials Slide 3 Lorem ipsum dolor sit amet, consectetur adipisicing elit. …" at bounding box center [450, 238] width 790 height 409
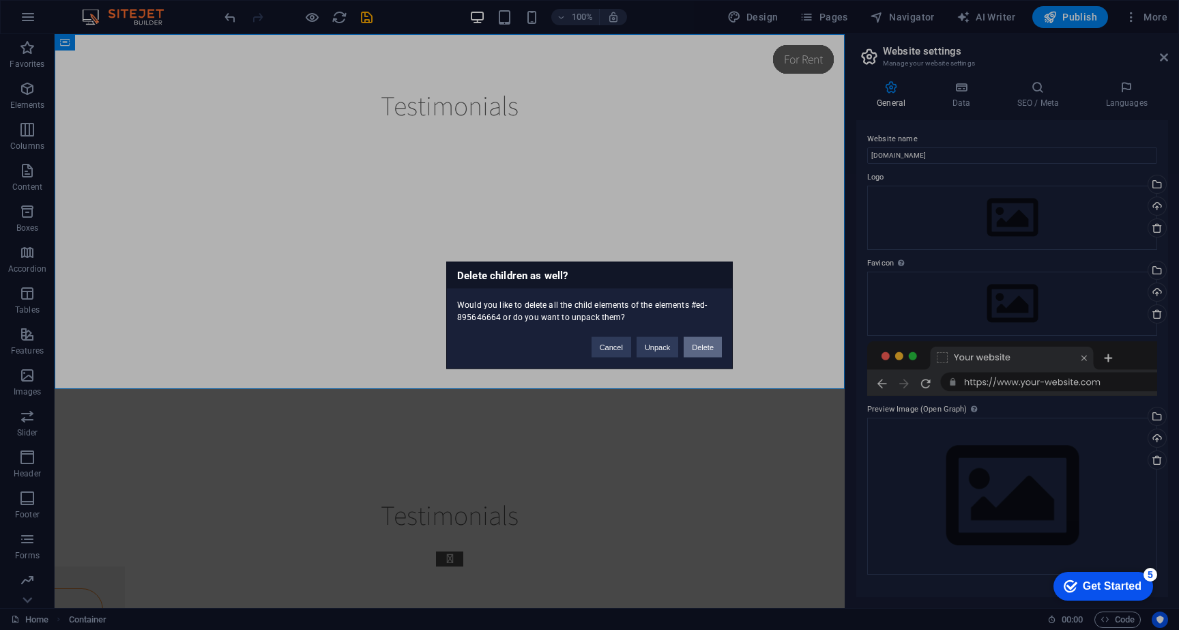
click at [704, 351] on button "Delete" at bounding box center [703, 346] width 38 height 20
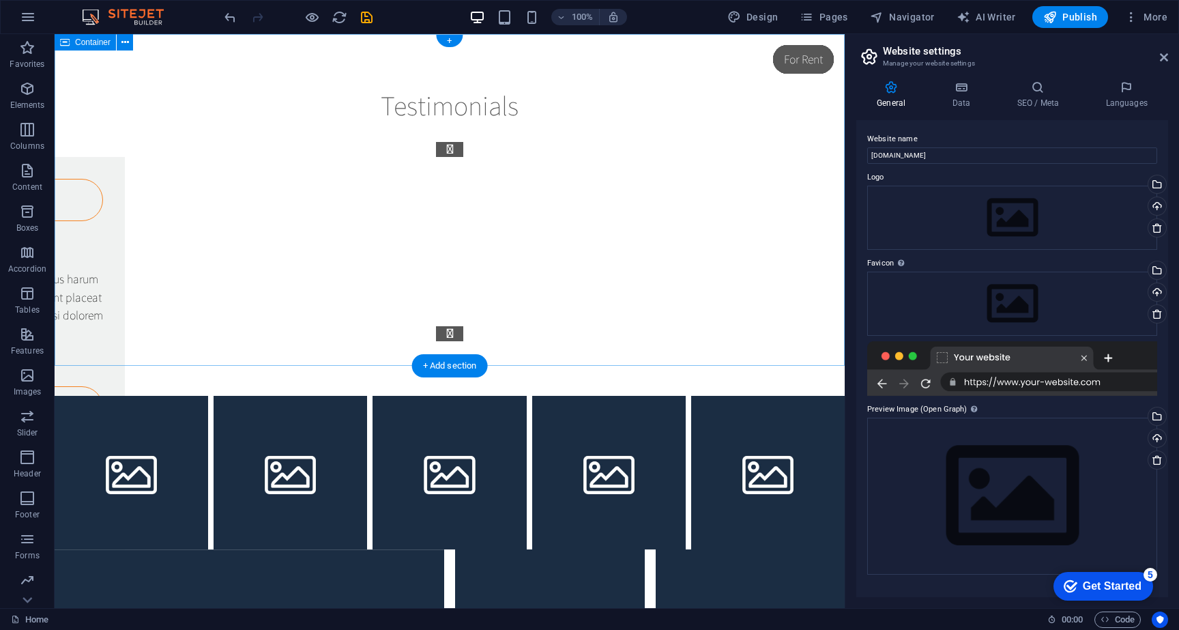
click at [792, 276] on div "Testimonials Slide 3 Lorem ipsum dolor sit amet, consectetur adipisicing elit. …" at bounding box center [450, 215] width 790 height 362
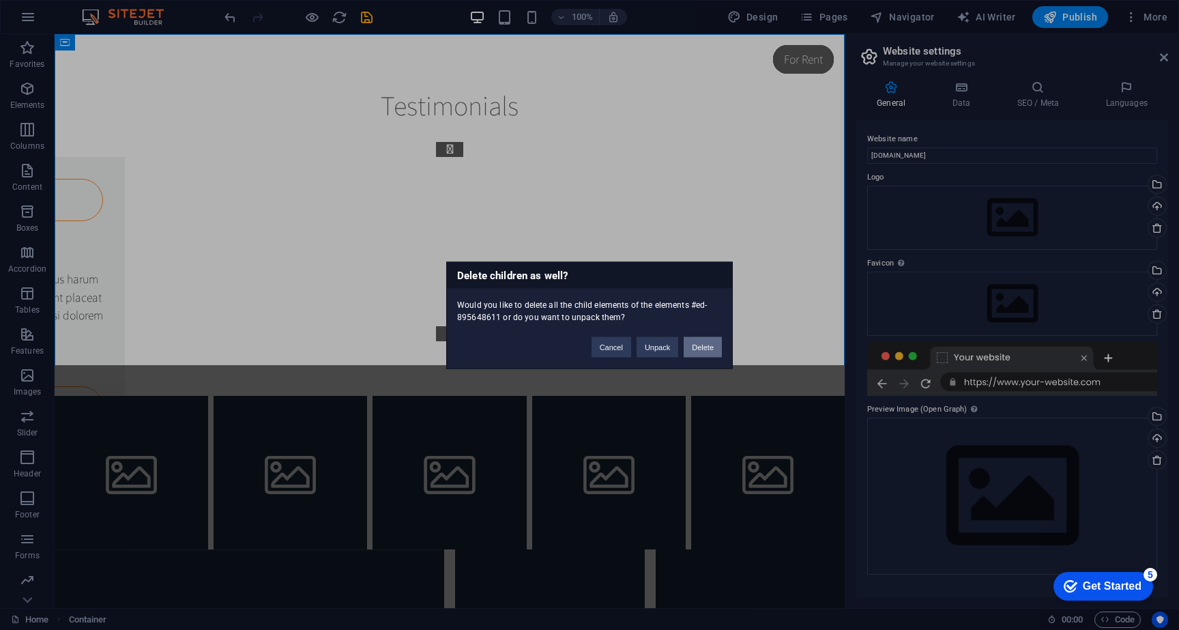
click at [708, 349] on button "Delete" at bounding box center [703, 346] width 38 height 20
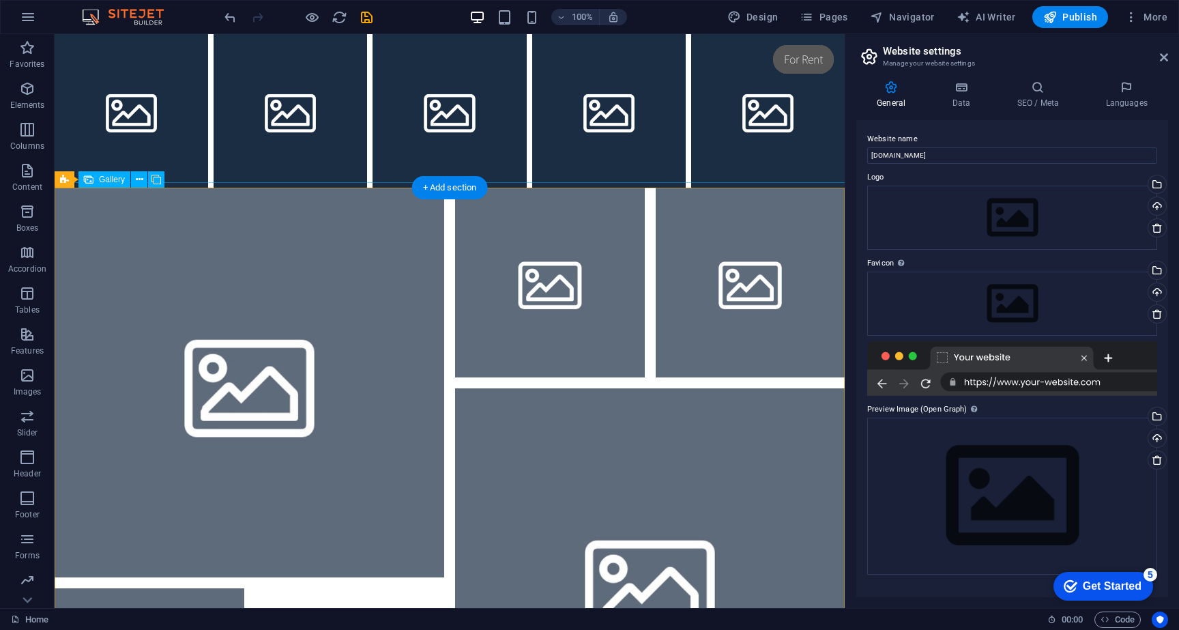
click at [811, 266] on li at bounding box center [751, 283] width 190 height 190
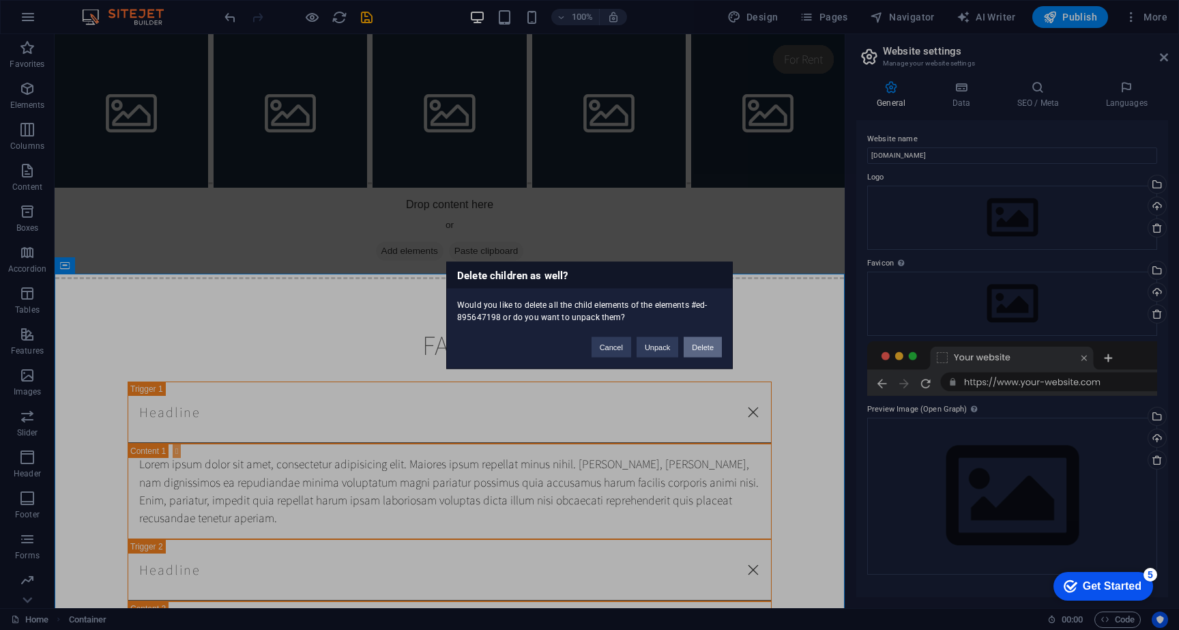
click at [699, 356] on button "Delete" at bounding box center [703, 346] width 38 height 20
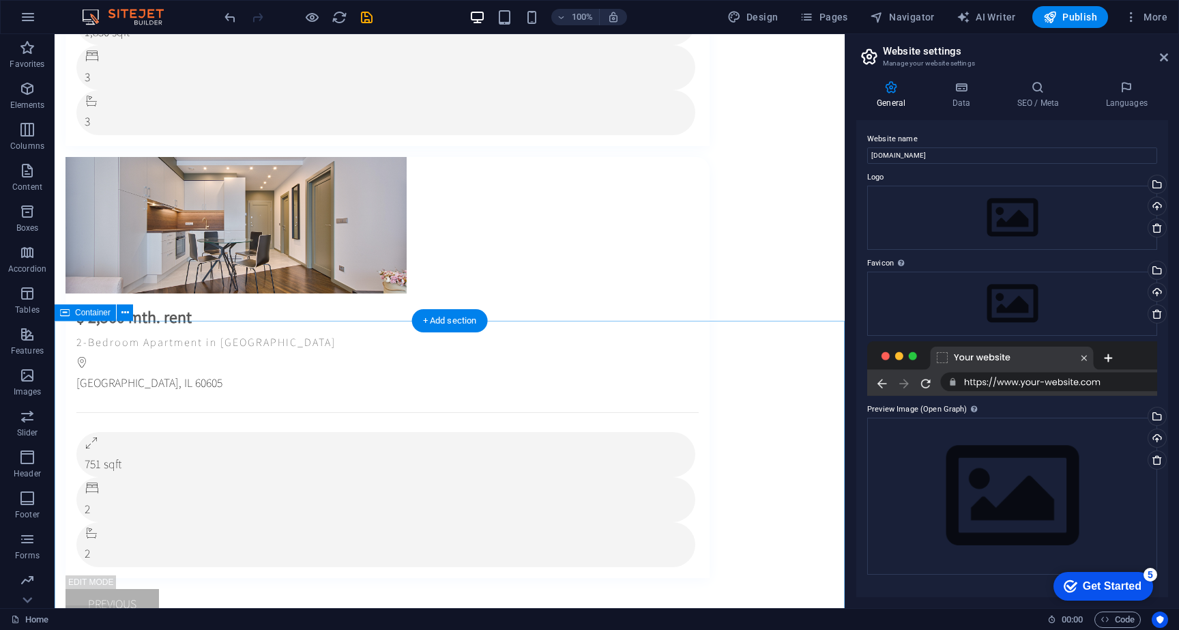
scroll to position [5306, 0]
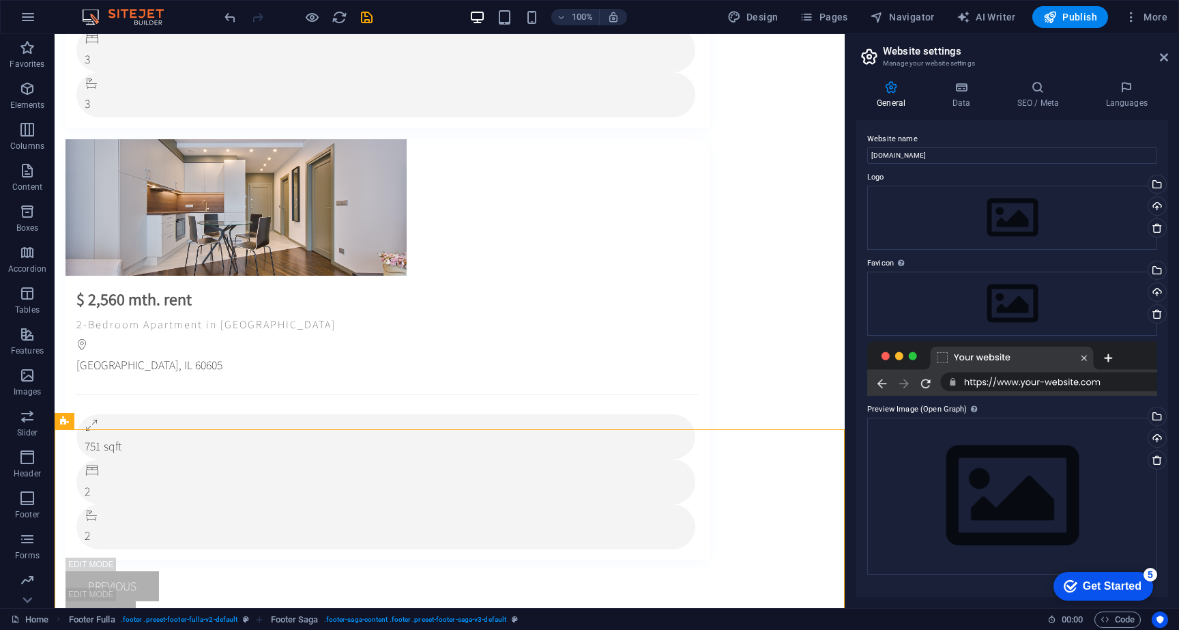
scroll to position [4971, 0]
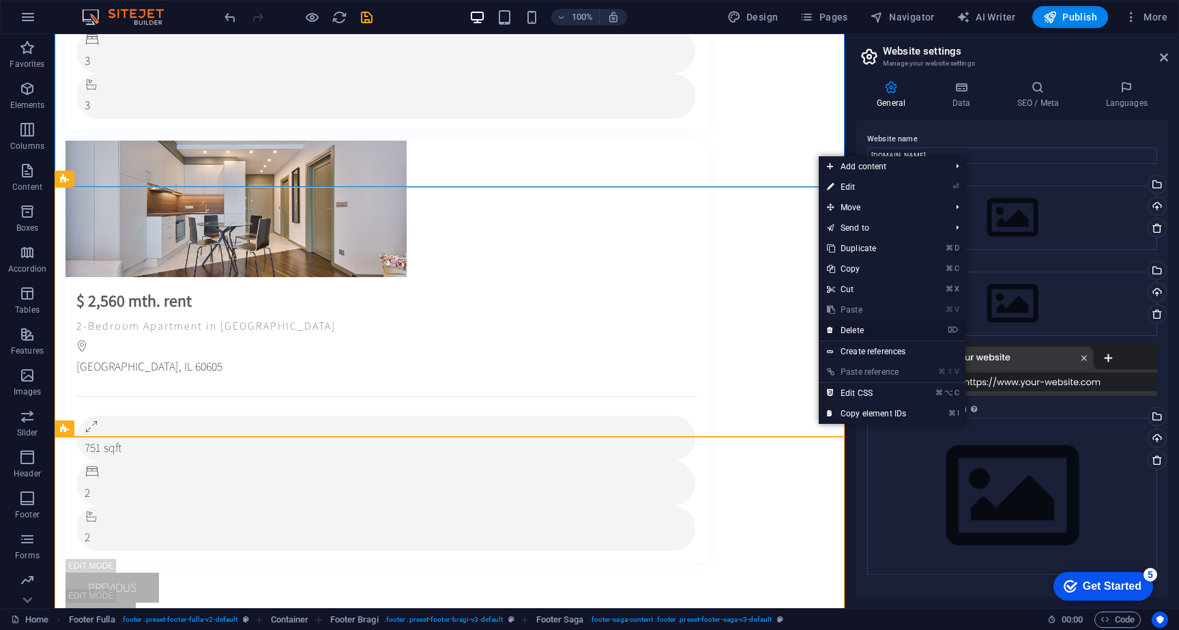
click at [858, 332] on link "⌦ Delete" at bounding box center [867, 330] width 96 height 20
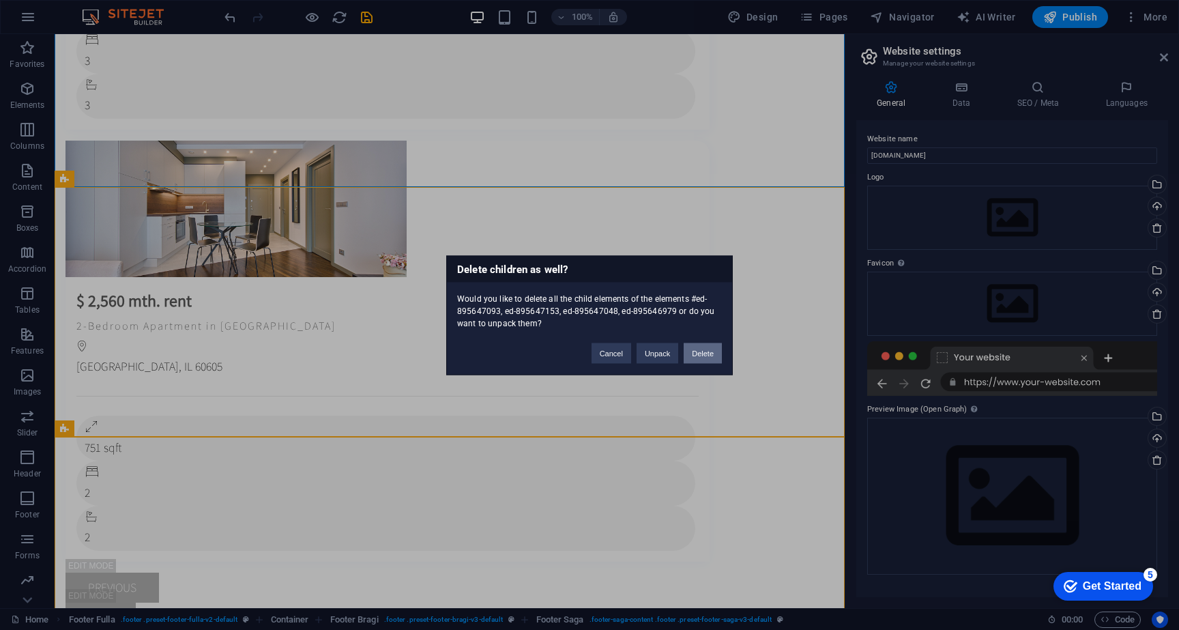
click at [699, 357] on button "Delete" at bounding box center [703, 353] width 38 height 20
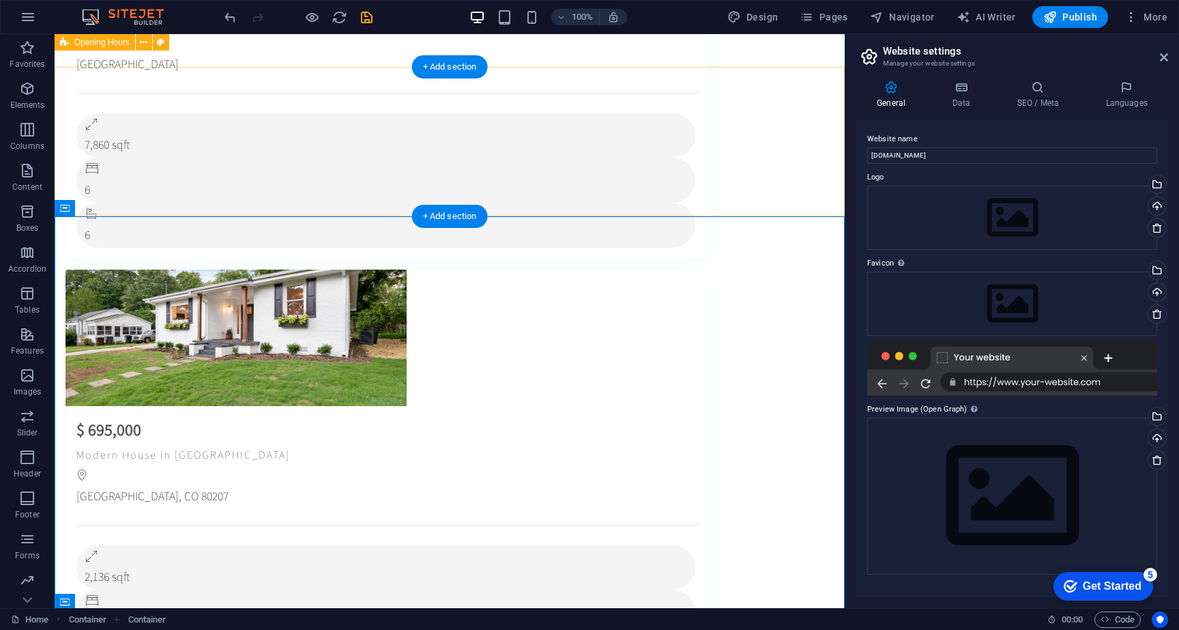
scroll to position [3488, 0]
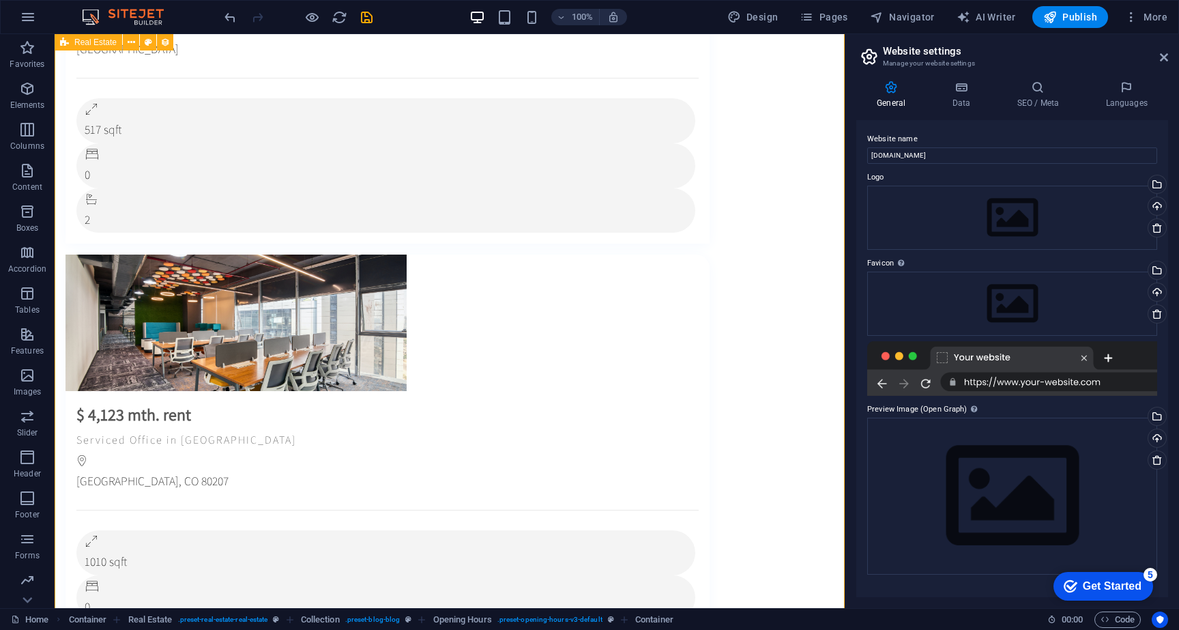
scroll to position [2065, 0]
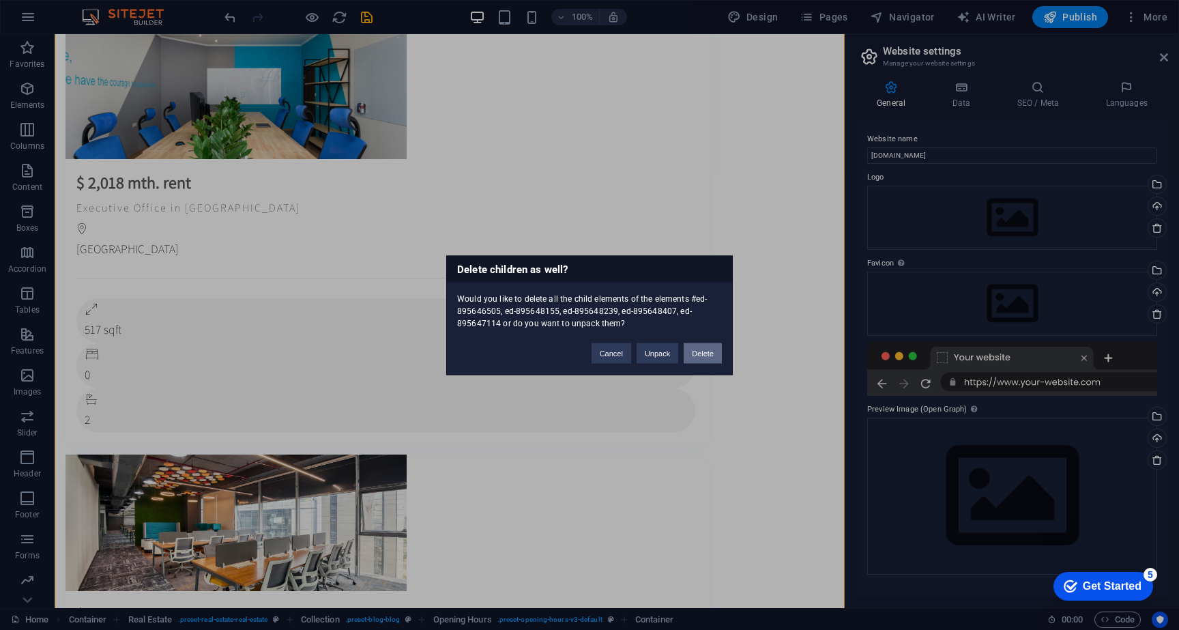
drag, startPoint x: 698, startPoint y: 349, endPoint x: 643, endPoint y: 315, distance: 64.4
click at [698, 349] on button "Delete" at bounding box center [703, 353] width 38 height 20
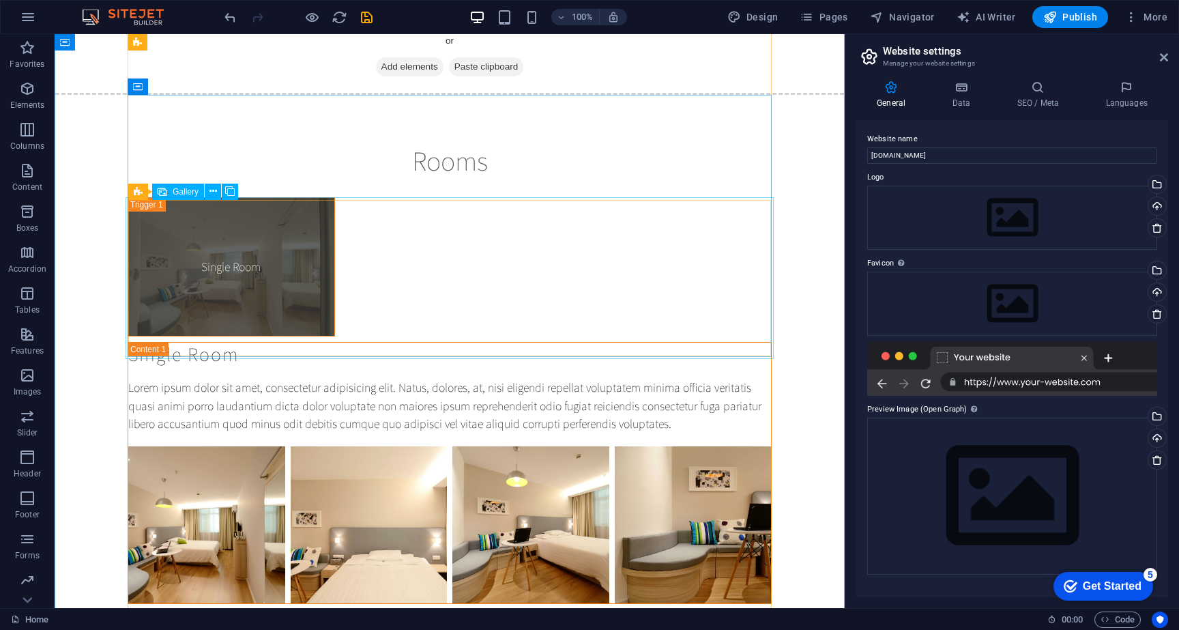
scroll to position [0, 0]
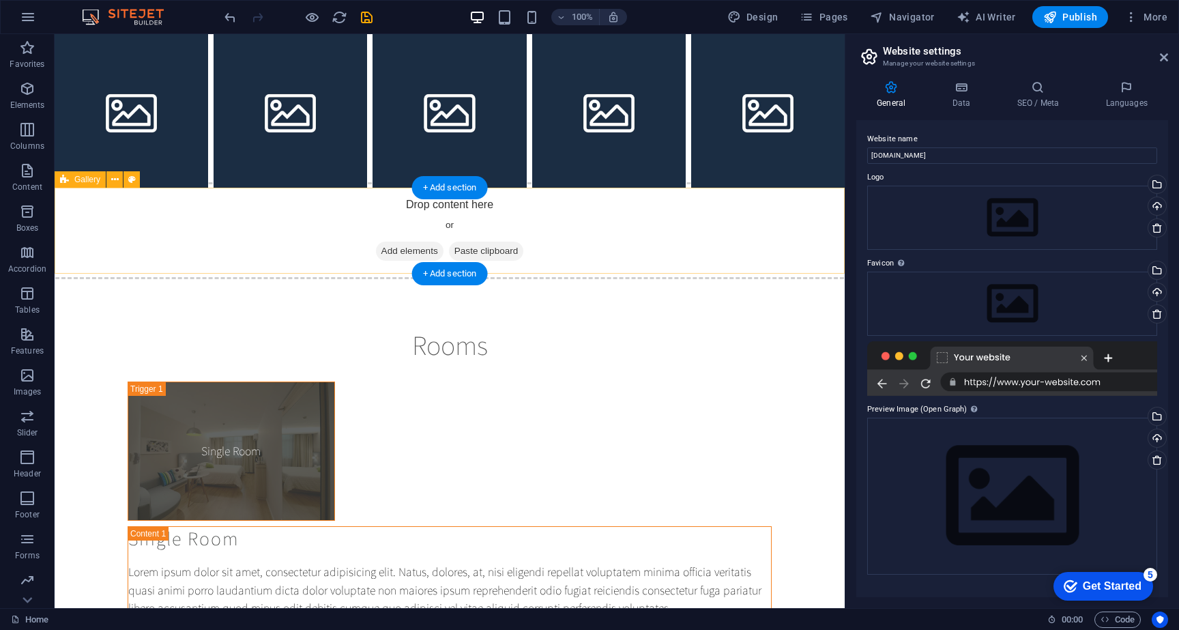
click at [816, 237] on div "Drop content here or Add elements Paste clipboard" at bounding box center [449, 230] width 801 height 97
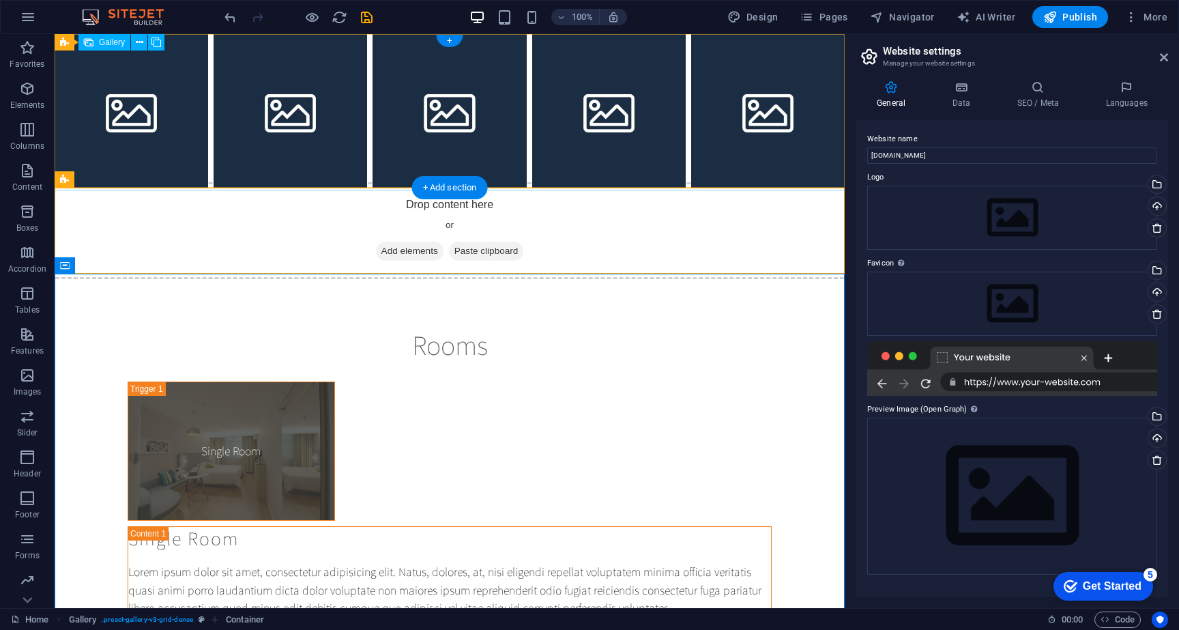
click at [827, 51] on li at bounding box center [768, 111] width 154 height 154
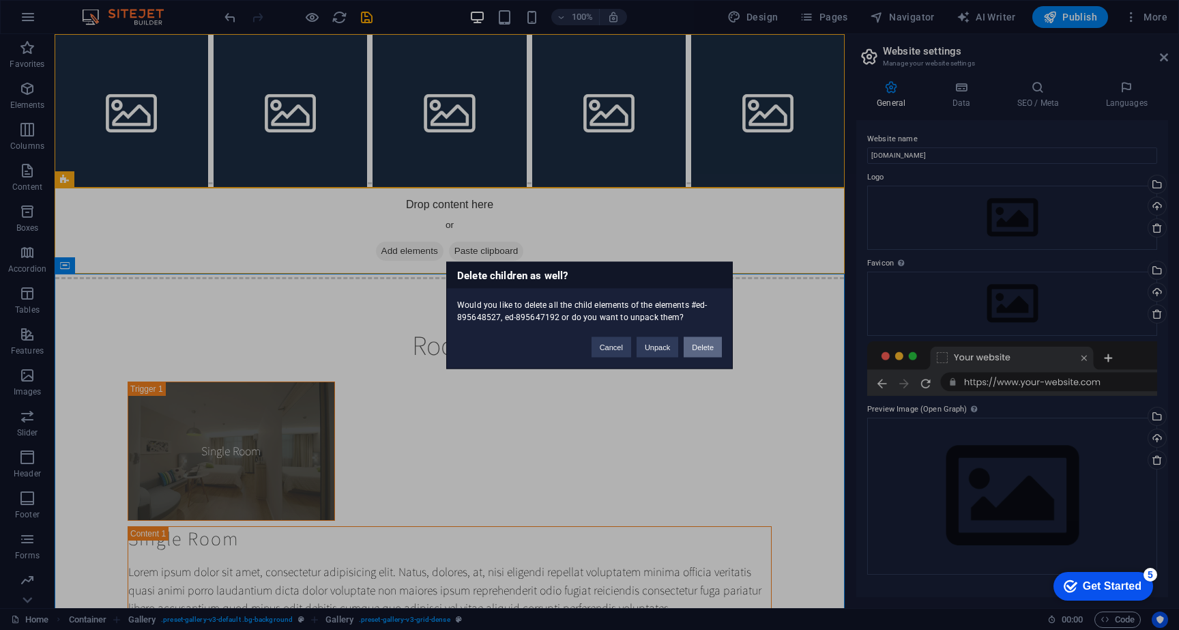
click at [703, 349] on button "Delete" at bounding box center [703, 346] width 38 height 20
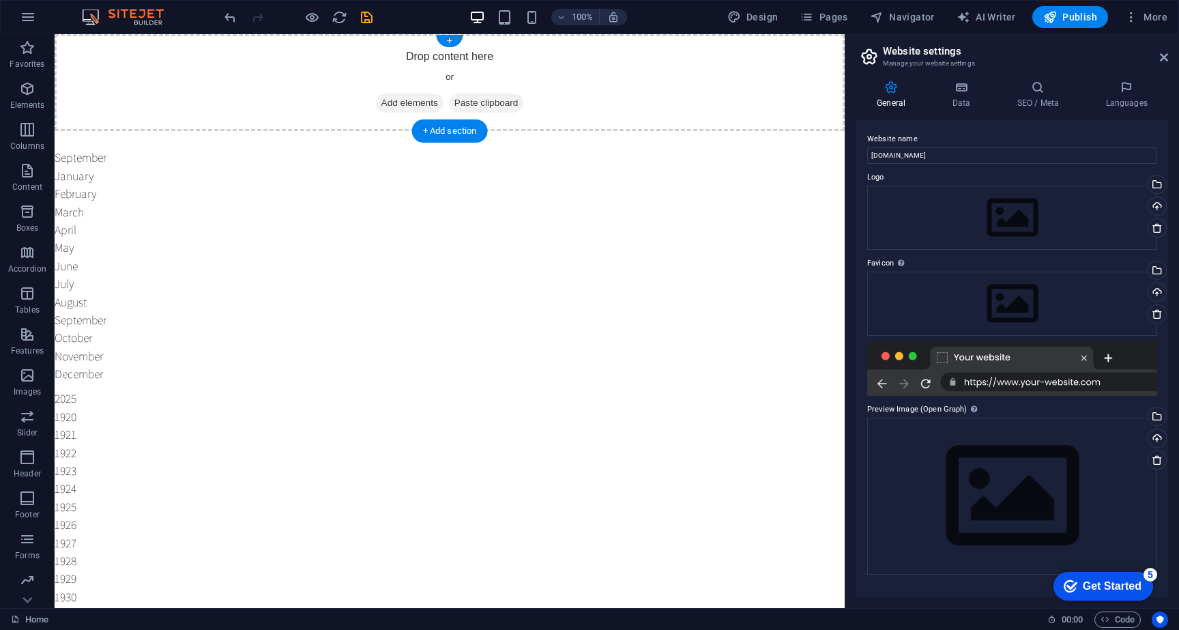
click at [788, 104] on div "Drop content here or Add elements Paste clipboard" at bounding box center [450, 82] width 790 height 97
click at [739, 61] on div "Drop content here or Add elements Paste clipboard" at bounding box center [450, 82] width 790 height 97
click at [754, 69] on div "Drop content here or Add elements Paste clipboard" at bounding box center [450, 82] width 790 height 97
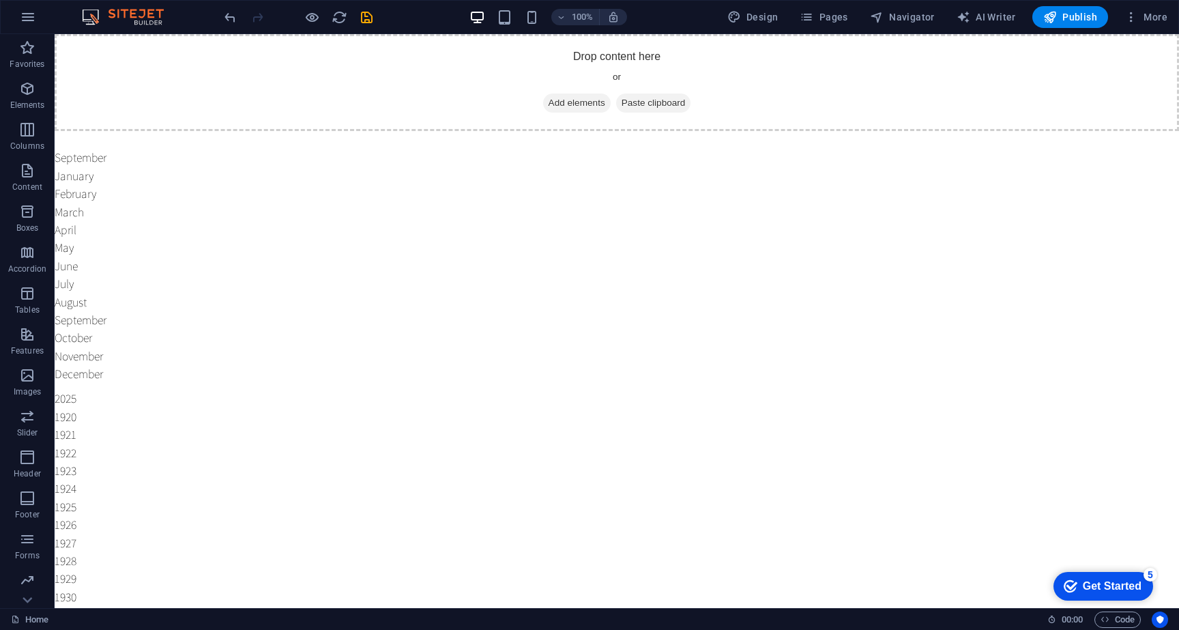
click at [873, 111] on div "Drop content here or Add elements Paste clipboard" at bounding box center [617, 82] width 1124 height 97
click at [1131, 613] on span "Code" at bounding box center [1118, 619] width 34 height 16
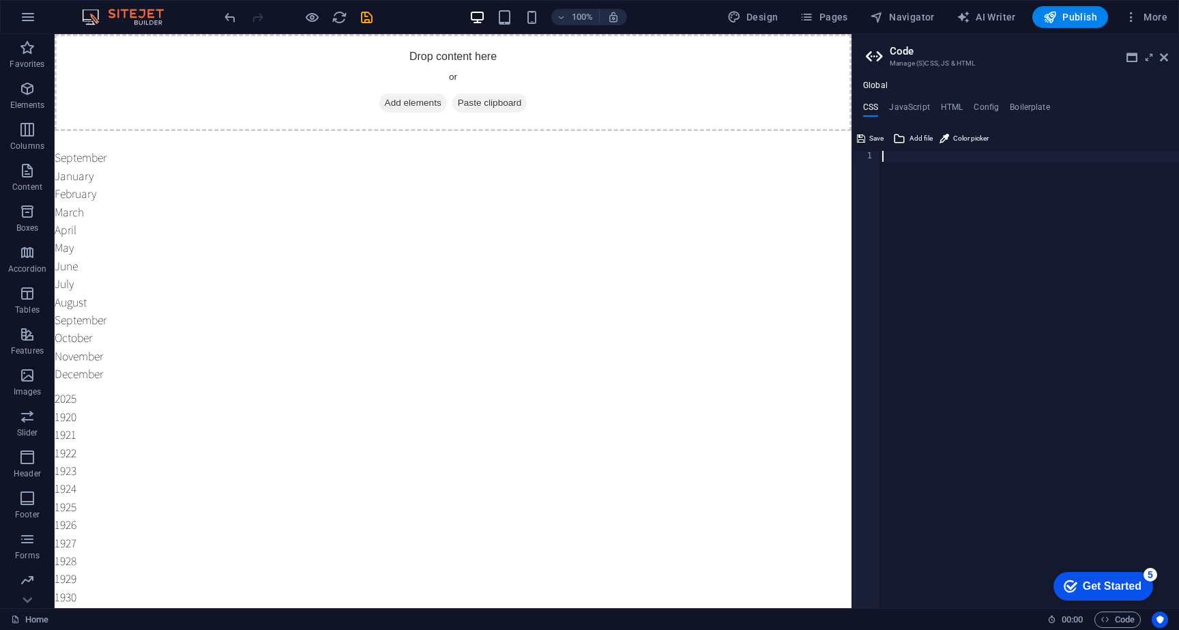
click at [900, 165] on div at bounding box center [1030, 390] width 300 height 479
click at [926, 108] on h4 "JavaScript" at bounding box center [909, 109] width 40 height 15
click at [947, 108] on h4 "HTML" at bounding box center [952, 109] width 23 height 15
click at [938, 261] on div "< a href = "#main-content" class = "wv-link-content button" > Skip to main cont…" at bounding box center [1080, 390] width 401 height 479
type textarea "<a href="#main-content" class="wv-link-content button">Skip to main content</a>…"
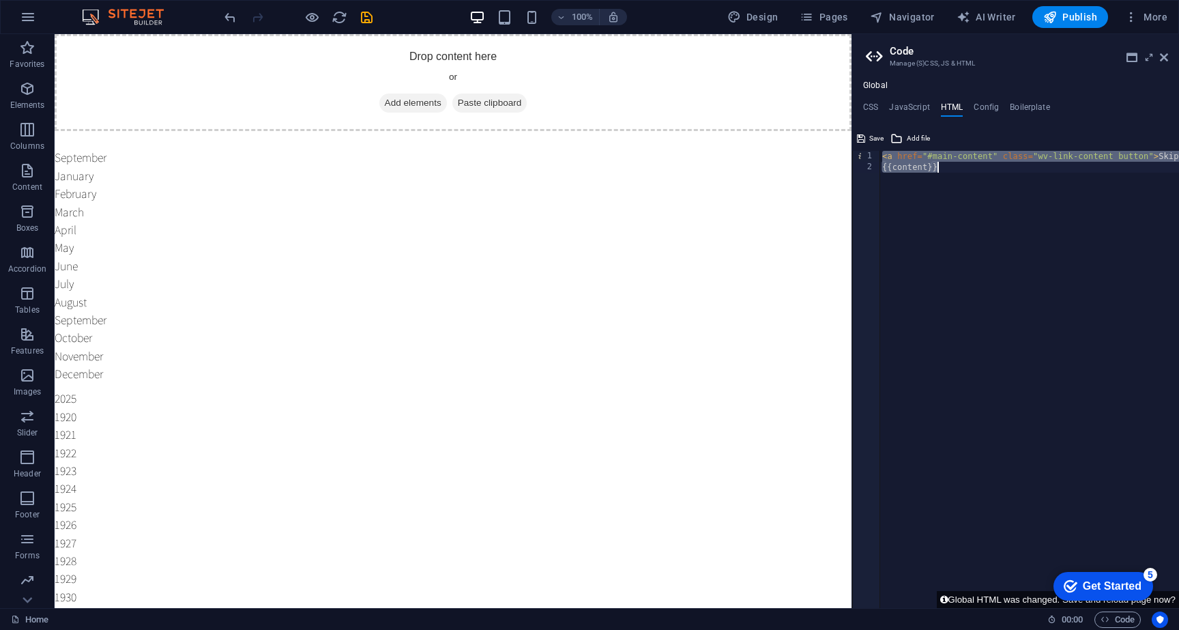
paste textarea
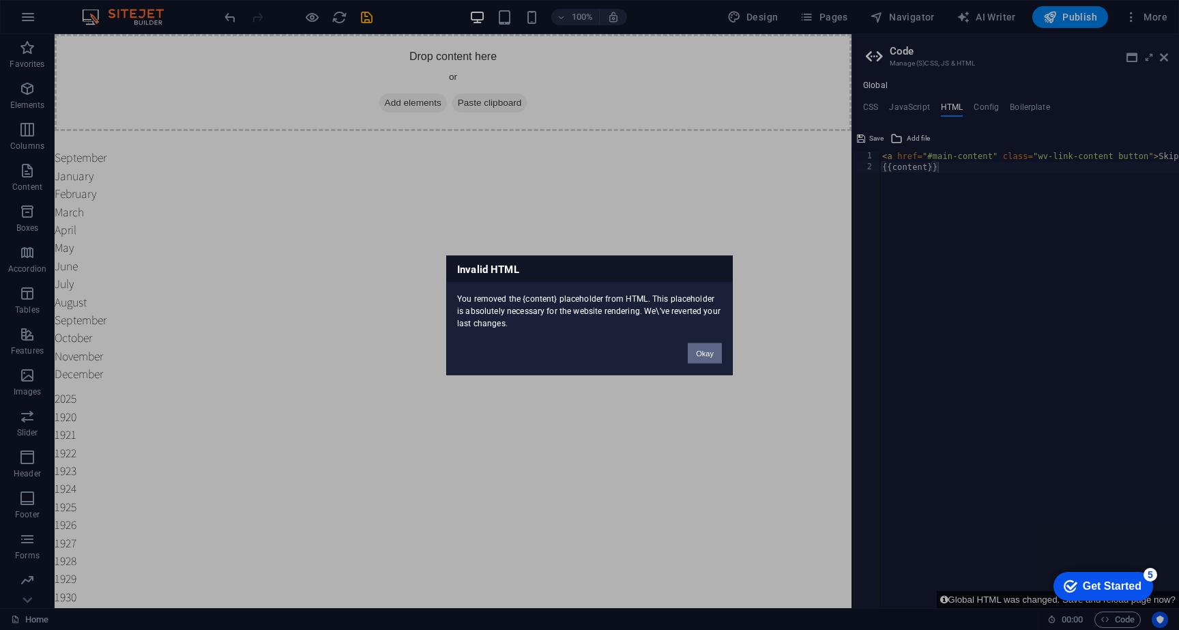
click at [706, 350] on button "Okay" at bounding box center [705, 353] width 34 height 20
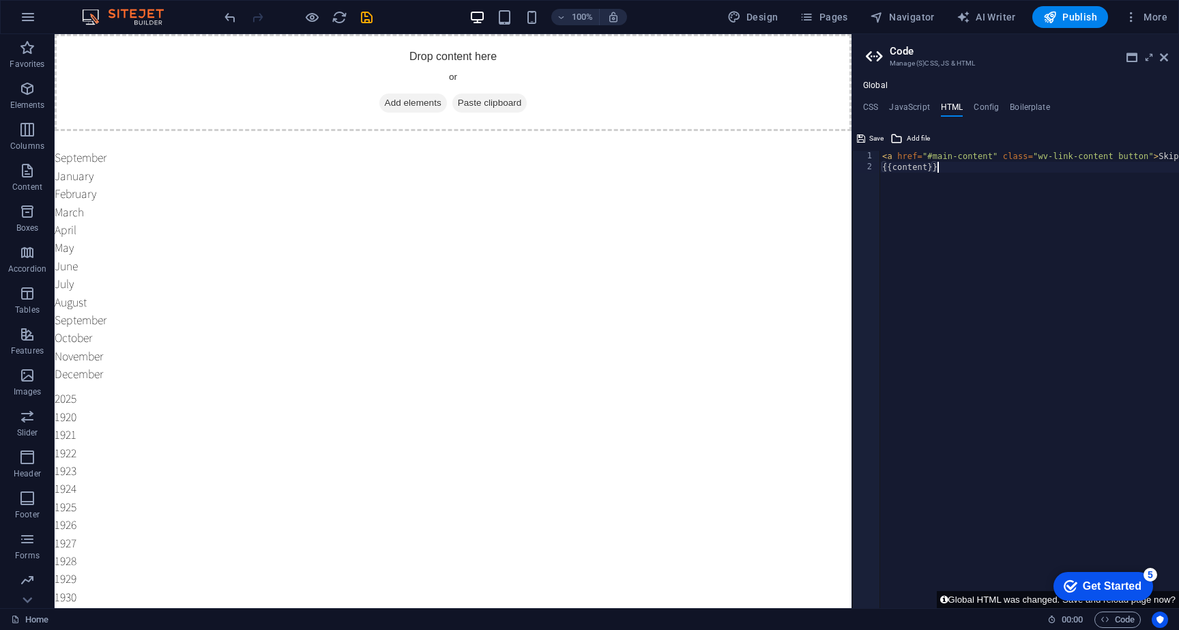
click at [940, 262] on div "< a href = "#main-content" class = "wv-link-content button" > Skip to main cont…" at bounding box center [1080, 390] width 401 height 479
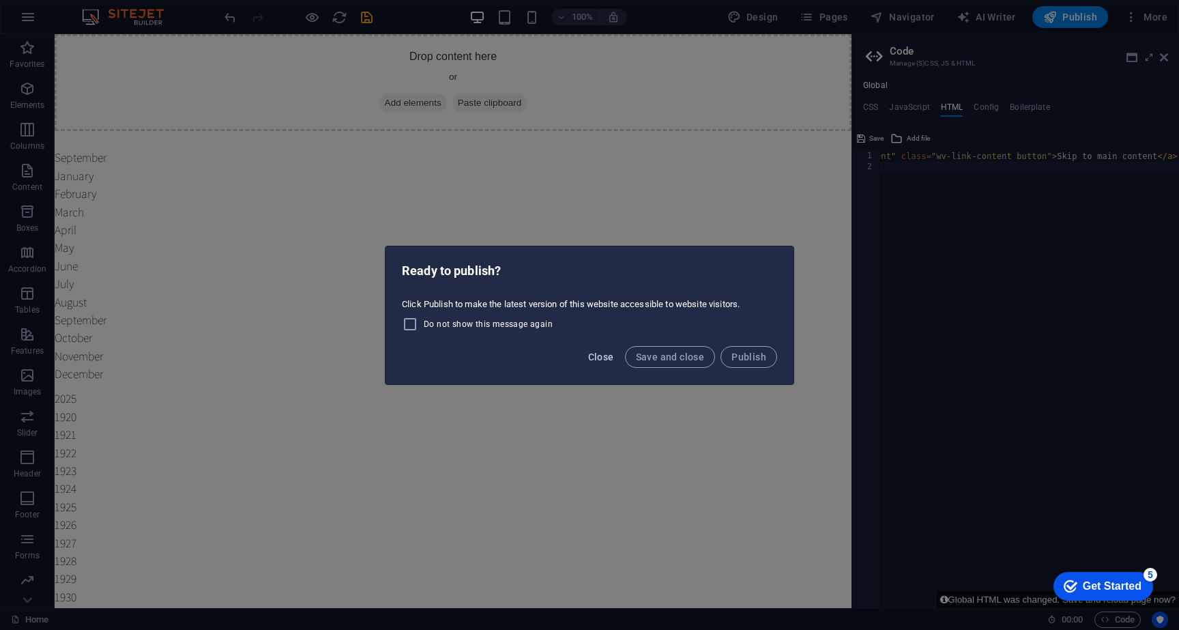
click at [600, 355] on span "Close" at bounding box center [601, 356] width 26 height 11
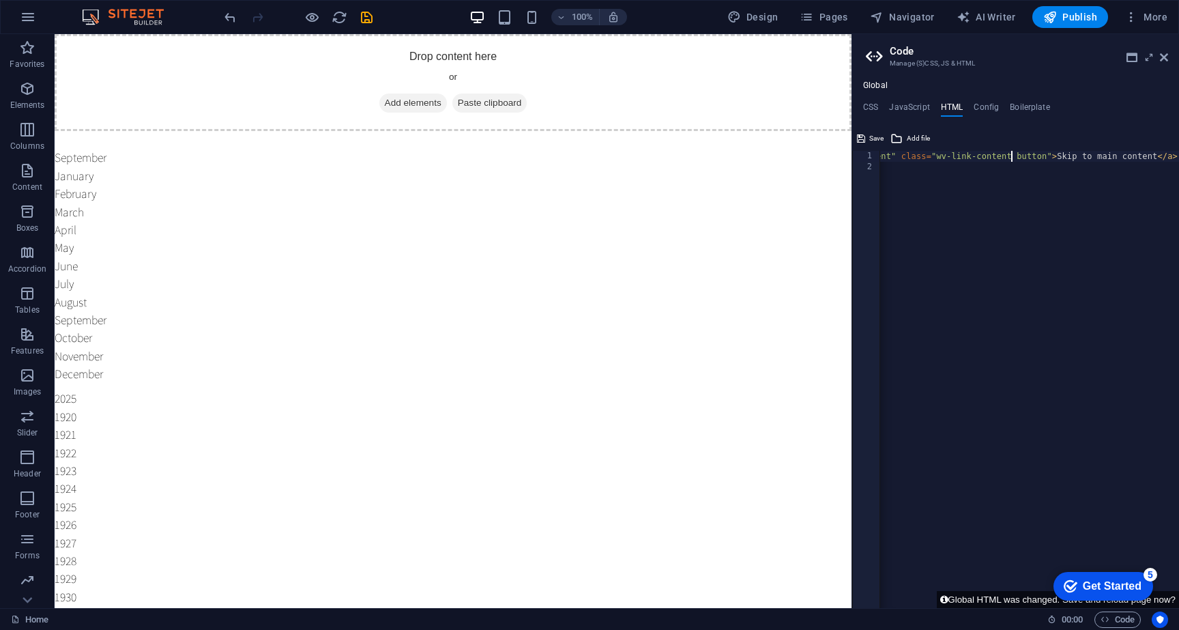
click at [1013, 154] on div "< a href = "#main-content" class = "wv-link-content button" > Skip to main cont…" at bounding box center [978, 390] width 401 height 479
type textarea "{{content}}"
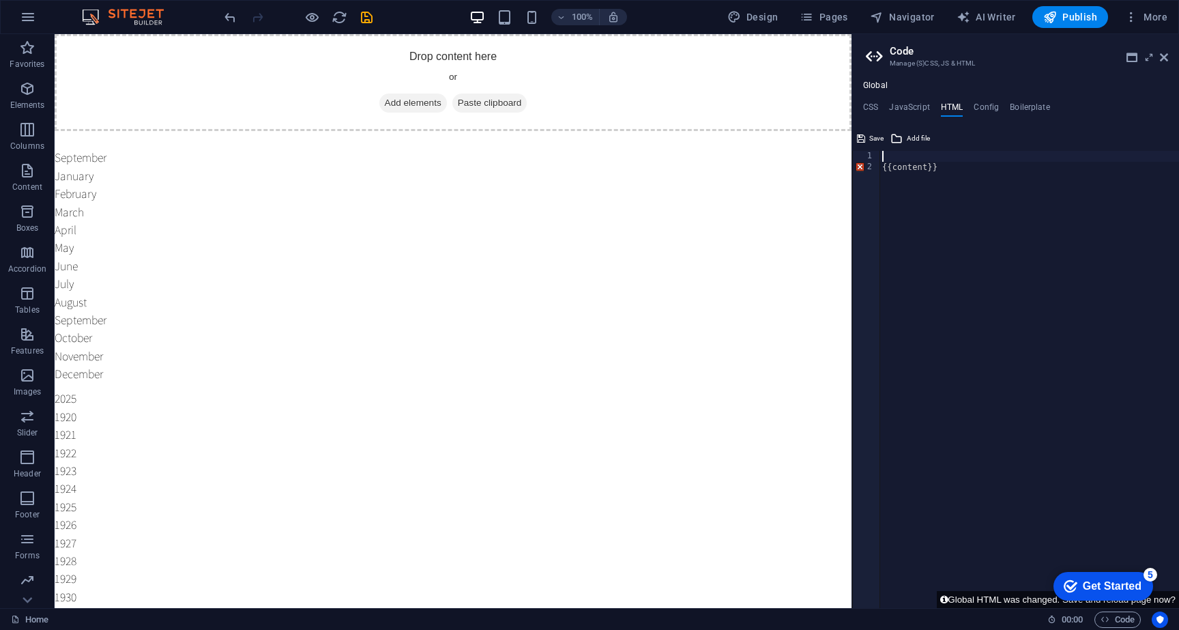
paste textarea "</div>"
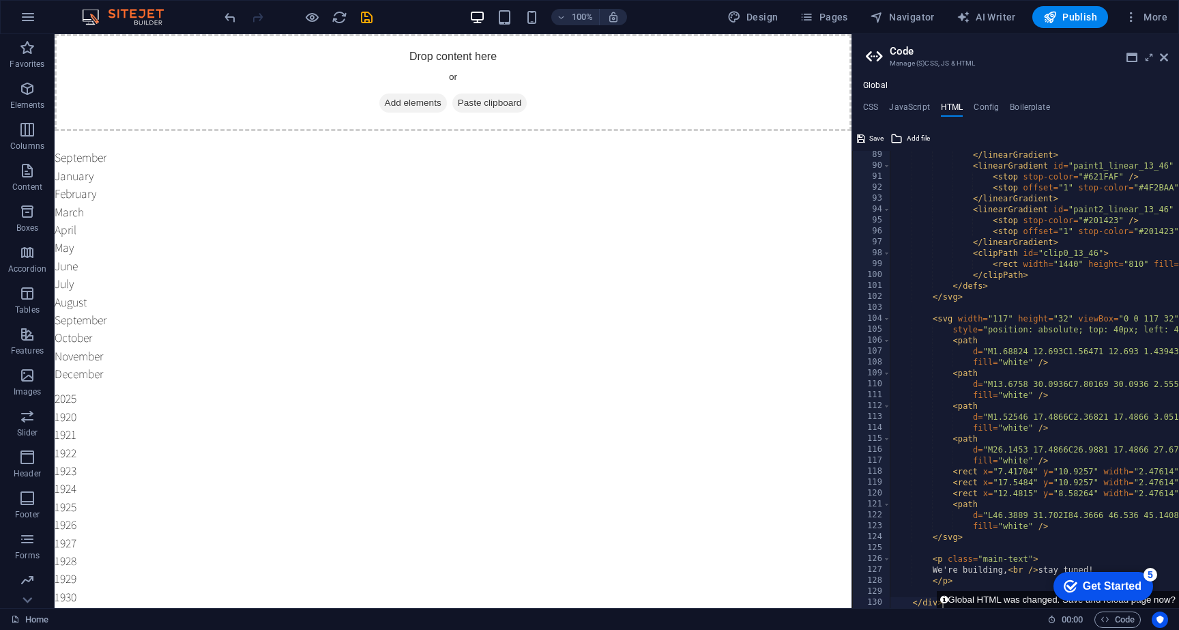
scroll to position [0, 4]
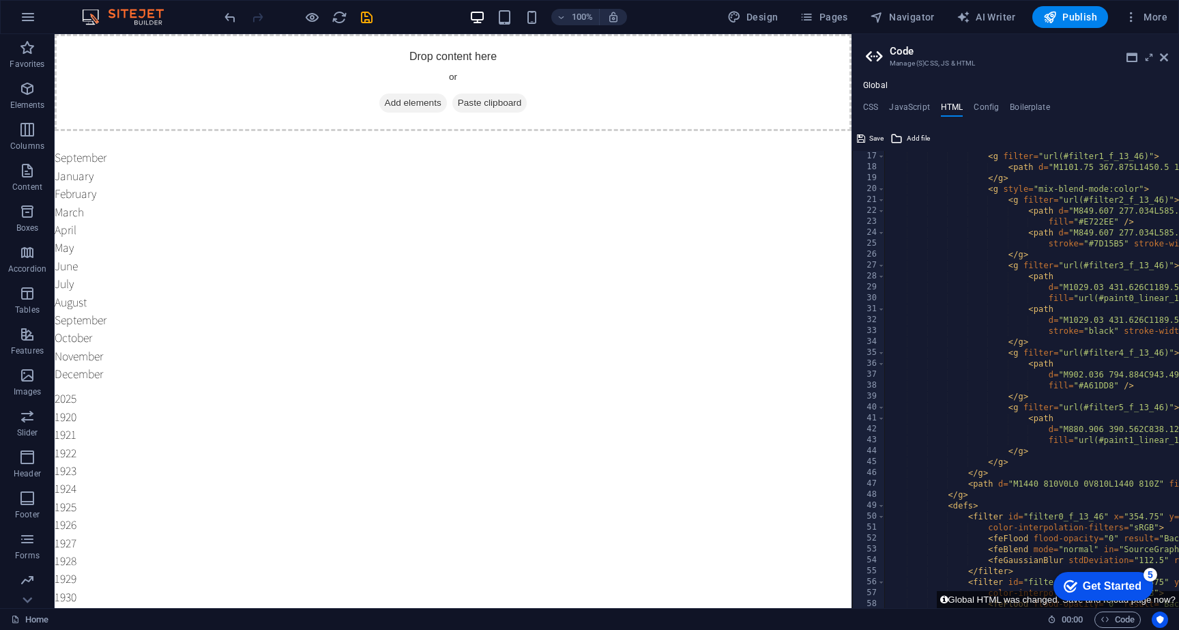
scroll to position [0, 0]
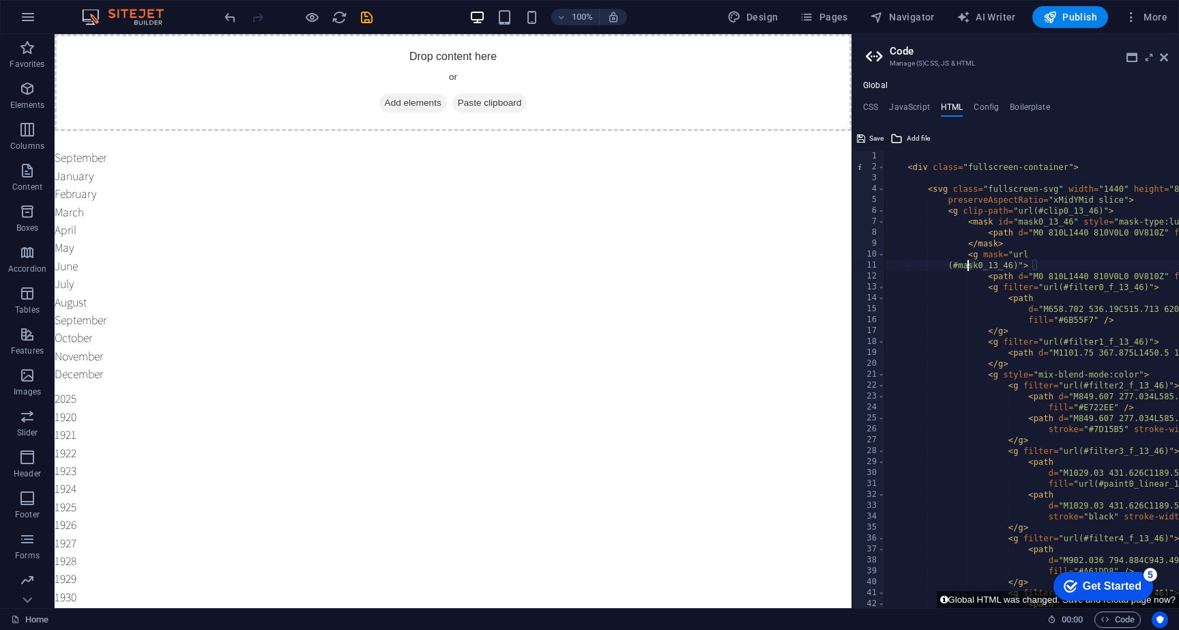
type textarea "<g mask="url(#mask0_13_46)">"
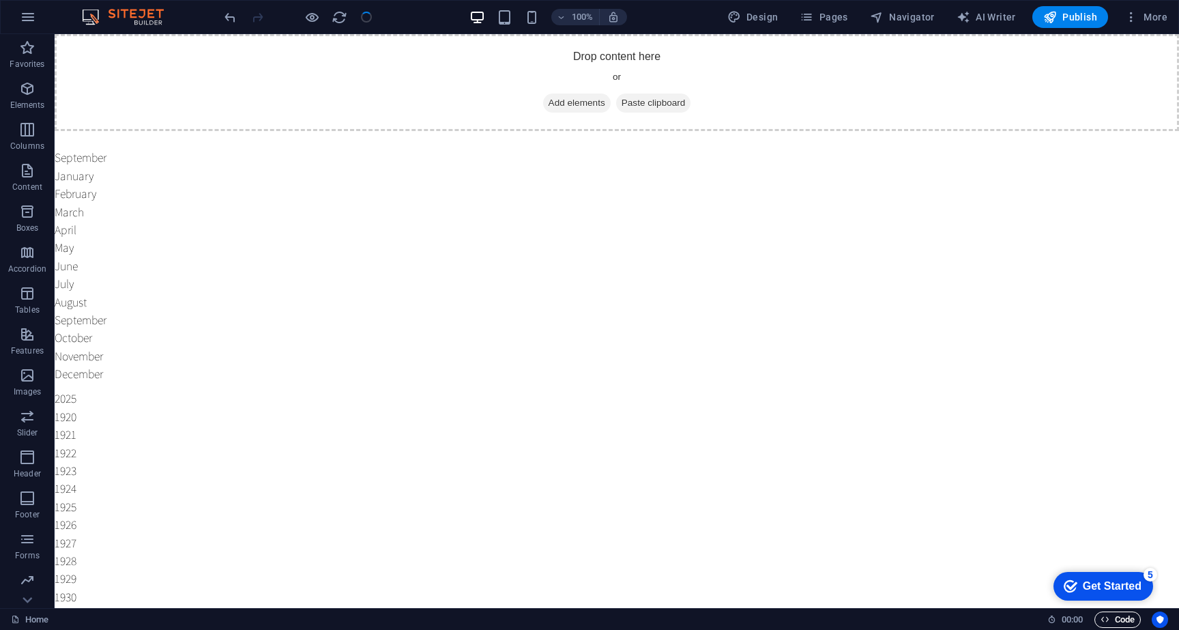
click at [1130, 617] on span "Code" at bounding box center [1118, 619] width 34 height 16
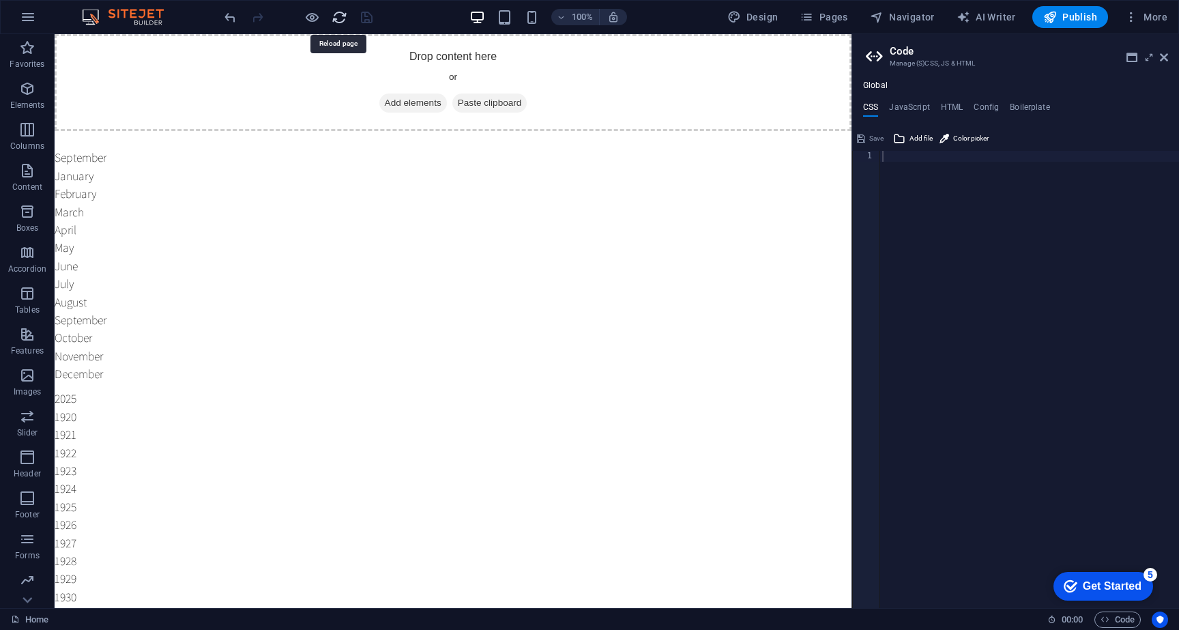
click at [332, 19] on icon "reload" at bounding box center [340, 18] width 16 height 16
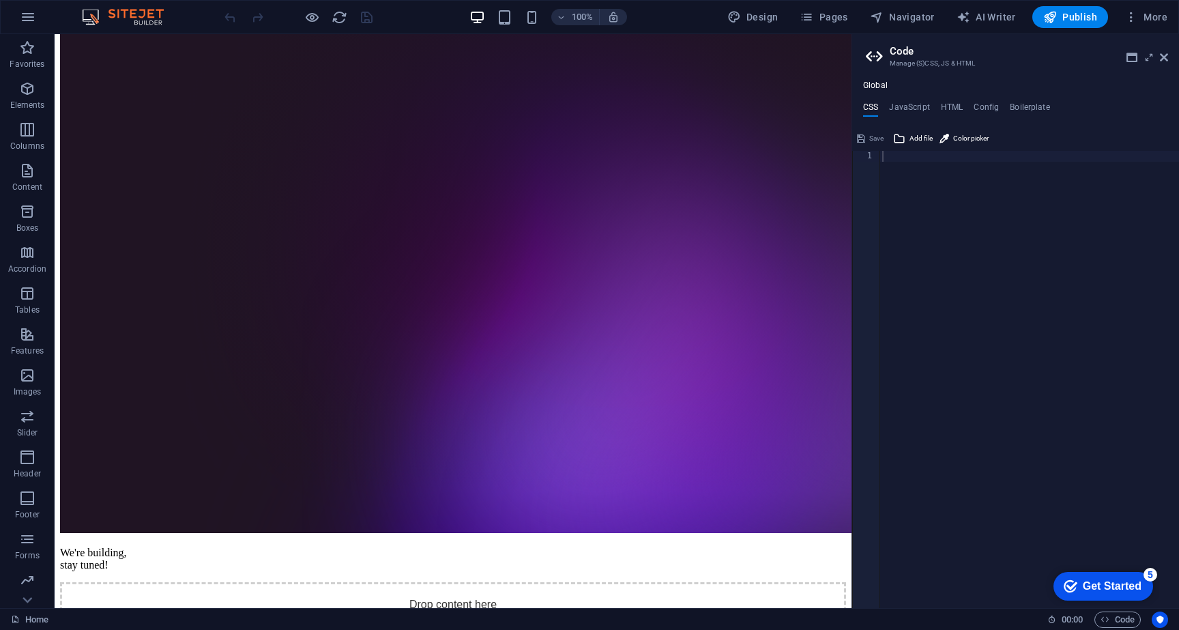
scroll to position [116, 0]
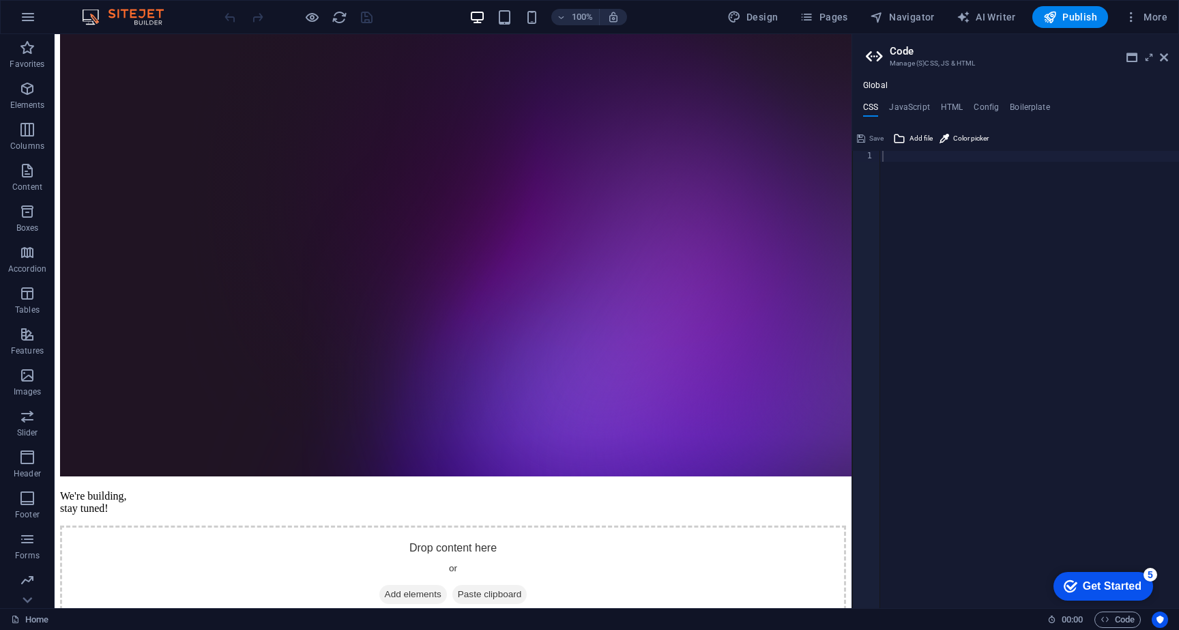
click at [313, 490] on p "We're building, stay tuned!" at bounding box center [453, 502] width 786 height 25
click at [295, 553] on div "Drop content here or Add elements Paste clipboard" at bounding box center [453, 573] width 786 height 97
click at [317, 538] on div "Drop content here or Add elements Paste clipboard" at bounding box center [453, 573] width 786 height 97
click at [544, 495] on p "We're building, stay tuned!" at bounding box center [453, 502] width 786 height 25
click at [542, 525] on div "Drop content here or Add elements Paste clipboard" at bounding box center [453, 573] width 786 height 97
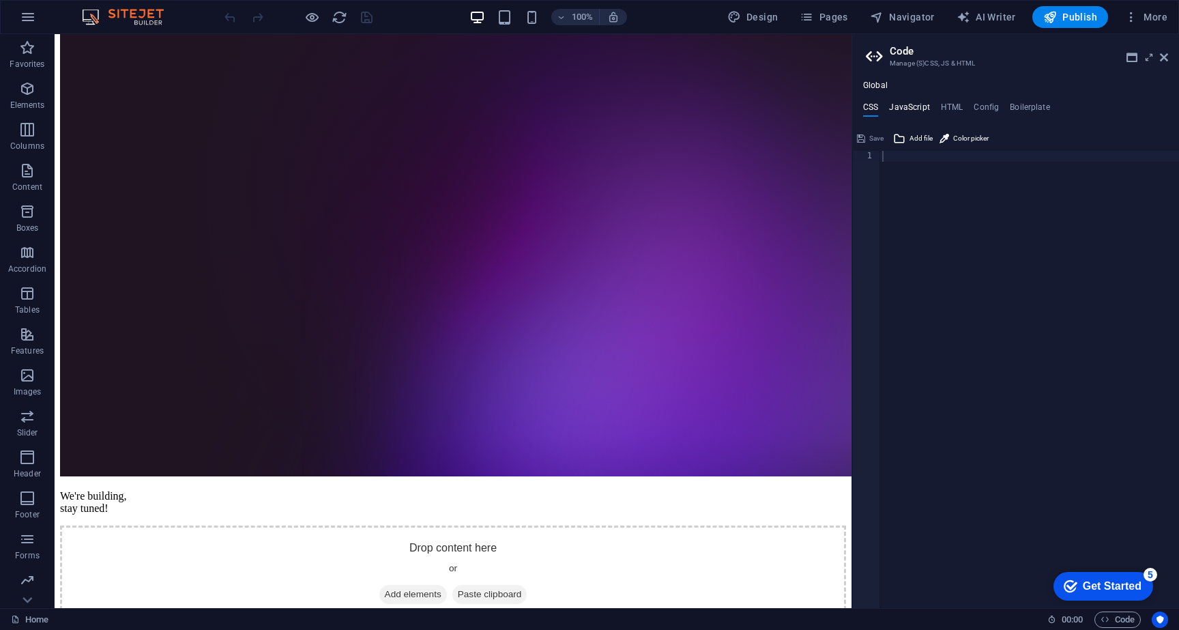
click at [911, 104] on h4 "JavaScript" at bounding box center [909, 109] width 40 height 15
click at [873, 105] on h4 "CSS" at bounding box center [870, 109] width 15 height 15
click at [1028, 276] on div at bounding box center [1030, 390] width 300 height 479
paste textarea "</style>"
type textarea "</style>"
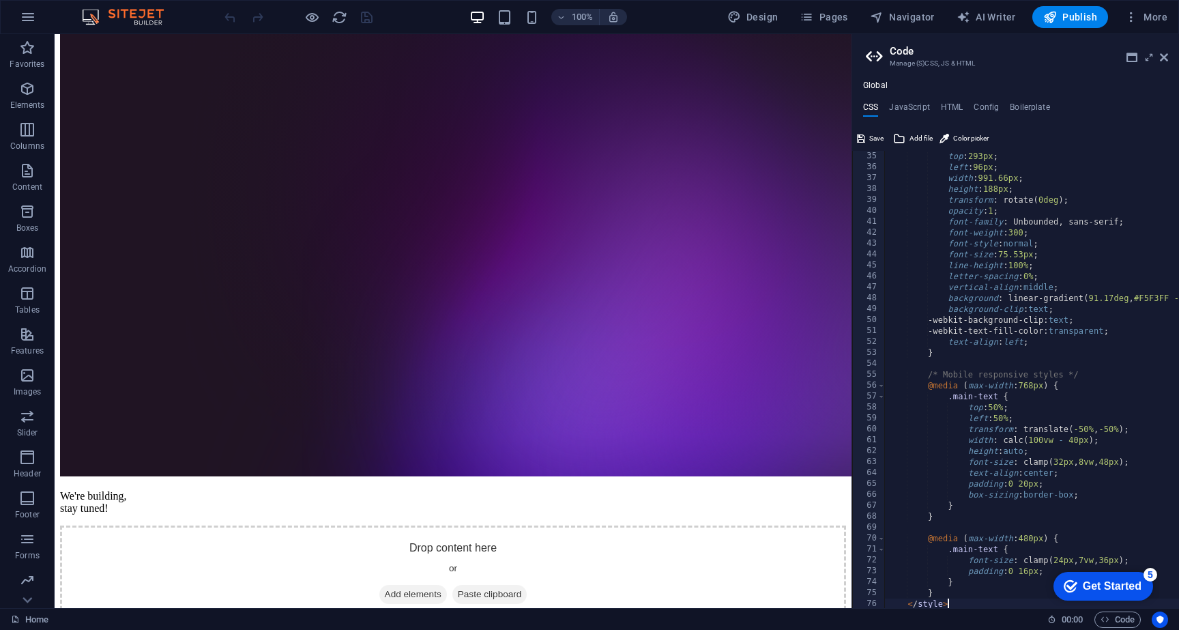
scroll to position [0, 0]
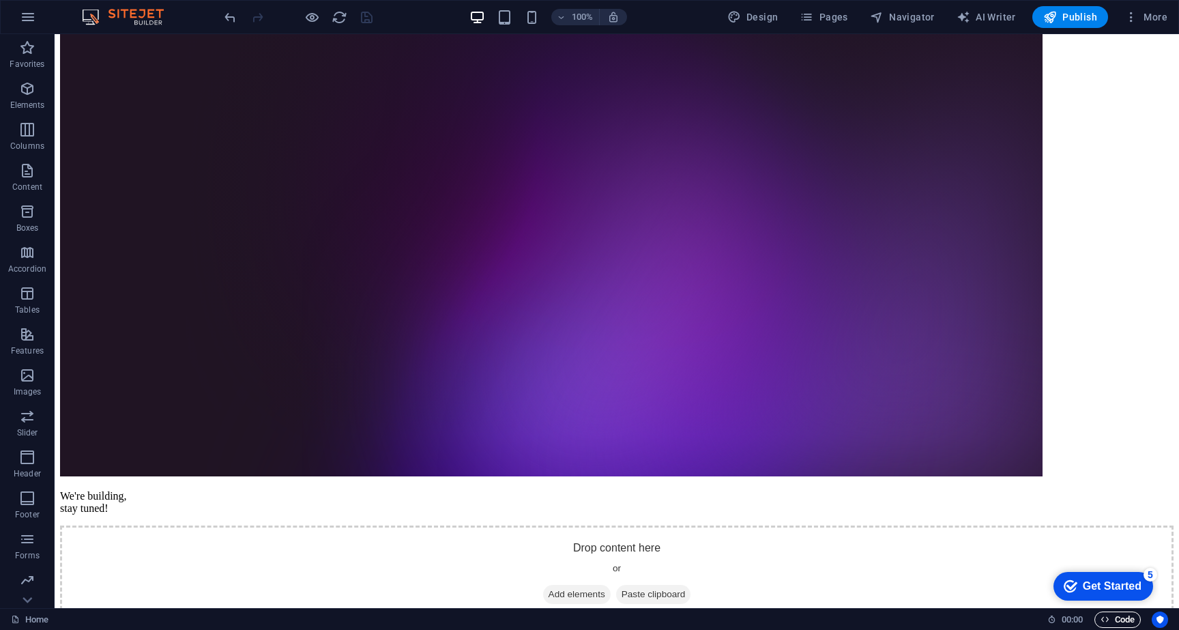
click at [1116, 617] on span "Code" at bounding box center [1118, 619] width 34 height 16
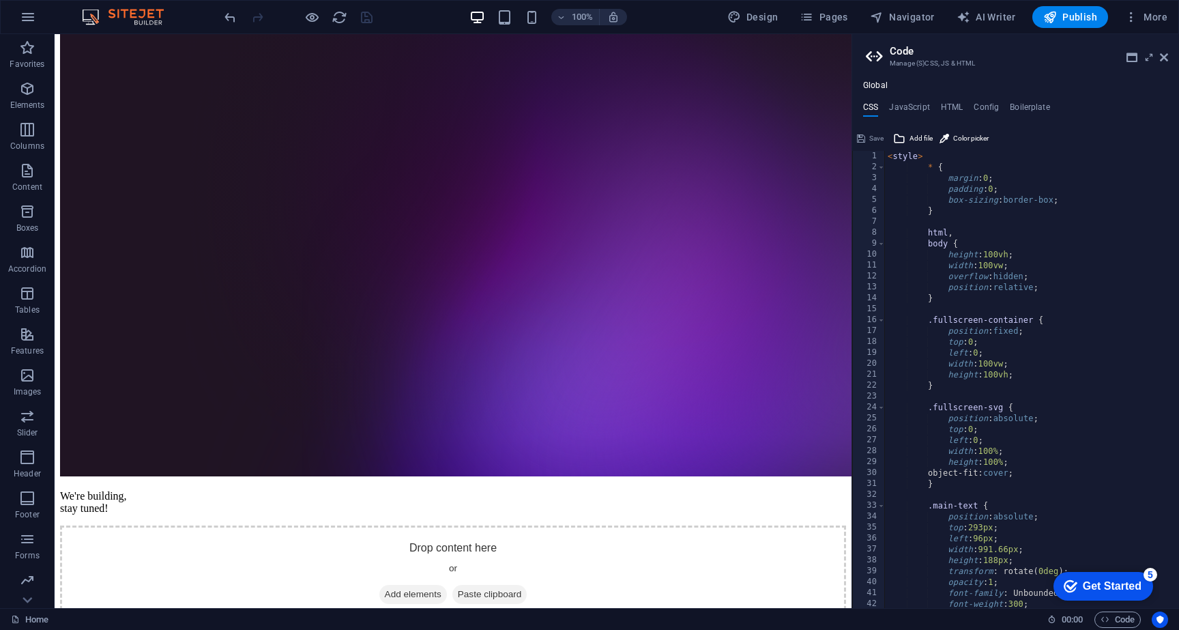
click at [1036, 252] on div "< style > * { margin : 0 ; padding : 0 ; box-sizing : border-box ; } html , bod…" at bounding box center [1175, 390] width 581 height 479
type textarea "height: 100vh;"
click at [578, 141] on icon at bounding box center [551, 200] width 983 height 553
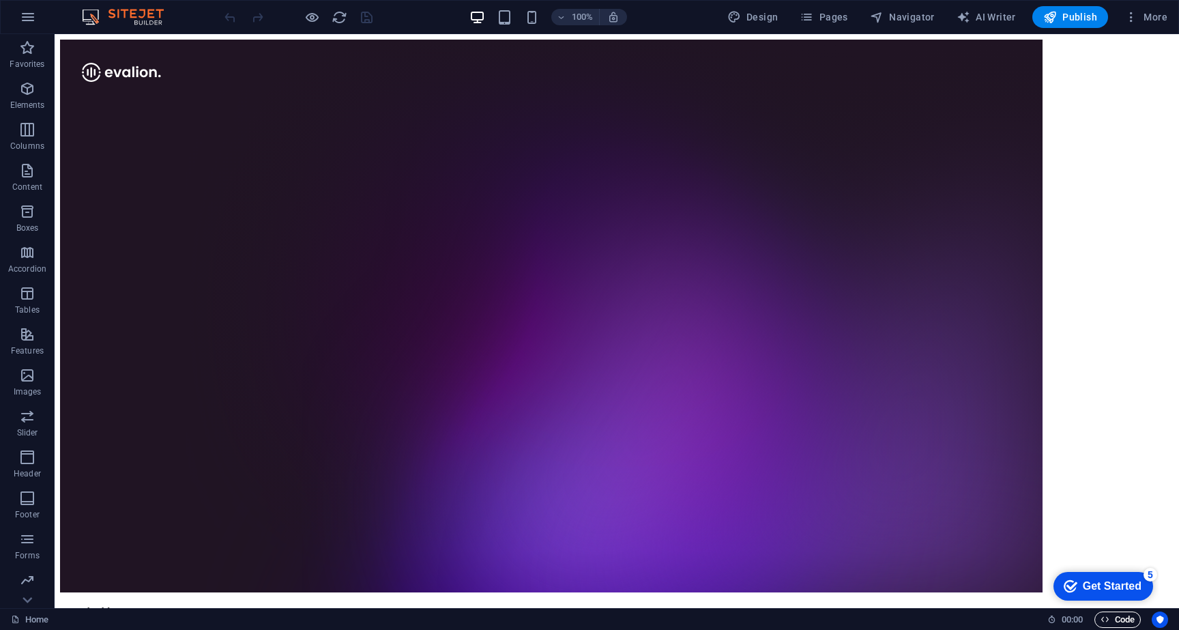
click at [1116, 623] on span "Code" at bounding box center [1118, 619] width 34 height 16
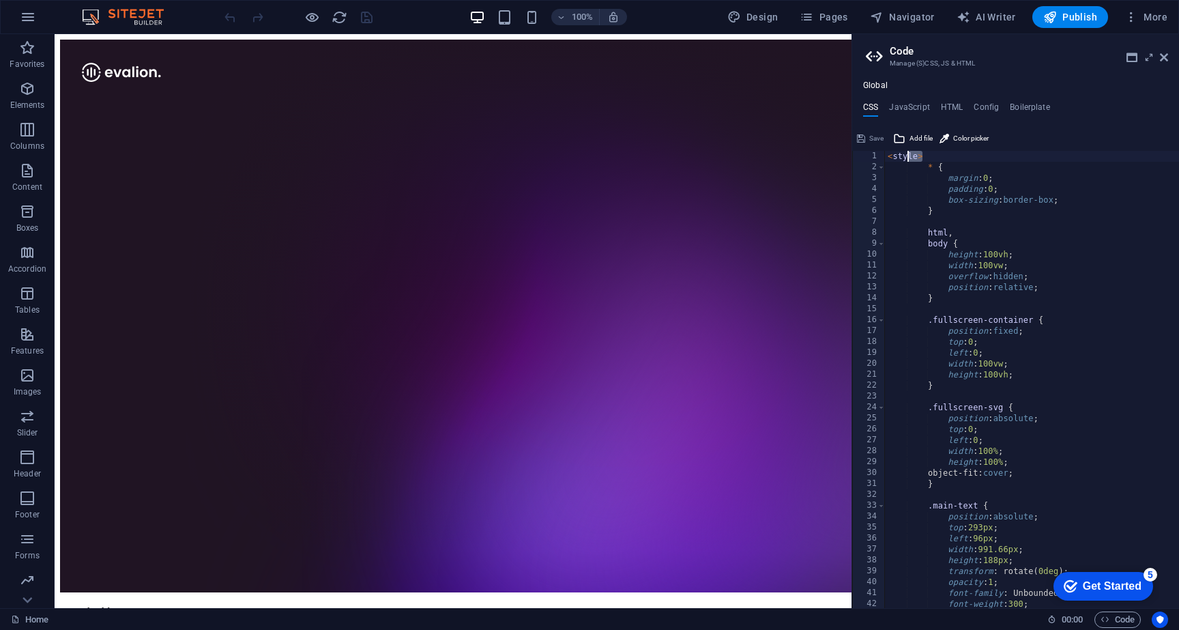
drag, startPoint x: 932, startPoint y: 154, endPoint x: 862, endPoint y: 154, distance: 70.3
click at [862, 154] on div "<style> 1 2 3 4 5 6 7 8 9 10 11 12 13 14 15 16 17 18 19 20 21 22 23 24 25 26 27…" at bounding box center [1015, 379] width 327 height 457
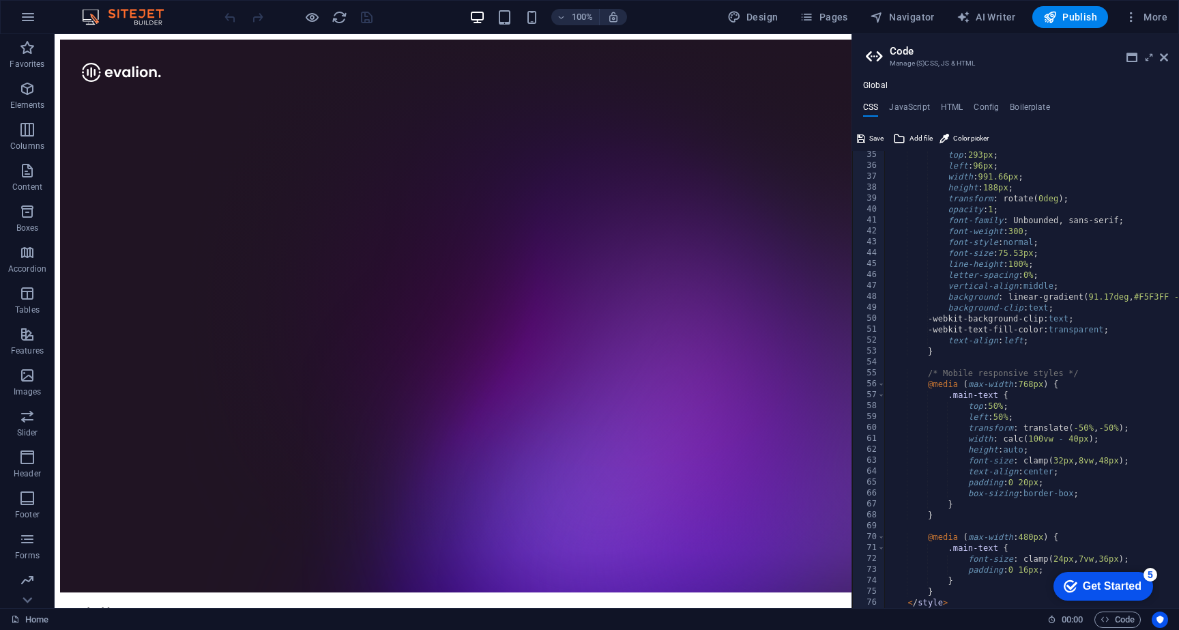
click at [952, 491] on div "top : 293px ; left : 96px ; width : 991.66px ; height : 188px ; transform : rot…" at bounding box center [1175, 388] width 581 height 479
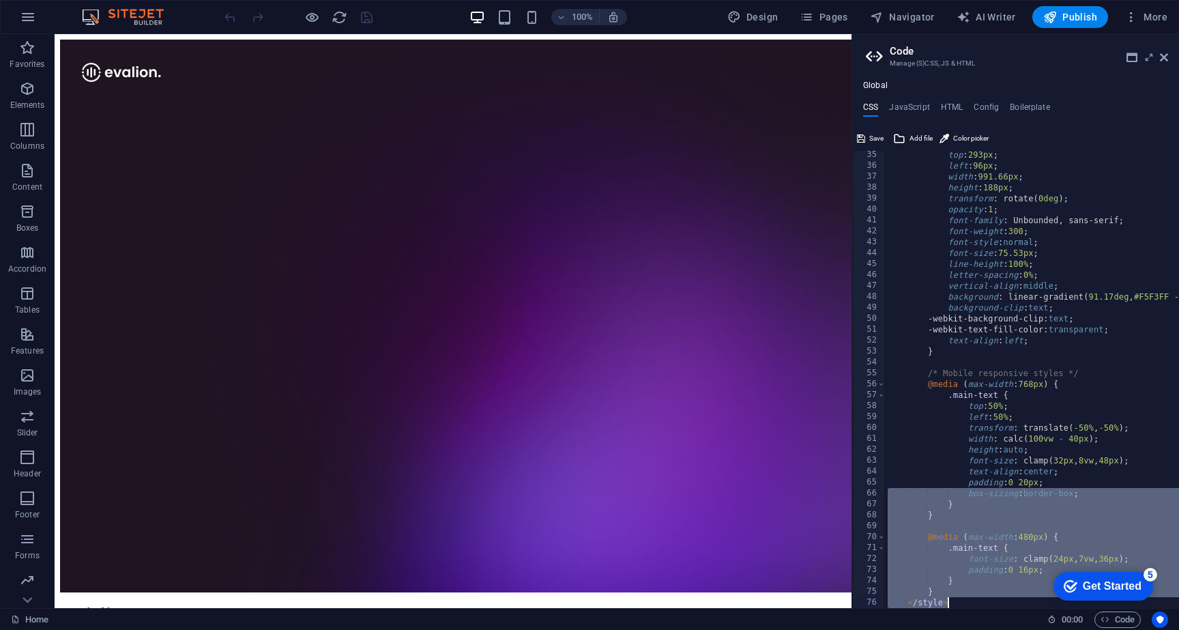
drag, startPoint x: 952, startPoint y: 491, endPoint x: 956, endPoint y: 676, distance: 185.6
click at [956, 629] on html "12e4963c-0102-4477-bcf8-c10b57a90141-internalonly.spacecharged.site Home Favori…" at bounding box center [589, 315] width 1179 height 630
type textarea "</style>"
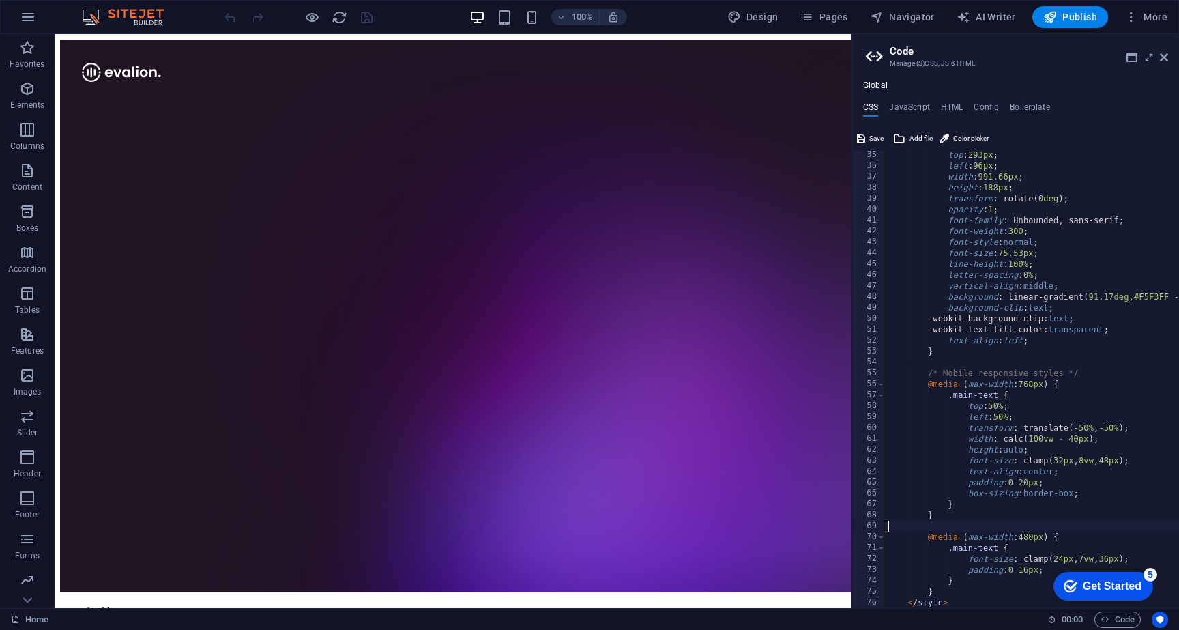
click at [1012, 523] on div "top : 293px ; left : 96px ; width : 991.66px ; height : 188px ; transform : rot…" at bounding box center [1175, 388] width 581 height 479
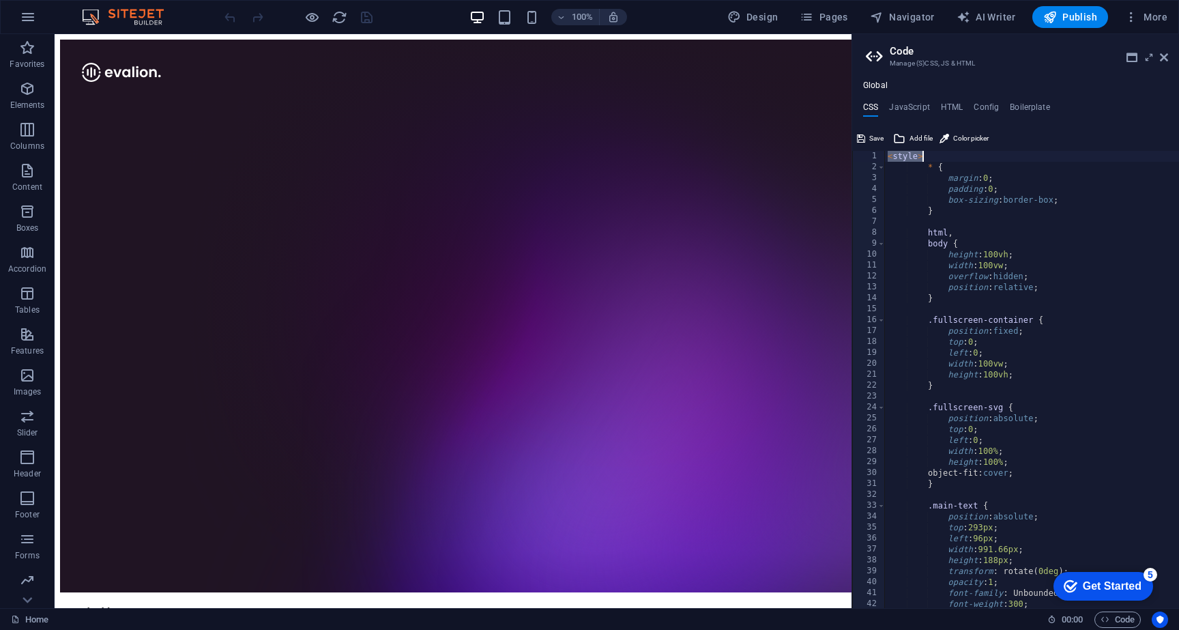
click at [951, 274] on div "< style > * { margin : 0 ; padding : 0 ; box-sizing : border-box ; } html , bod…" at bounding box center [1175, 390] width 581 height 479
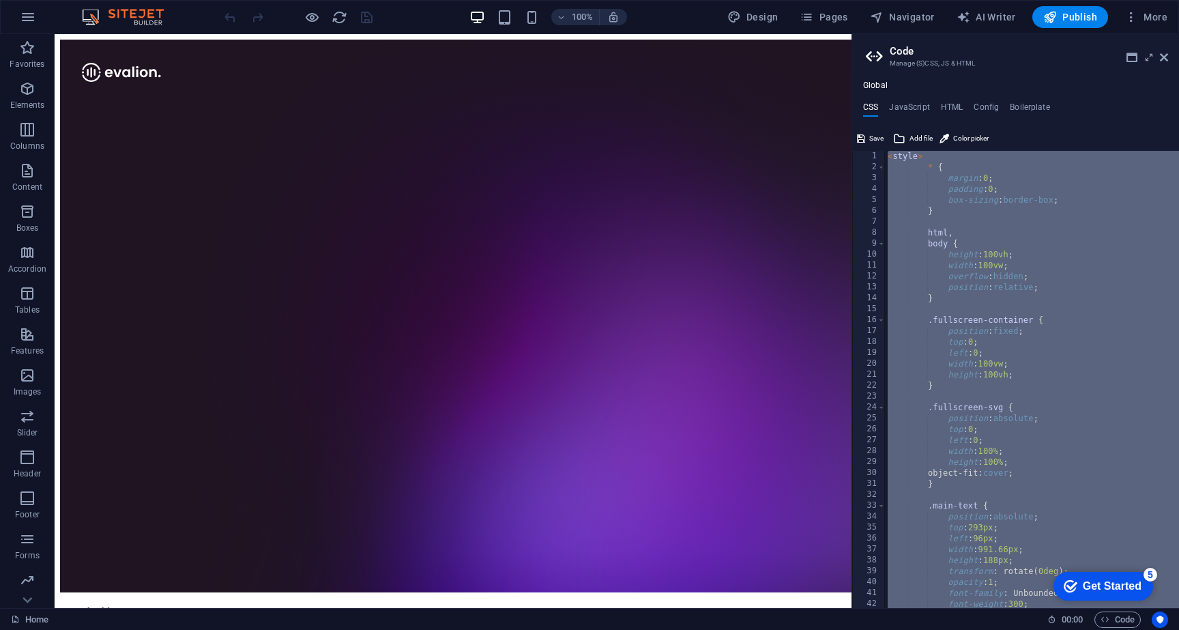
paste textarea
type textarea "}"
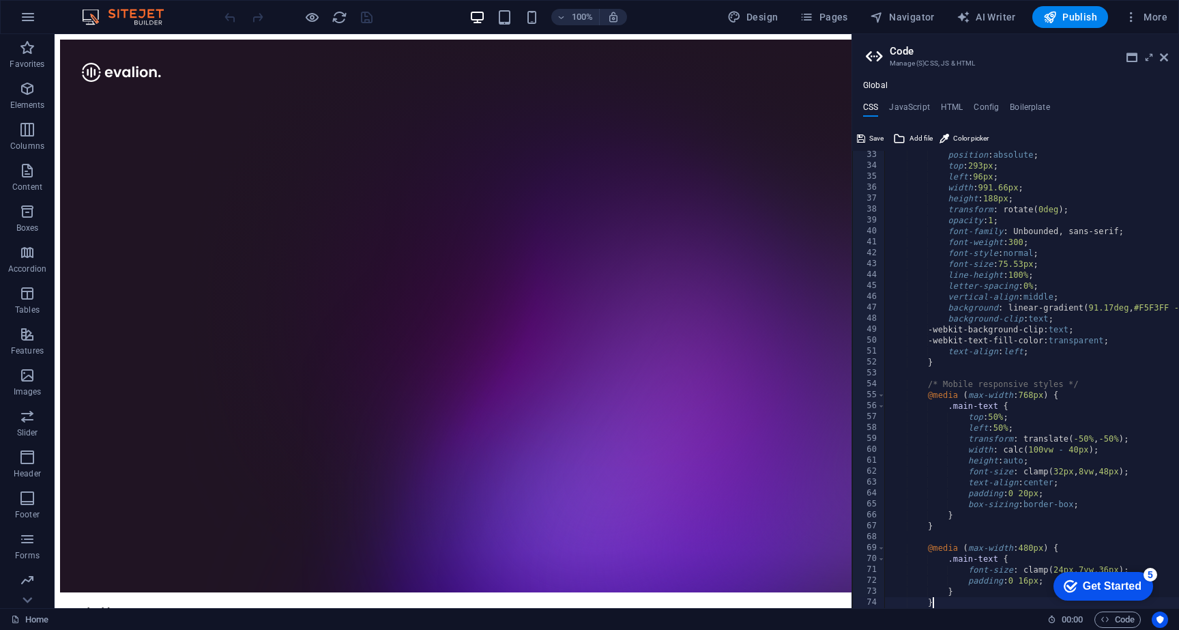
scroll to position [351, 0]
click at [873, 135] on span "Save" at bounding box center [876, 138] width 14 height 16
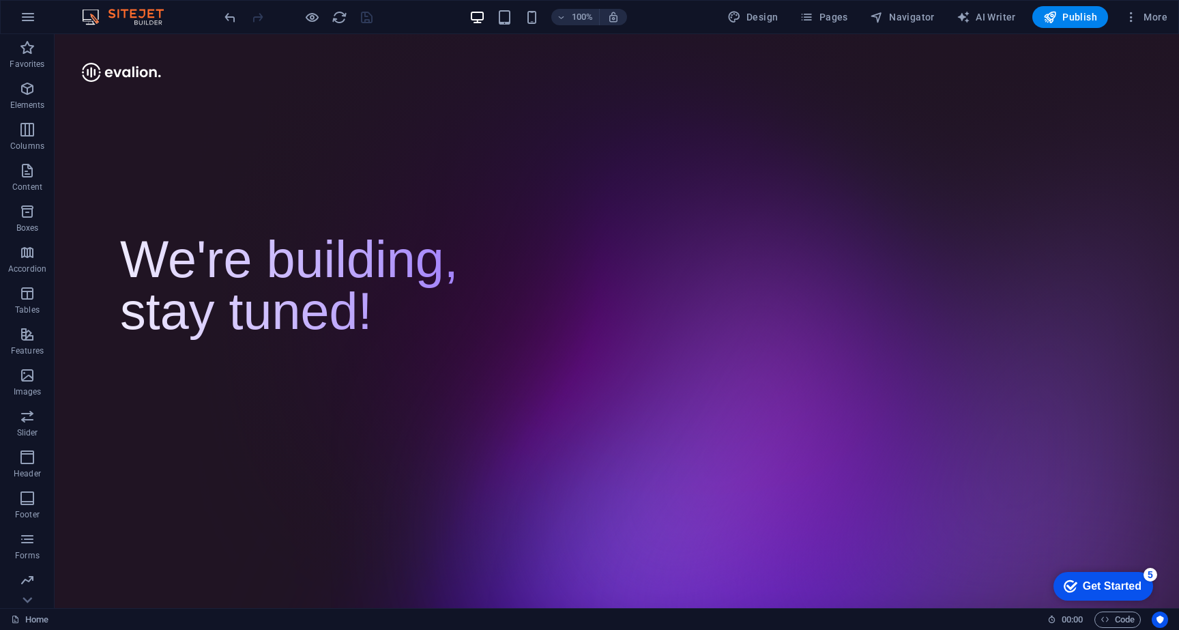
click at [389, 240] on p "We're building, stay tuned!" at bounding box center [458, 298] width 677 height 128
click at [1137, 20] on icon "button" at bounding box center [1131, 17] width 14 height 14
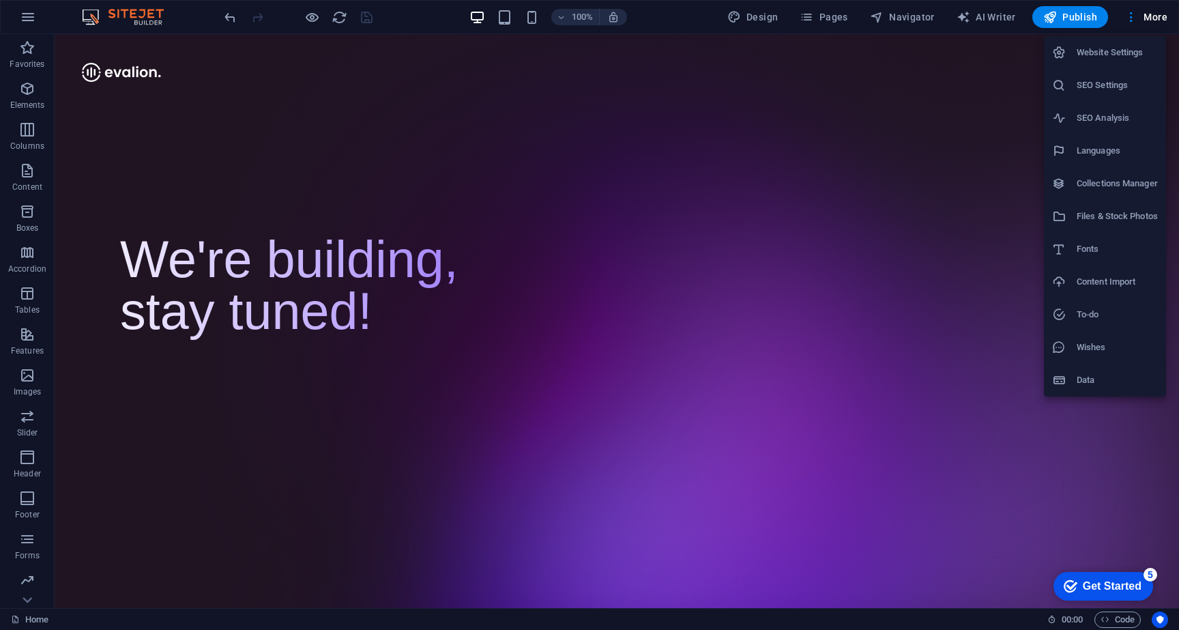
click at [1121, 616] on div at bounding box center [589, 315] width 1179 height 630
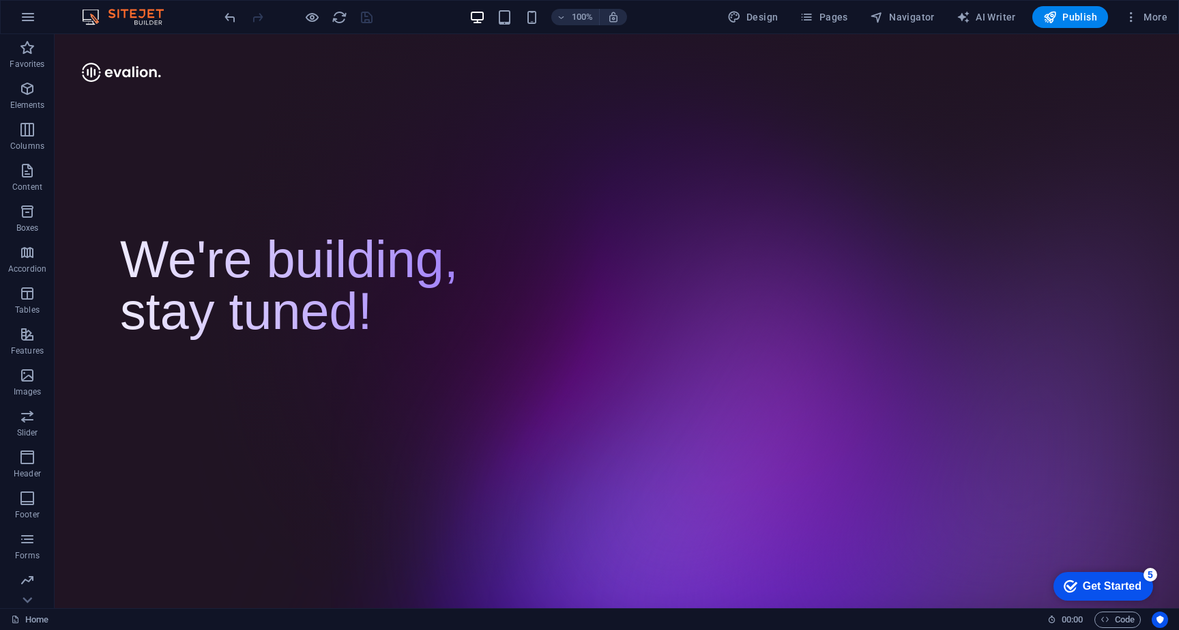
click at [1121, 616] on span "Code" at bounding box center [1118, 619] width 34 height 16
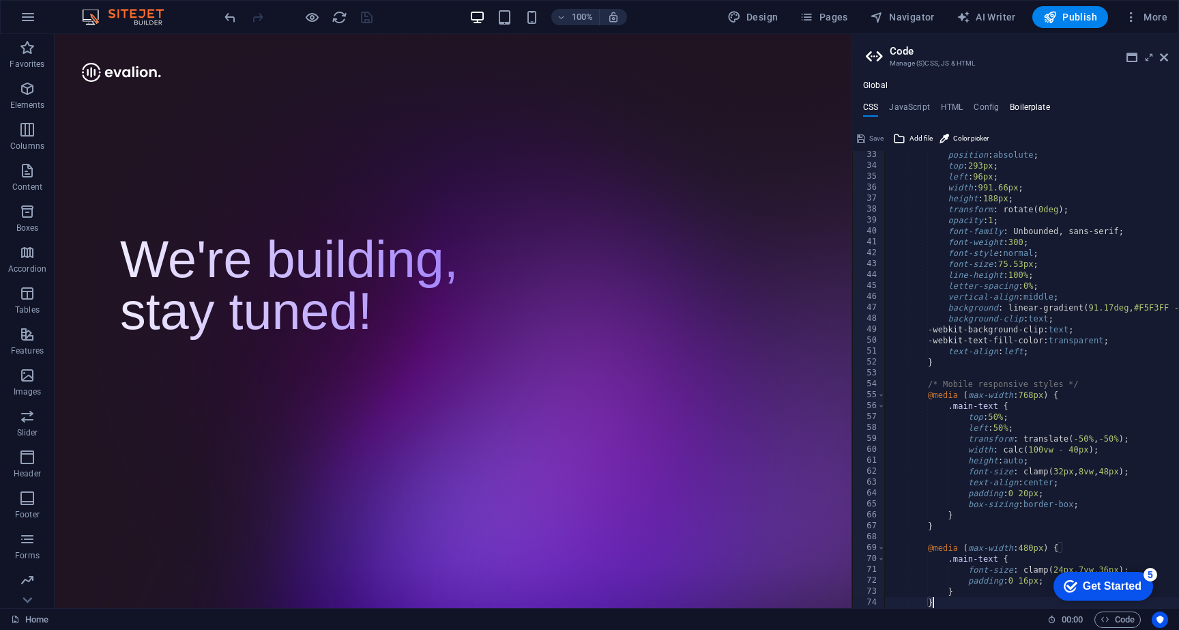
click at [1027, 112] on h4 "Boilerplate" at bounding box center [1030, 109] width 40 height 15
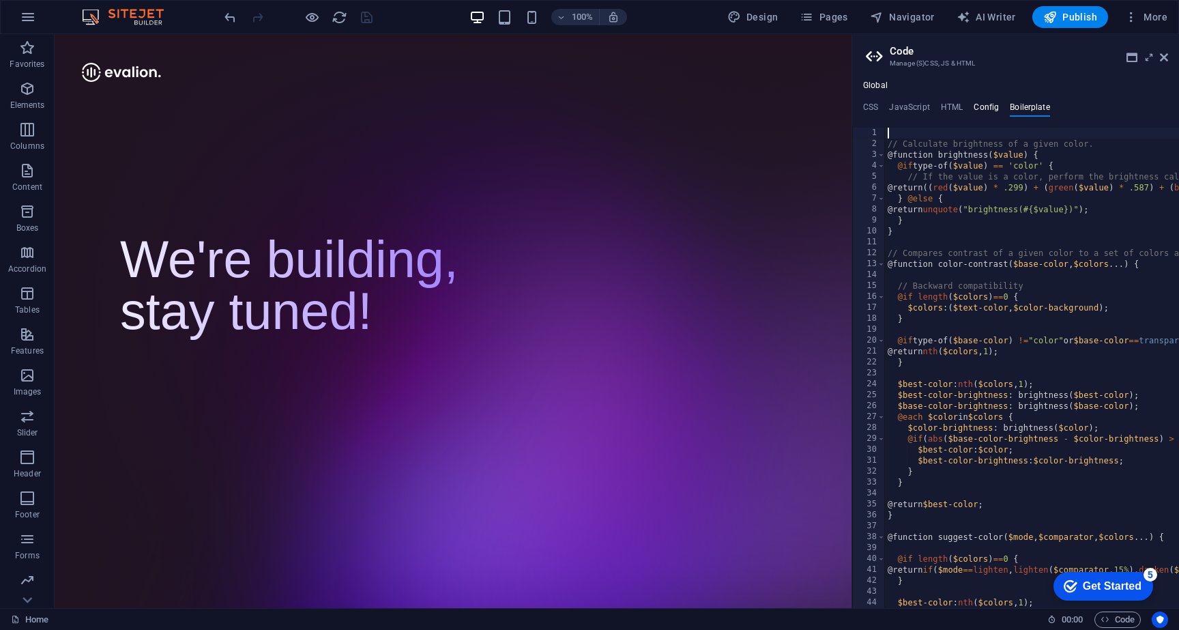
click at [979, 108] on h4 "Config" at bounding box center [986, 109] width 25 height 15
type textarea "$color-background: #ffffff;"
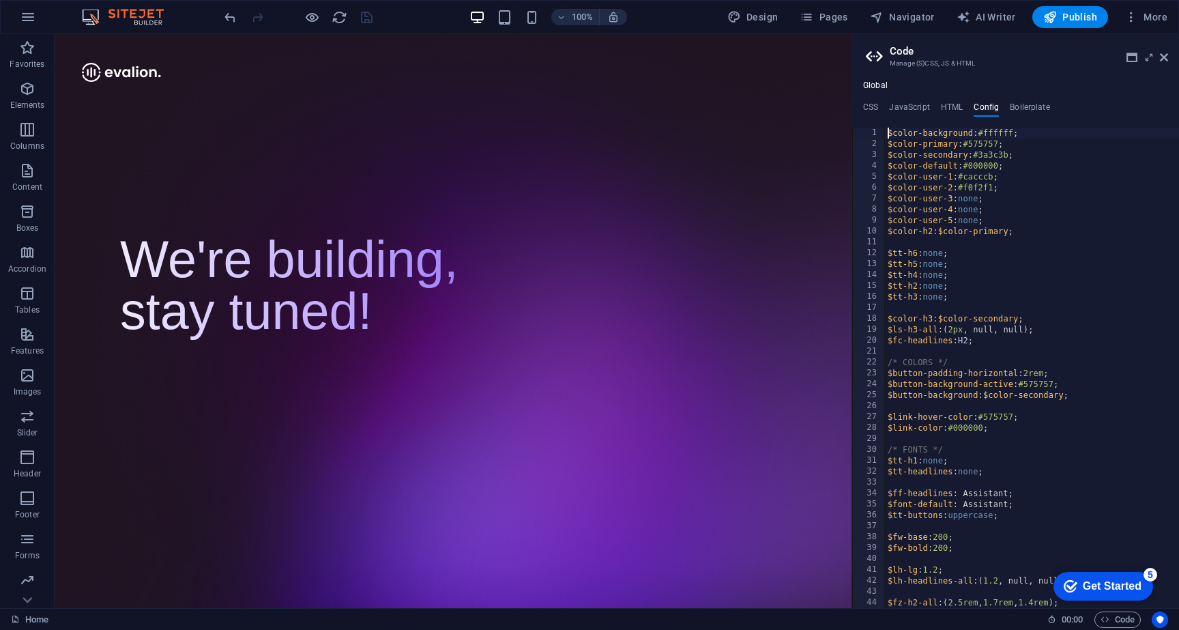
click at [942, 117] on div "CSS JavaScript HTML Config Boilerplate } 33 34 35 36 37 38 39 40 41 42 43 44 45…" at bounding box center [1015, 355] width 327 height 506
click at [943, 112] on h4 "HTML" at bounding box center [952, 109] width 23 height 15
type textarea "<div class="fullscreen-container">"
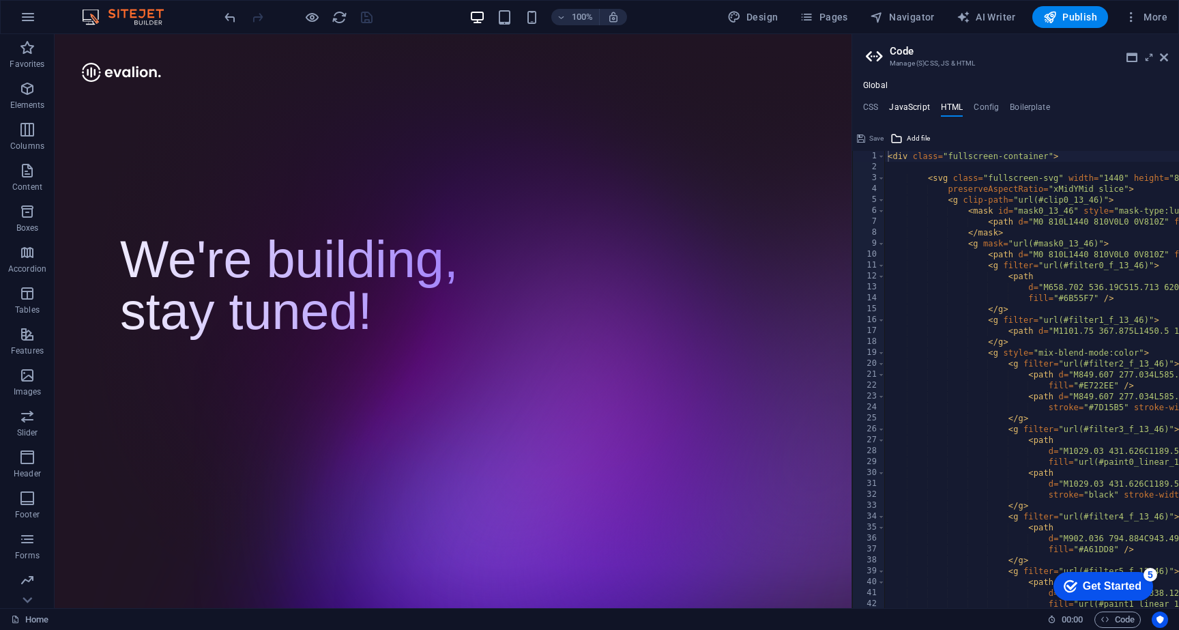
click at [903, 106] on h4 "JavaScript" at bounding box center [909, 109] width 40 height 15
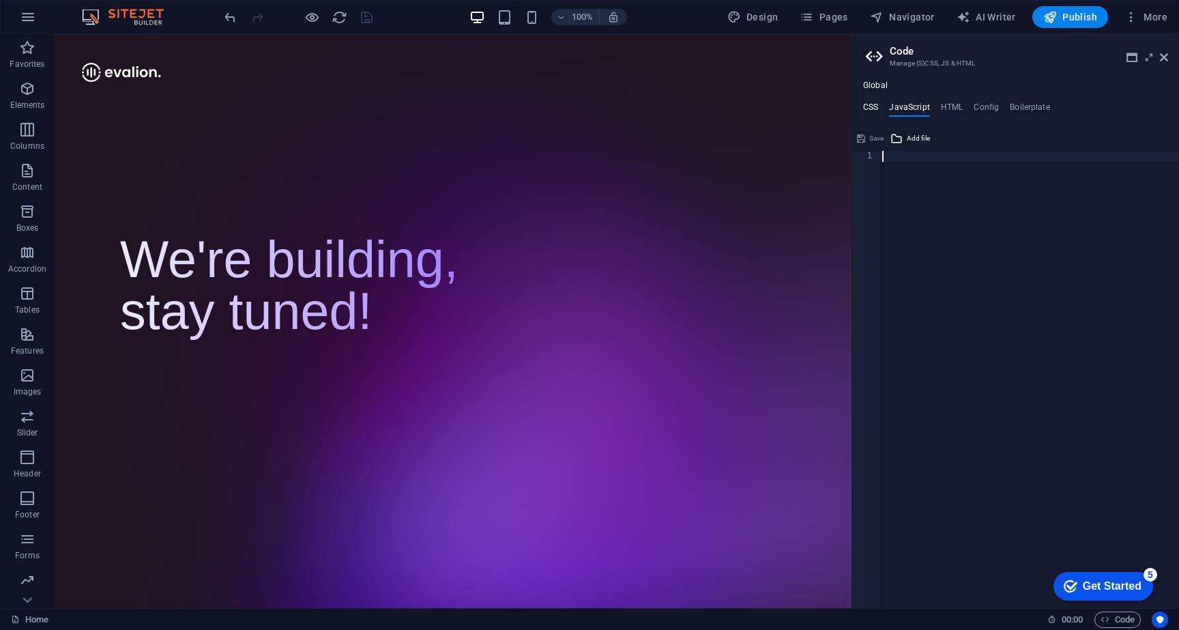
click at [864, 109] on h4 "CSS" at bounding box center [870, 109] width 15 height 15
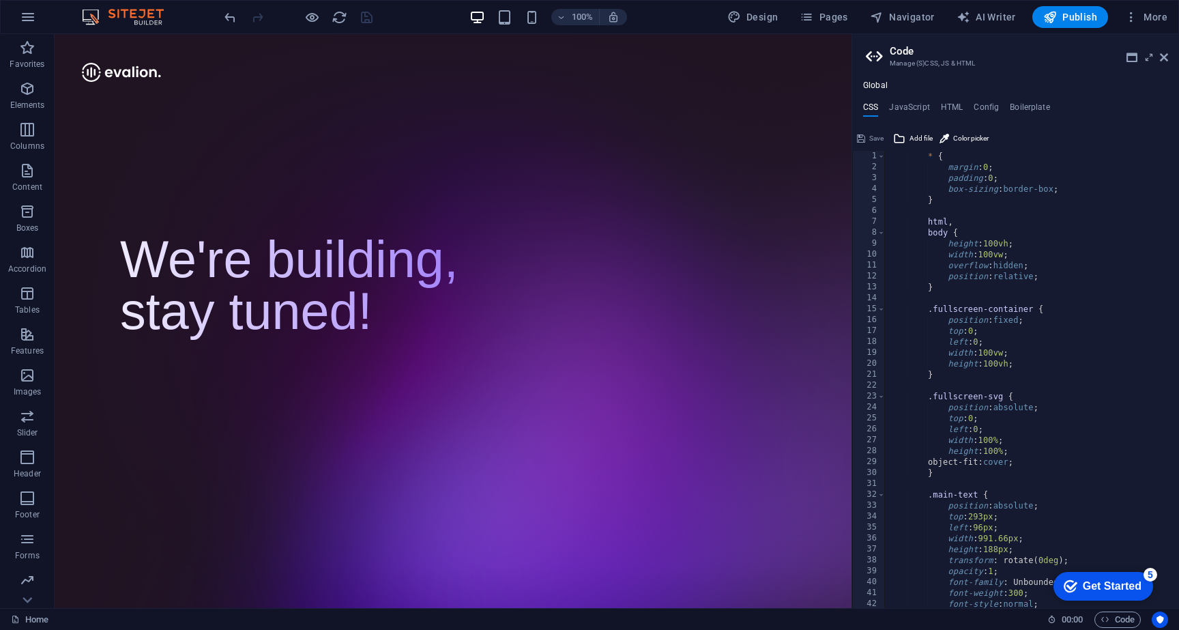
scroll to position [0, 0]
click at [901, 104] on h4 "JavaScript" at bounding box center [909, 109] width 40 height 15
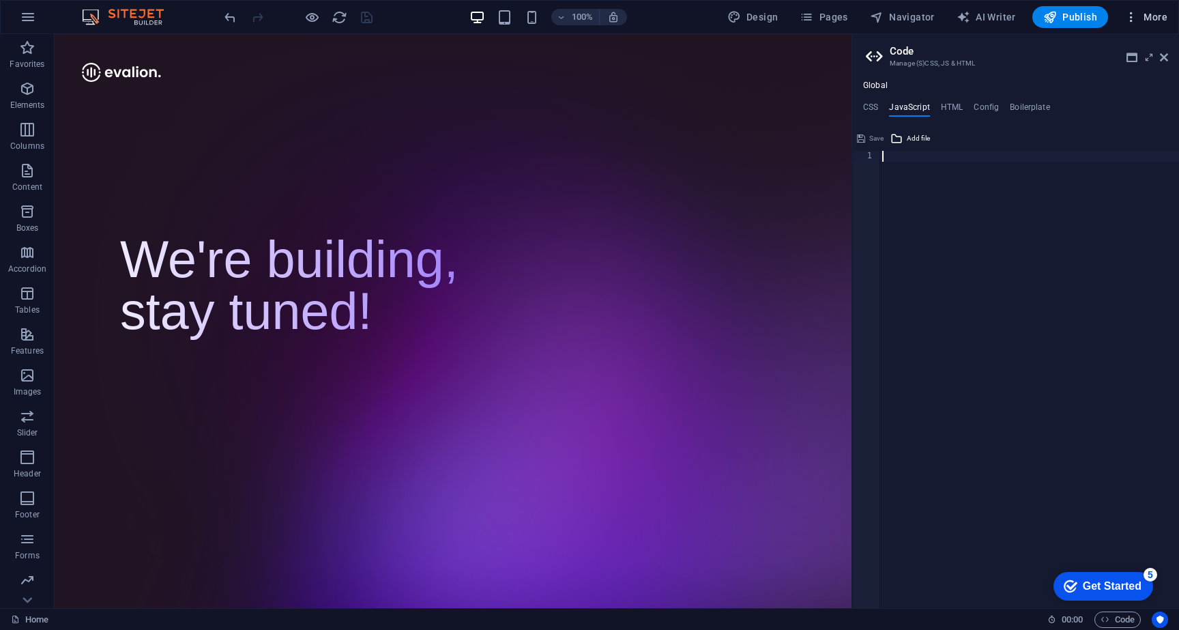
click at [1130, 18] on icon "button" at bounding box center [1131, 17] width 14 height 14
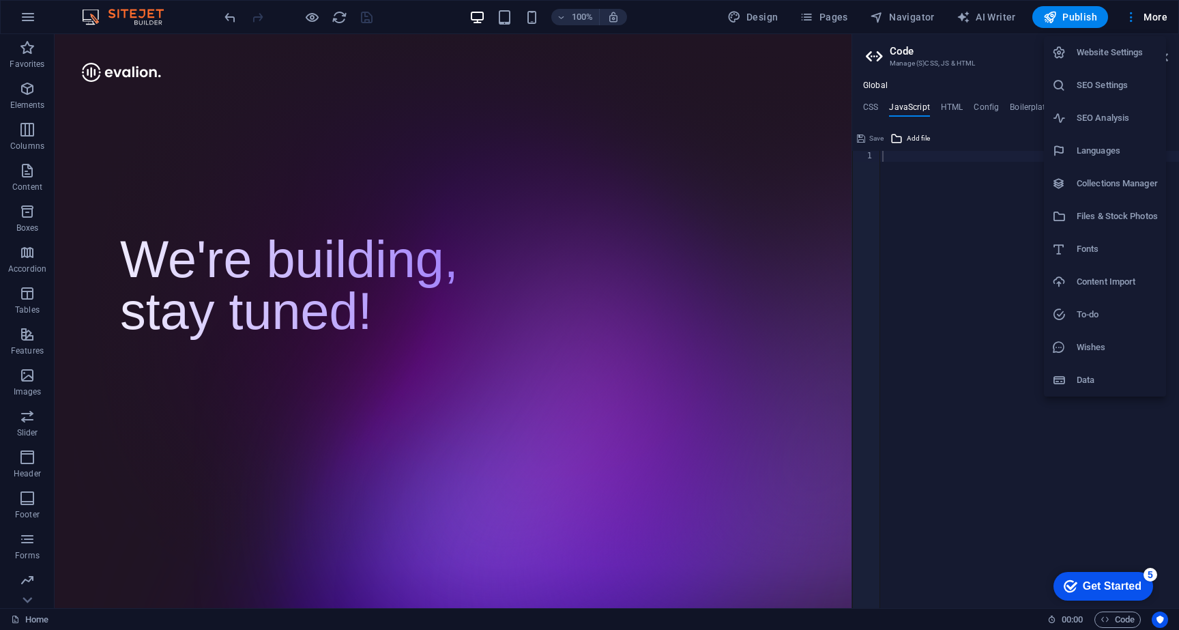
click at [1143, 53] on h6 "Website Settings" at bounding box center [1117, 52] width 81 height 16
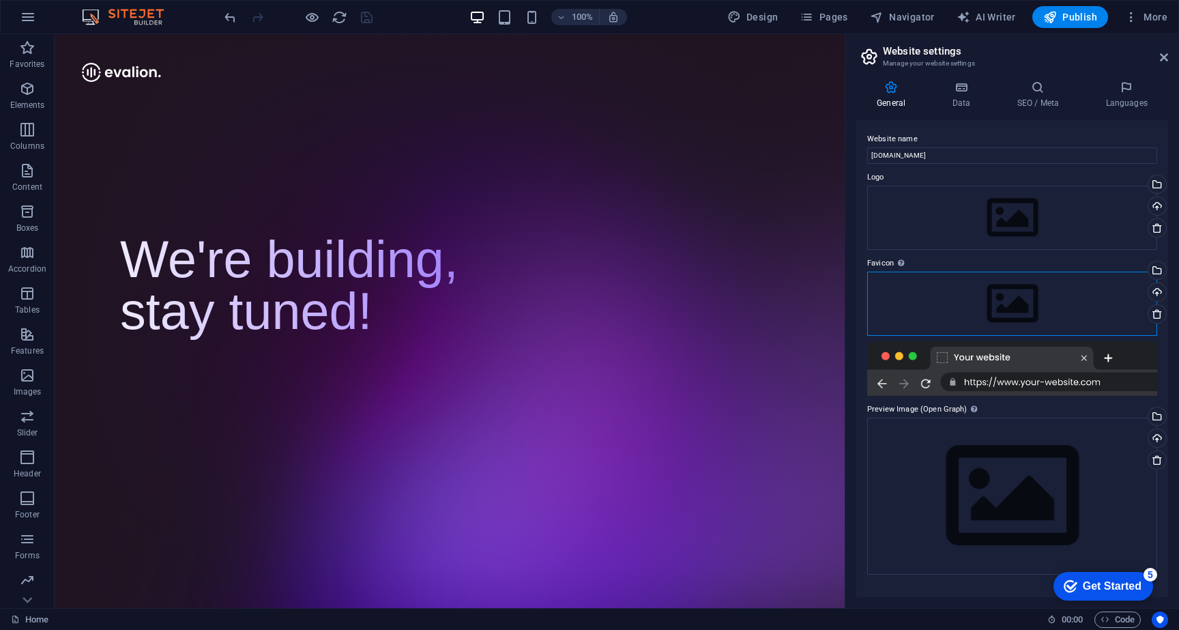
click at [976, 293] on div "Drag files here, click to choose files or select files from Files or our free s…" at bounding box center [1012, 304] width 290 height 64
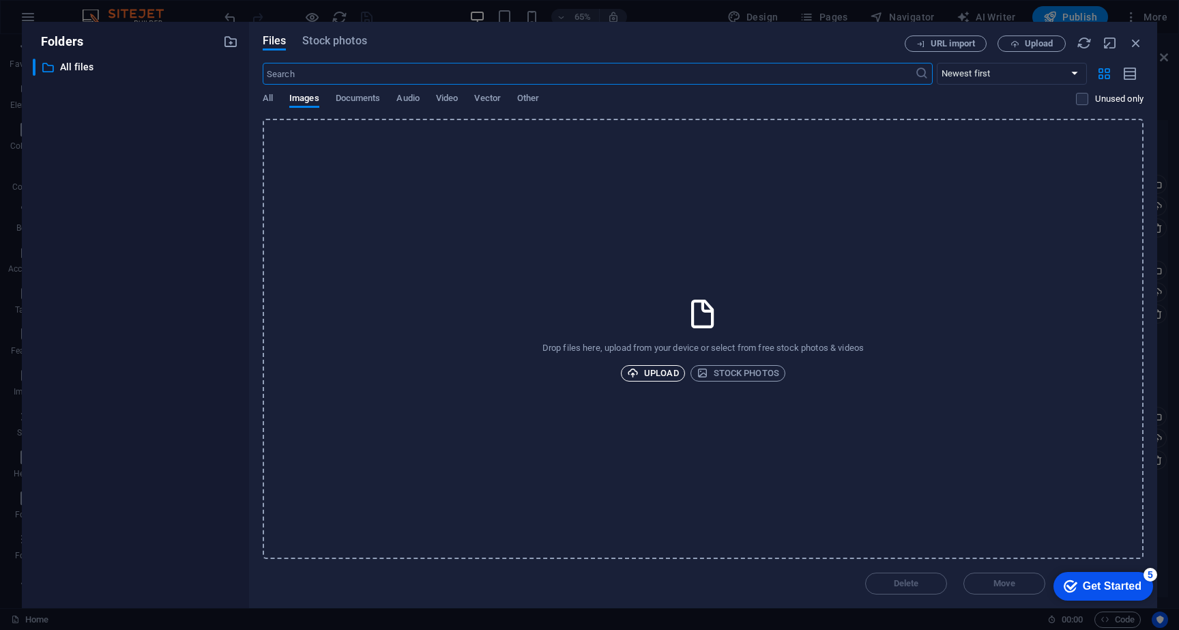
click at [667, 377] on span "Upload" at bounding box center [653, 373] width 52 height 16
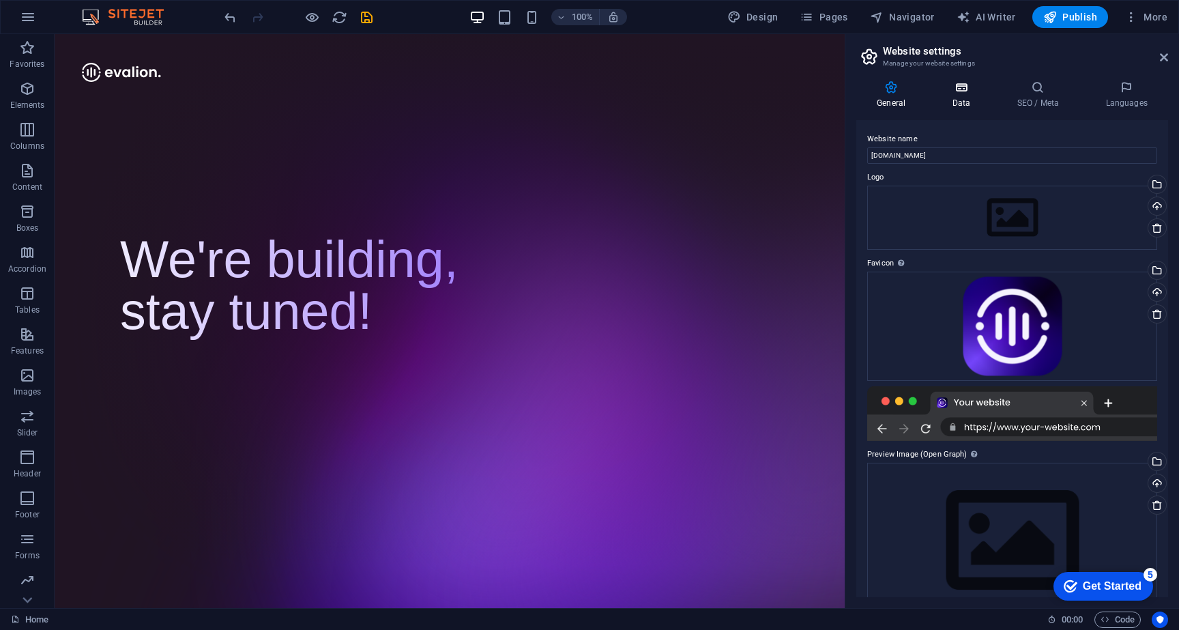
click at [968, 102] on h4 "Data" at bounding box center [963, 95] width 65 height 29
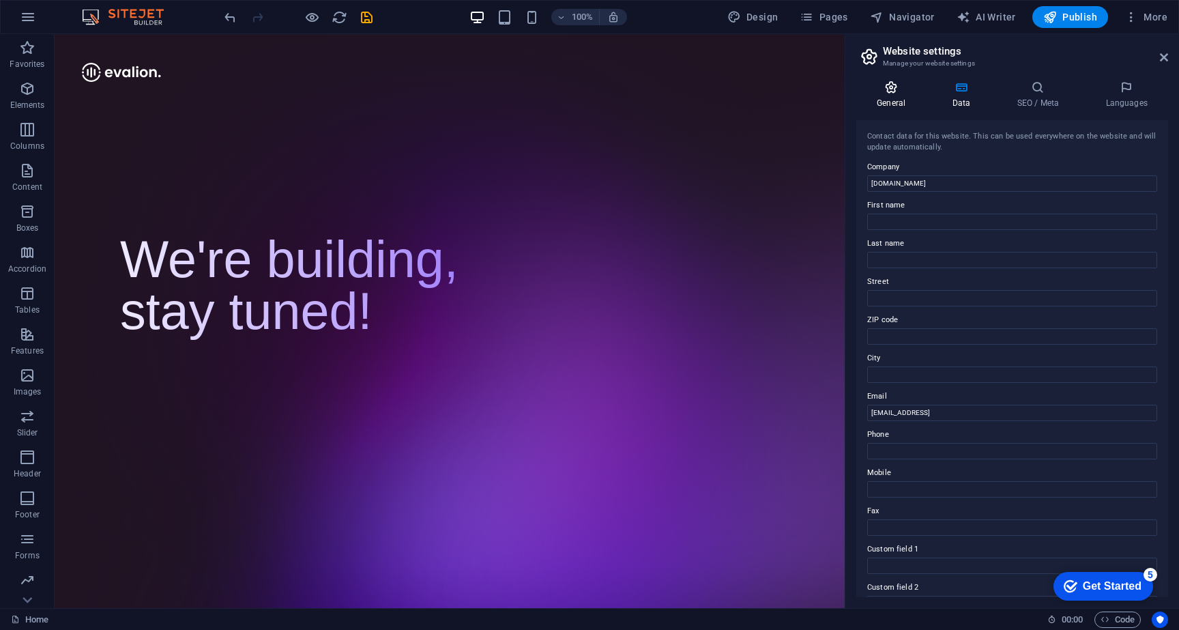
click at [897, 96] on h4 "General" at bounding box center [893, 95] width 75 height 29
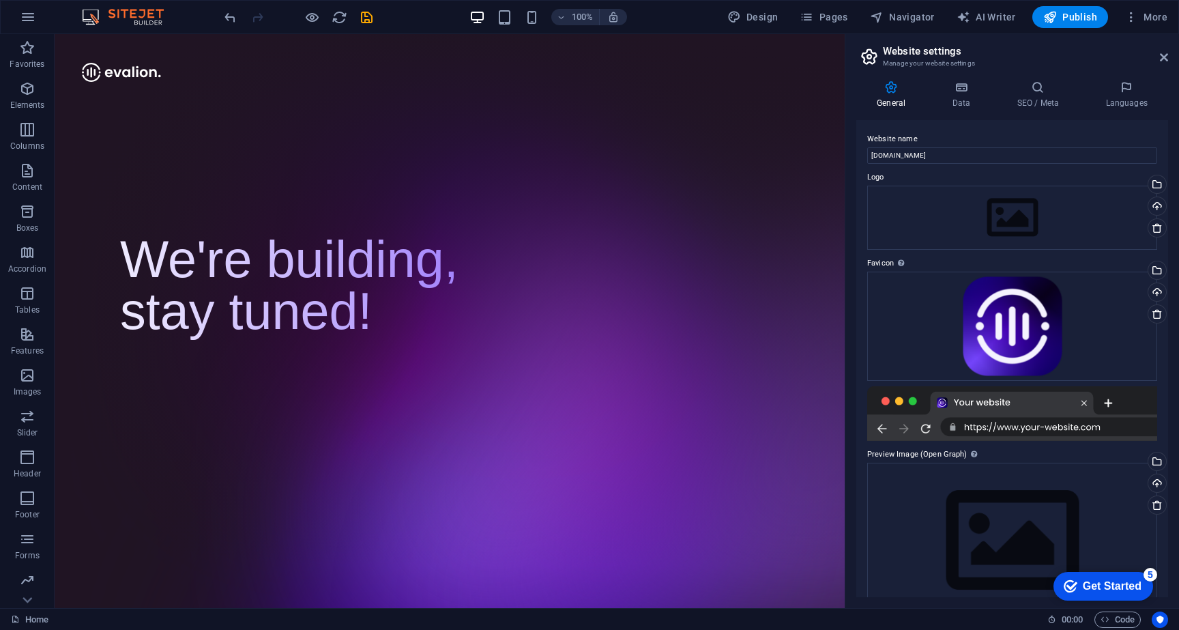
click at [1158, 61] on header "Website settings Manage your website settings" at bounding box center [1013, 51] width 309 height 35
click at [1165, 57] on icon at bounding box center [1164, 57] width 8 height 11
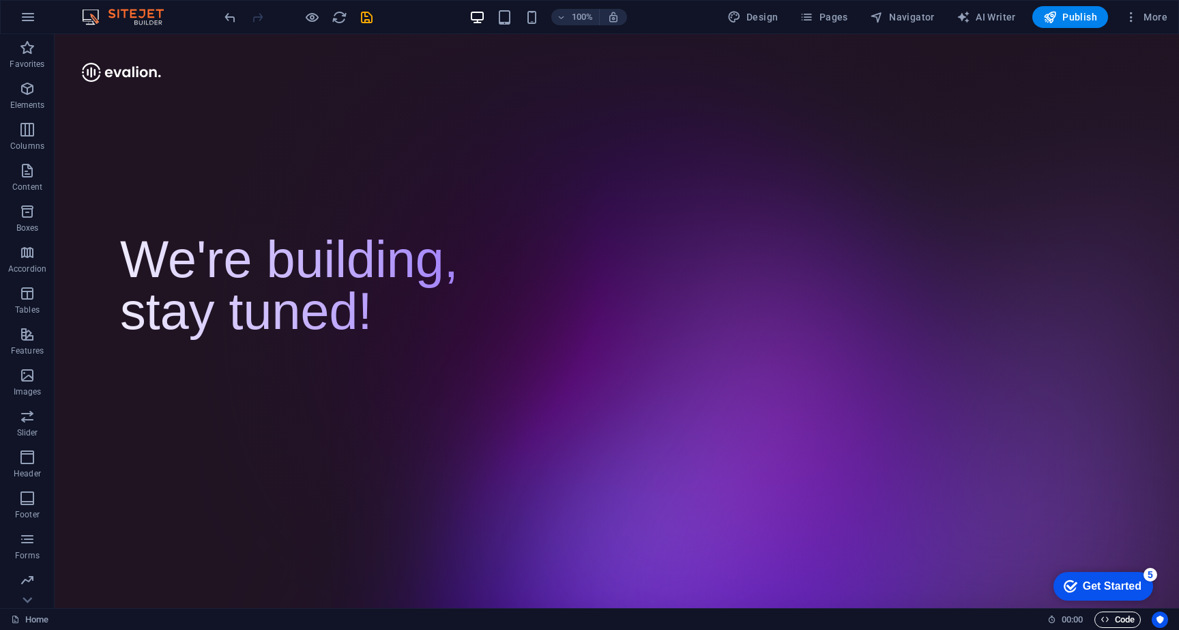
click at [1118, 621] on span "Code" at bounding box center [1118, 619] width 34 height 16
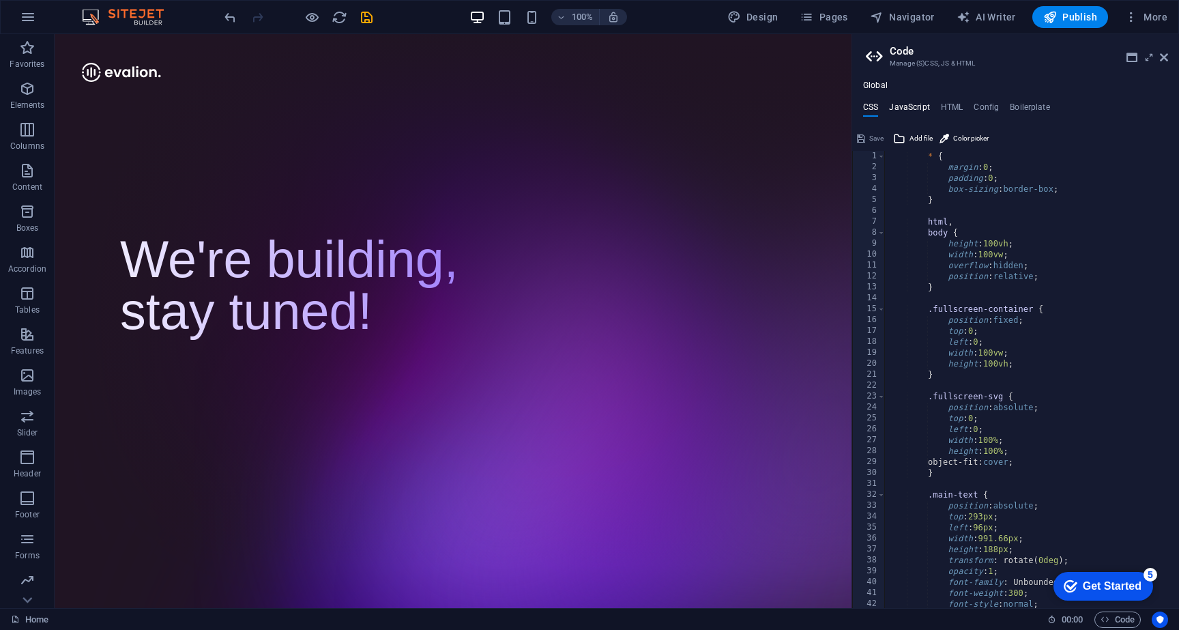
click at [897, 106] on h4 "JavaScript" at bounding box center [909, 109] width 40 height 15
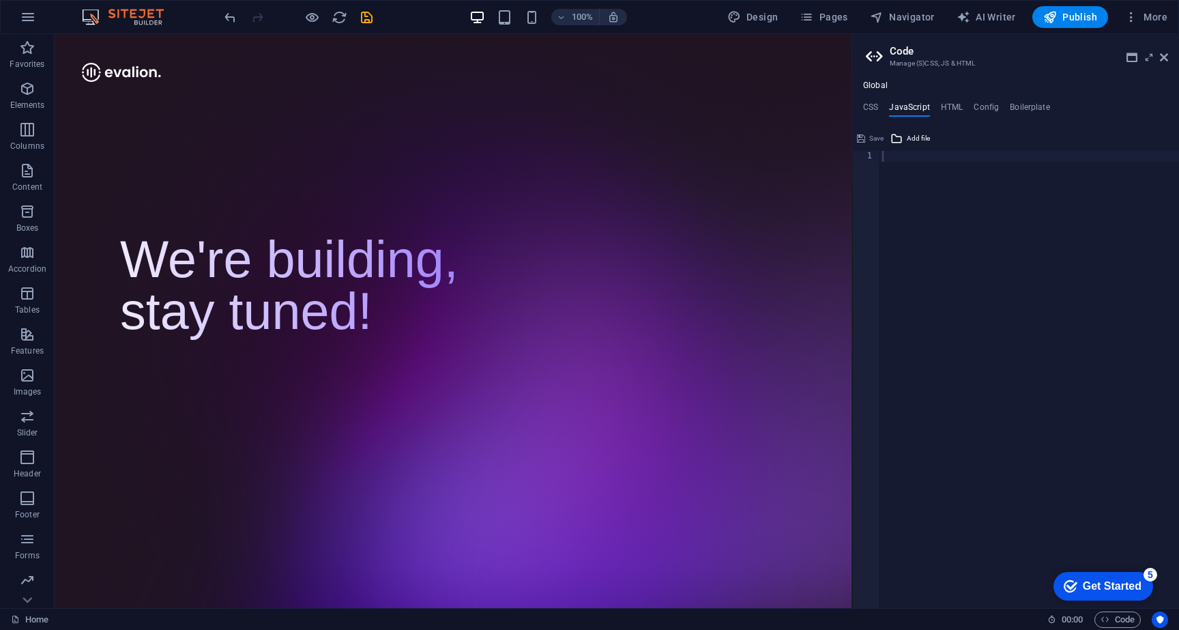
click at [938, 108] on ul "CSS JavaScript HTML Config Boilerplate" at bounding box center [1015, 109] width 327 height 15
click at [955, 108] on h4 "HTML" at bounding box center [952, 109] width 23 height 15
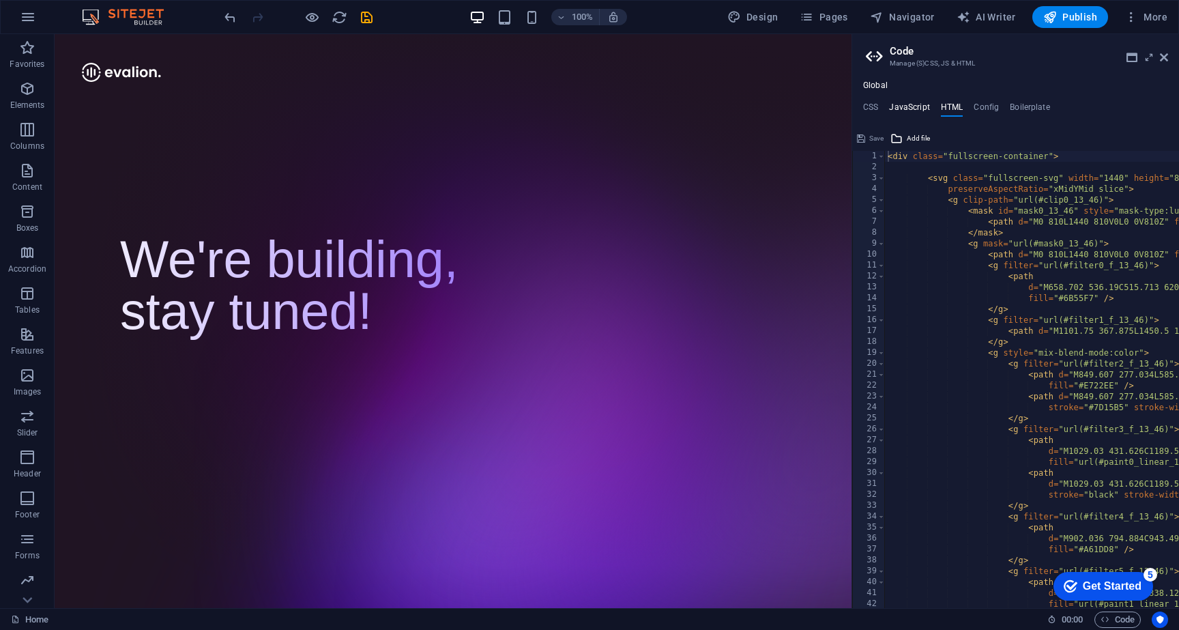
click at [897, 105] on h4 "JavaScript" at bounding box center [909, 109] width 40 height 15
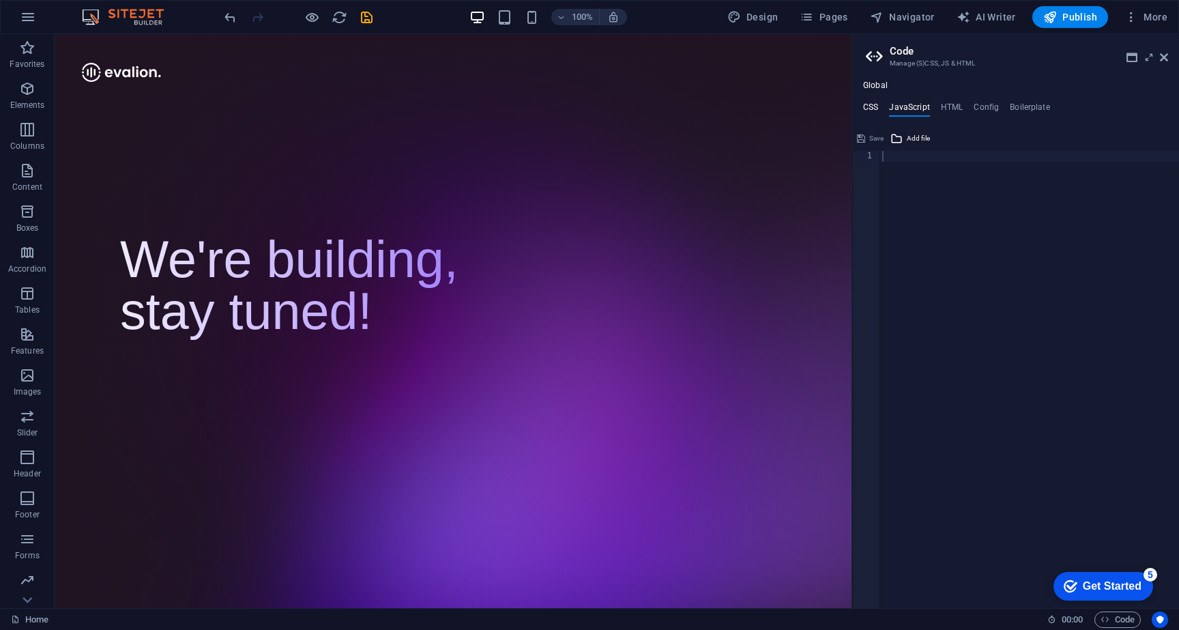
click at [872, 106] on h4 "CSS" at bounding box center [870, 109] width 15 height 15
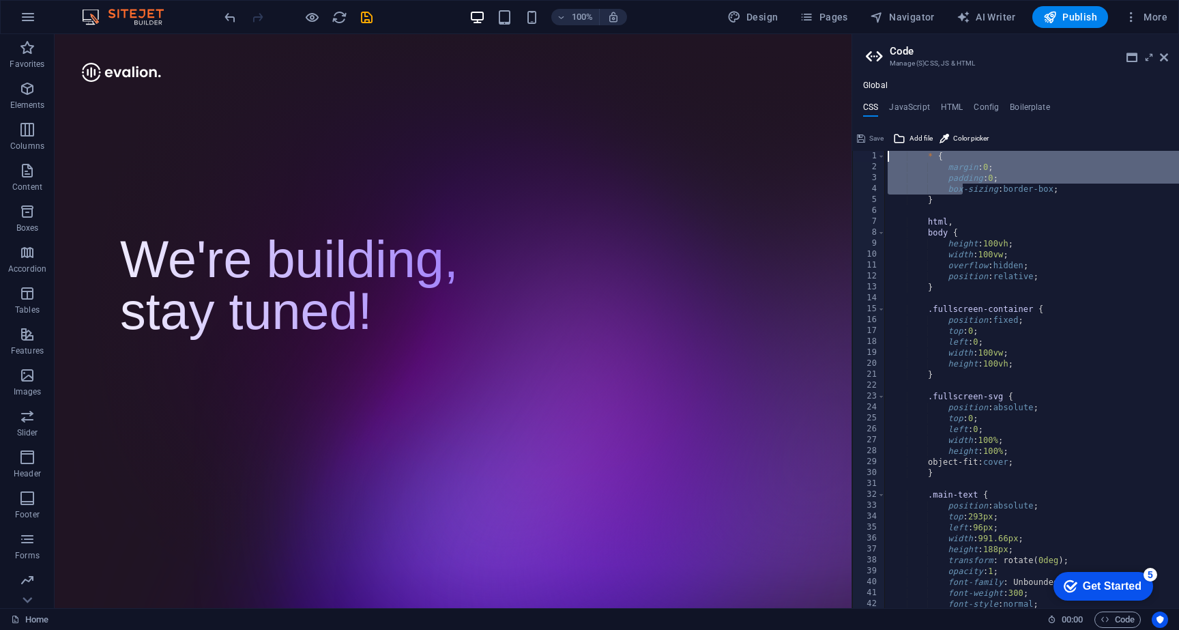
drag, startPoint x: 1017, startPoint y: 229, endPoint x: 792, endPoint y: 74, distance: 272.3
type textarea "html,"
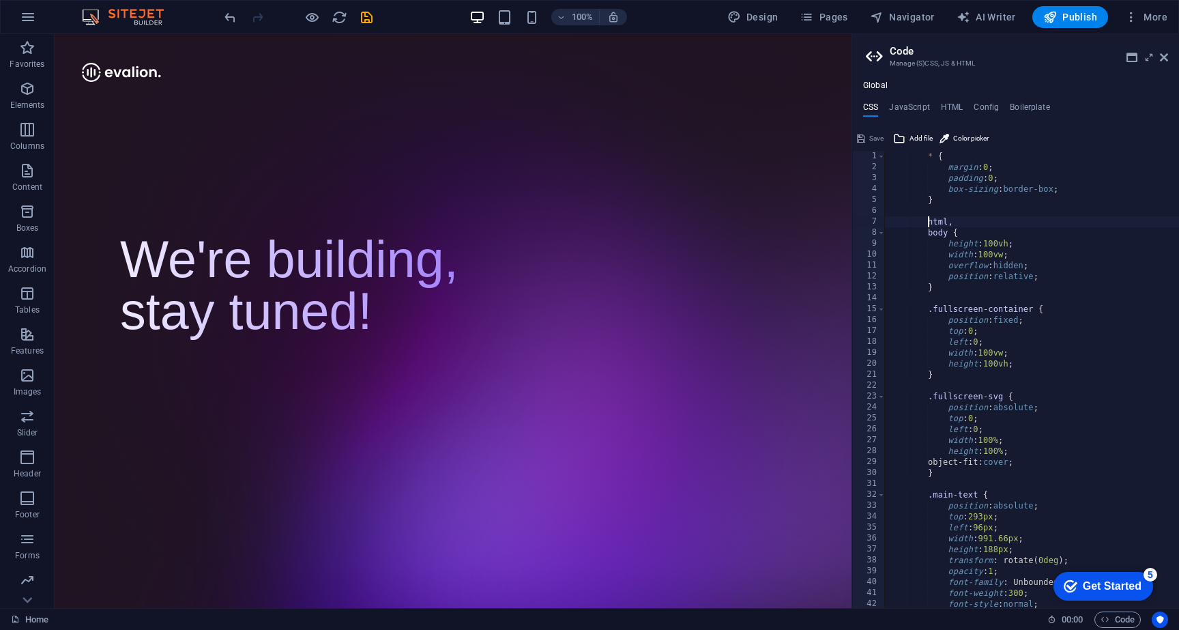
click at [930, 218] on div "* { margin : 0 ; padding : 0 ; box-sizing : border-box ; } html , body { height…" at bounding box center [1175, 390] width 581 height 479
type textarea "* {"
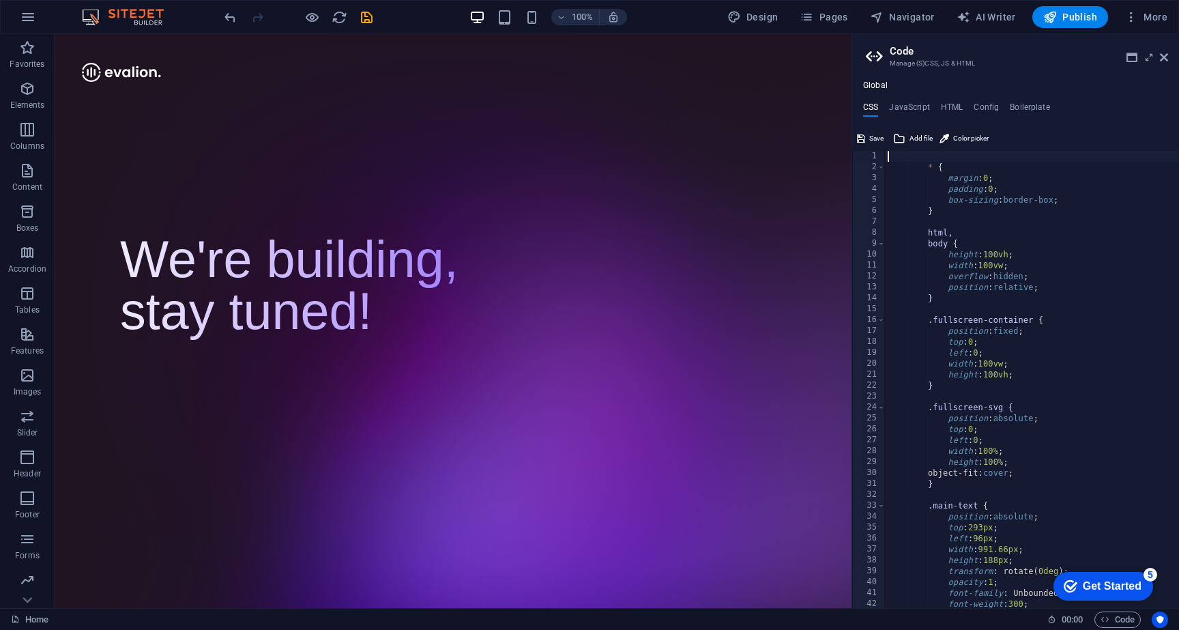
paste textarea "@import url('https://fonts.googleapis.com/css2?family=Unbounded:wght@200..900&d…"
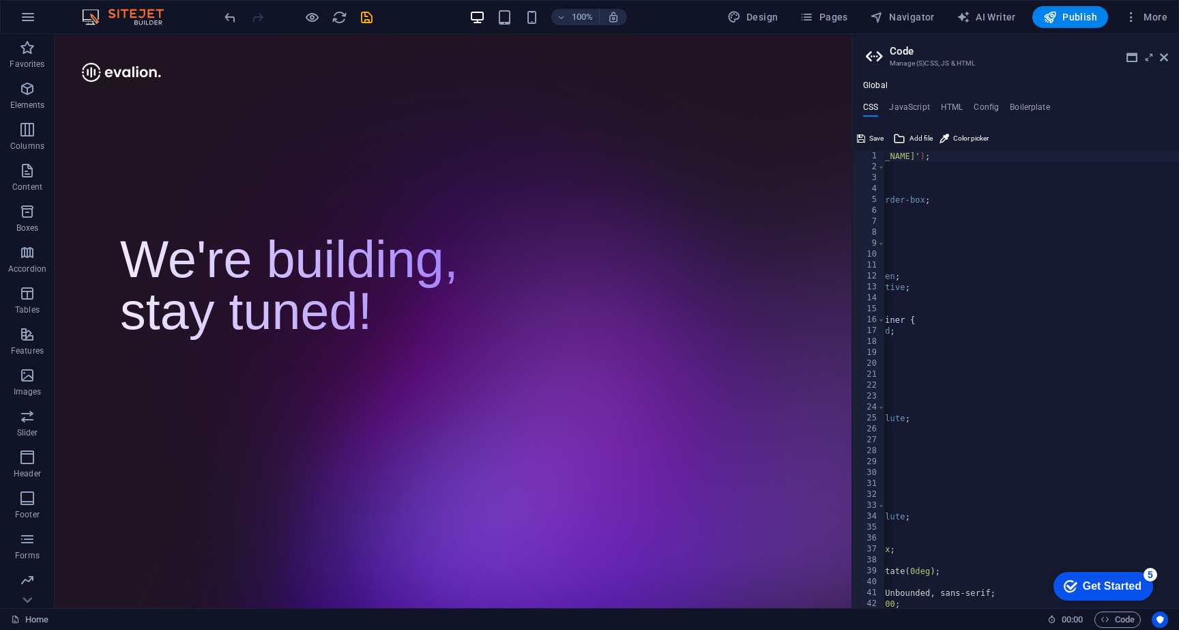
scroll to position [1, 0]
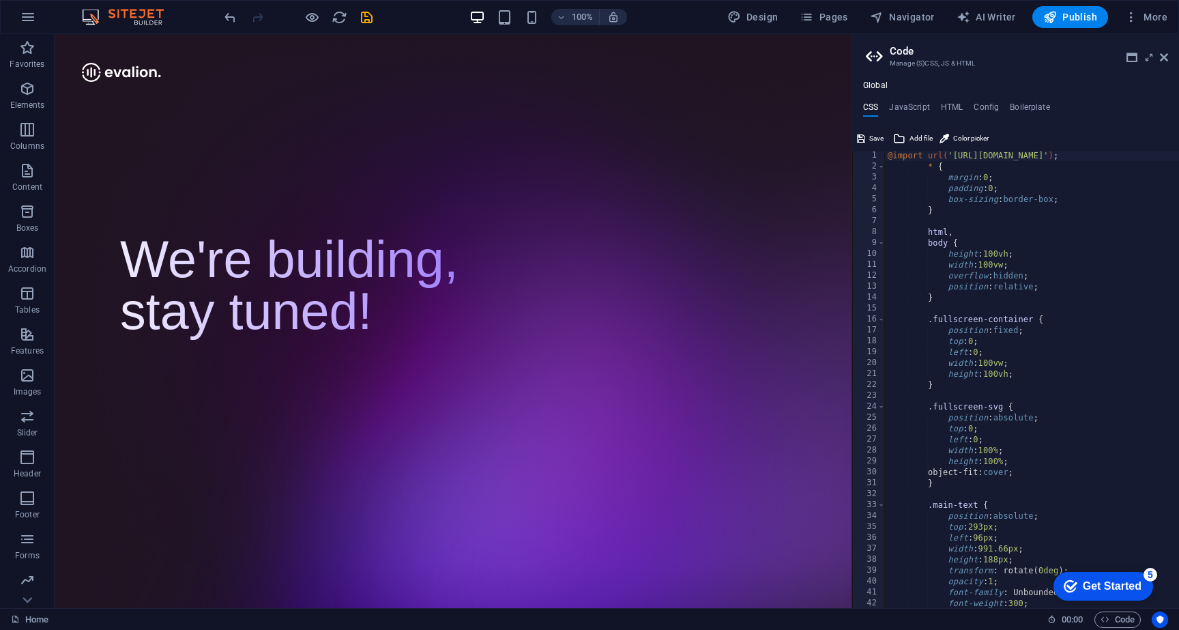
click at [928, 164] on div "@import url( 'https://fonts.googleapis.com/css2?family=Unbounded:wght@200..900&…" at bounding box center [1175, 389] width 581 height 479
type textarea "* {"
click at [880, 141] on span "Save" at bounding box center [876, 138] width 14 height 16
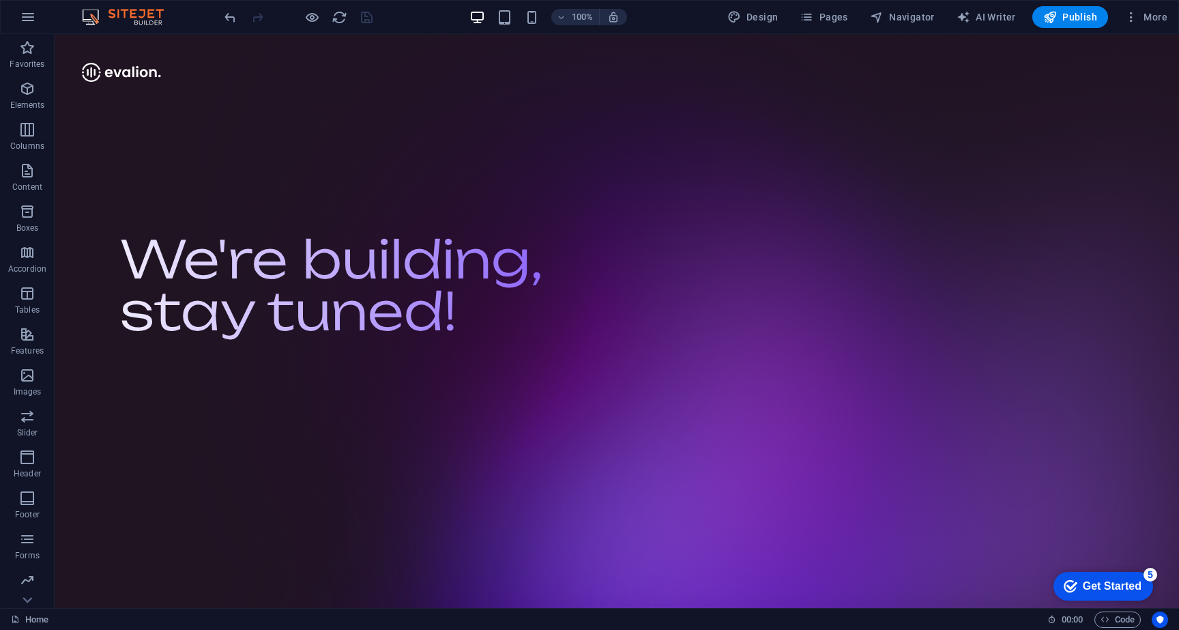
drag, startPoint x: 413, startPoint y: 278, endPoint x: 413, endPoint y: 195, distance: 82.6
click at [413, 197] on div at bounding box center [617, 321] width 1124 height 574
click at [1079, 16] on span "Publish" at bounding box center [1070, 17] width 54 height 14
